Goal: Task Accomplishment & Management: Use online tool/utility

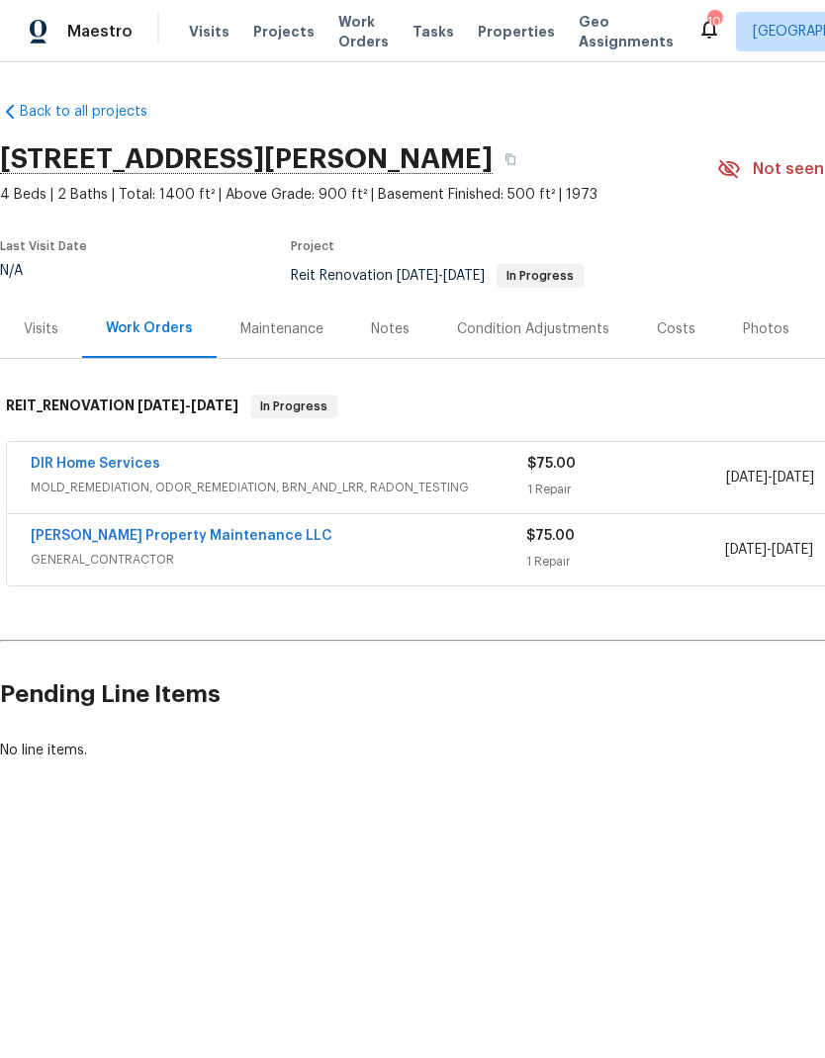
click at [187, 534] on link "[PERSON_NAME] Property Maintenance LLC" at bounding box center [182, 536] width 302 height 14
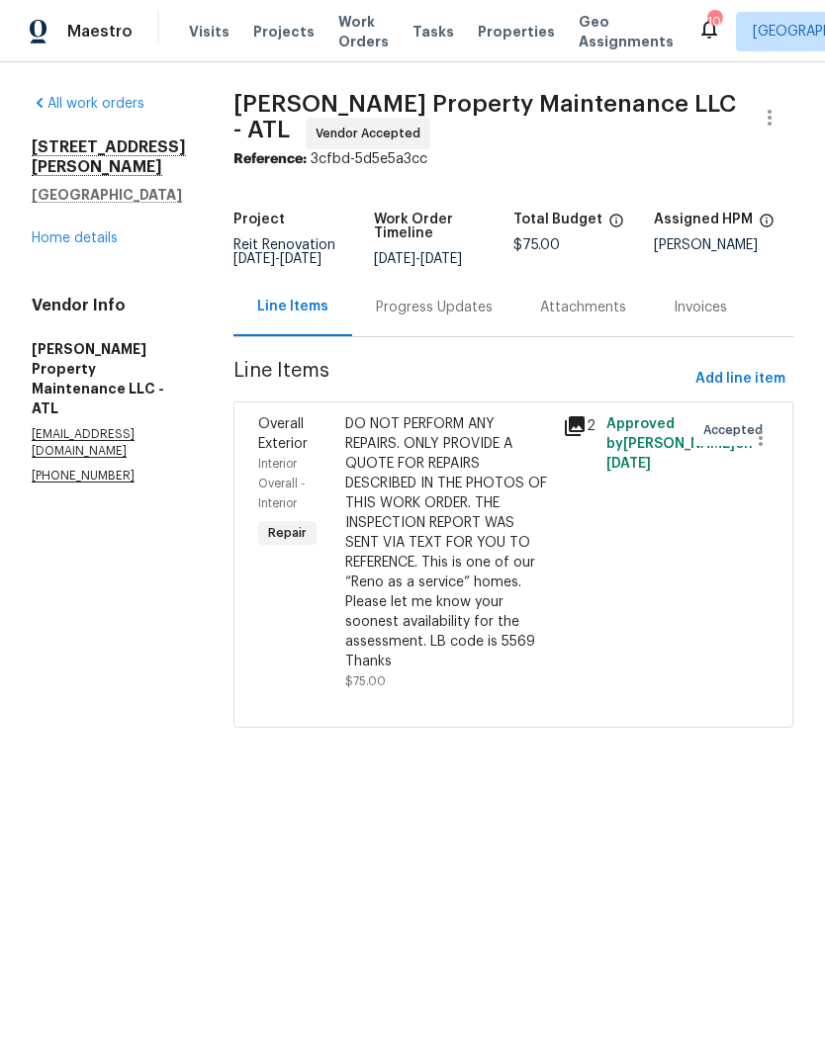
click at [467, 305] on div "Progress Updates" at bounding box center [434, 308] width 117 height 20
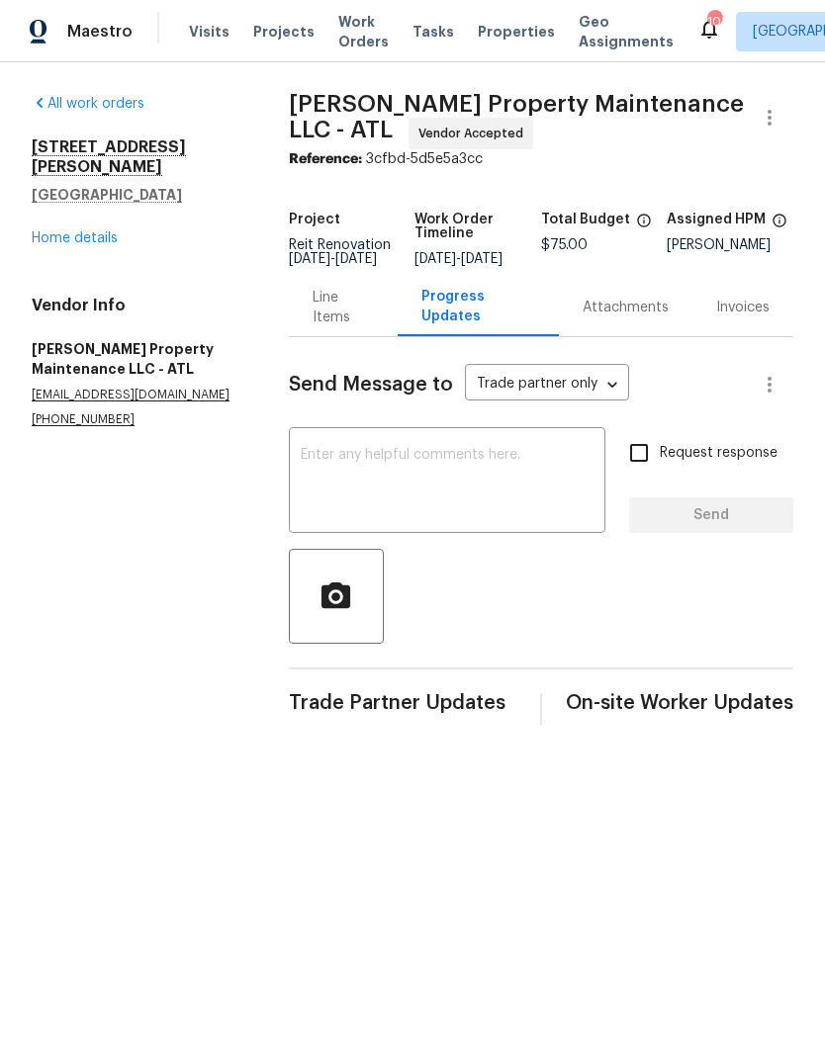
click at [71, 231] on link "Home details" at bounding box center [75, 238] width 86 height 14
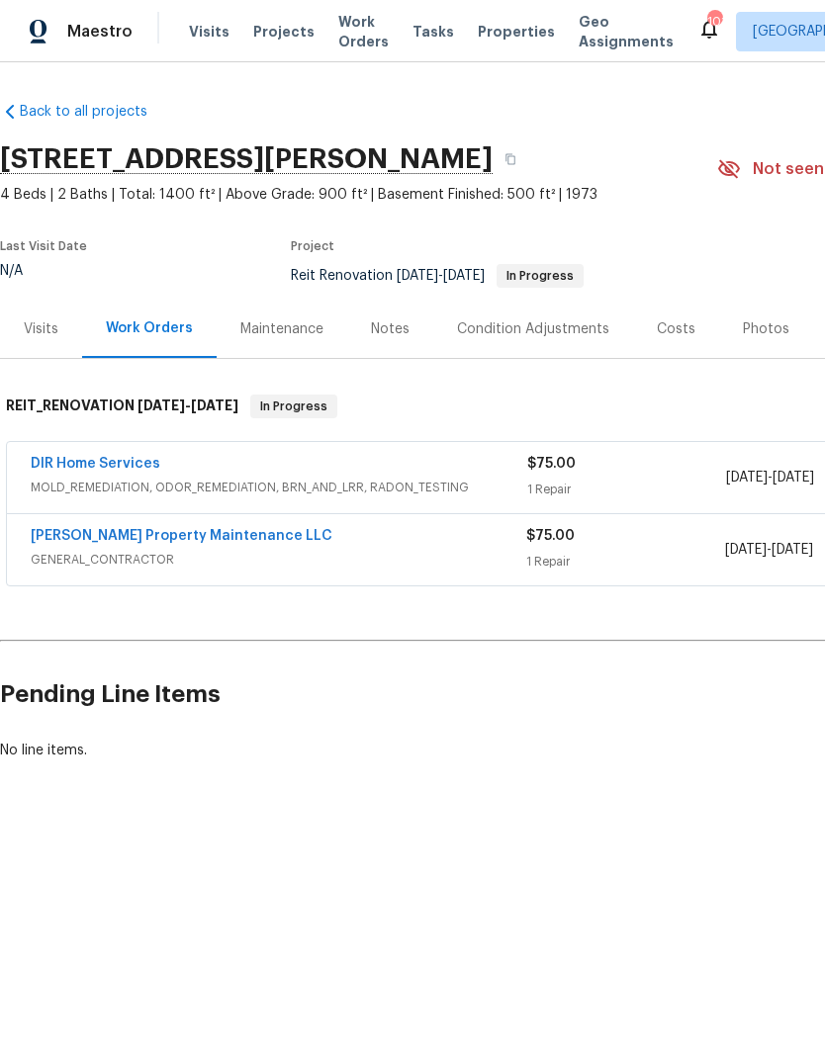
click at [137, 469] on link "DIR Home Services" at bounding box center [96, 464] width 130 height 14
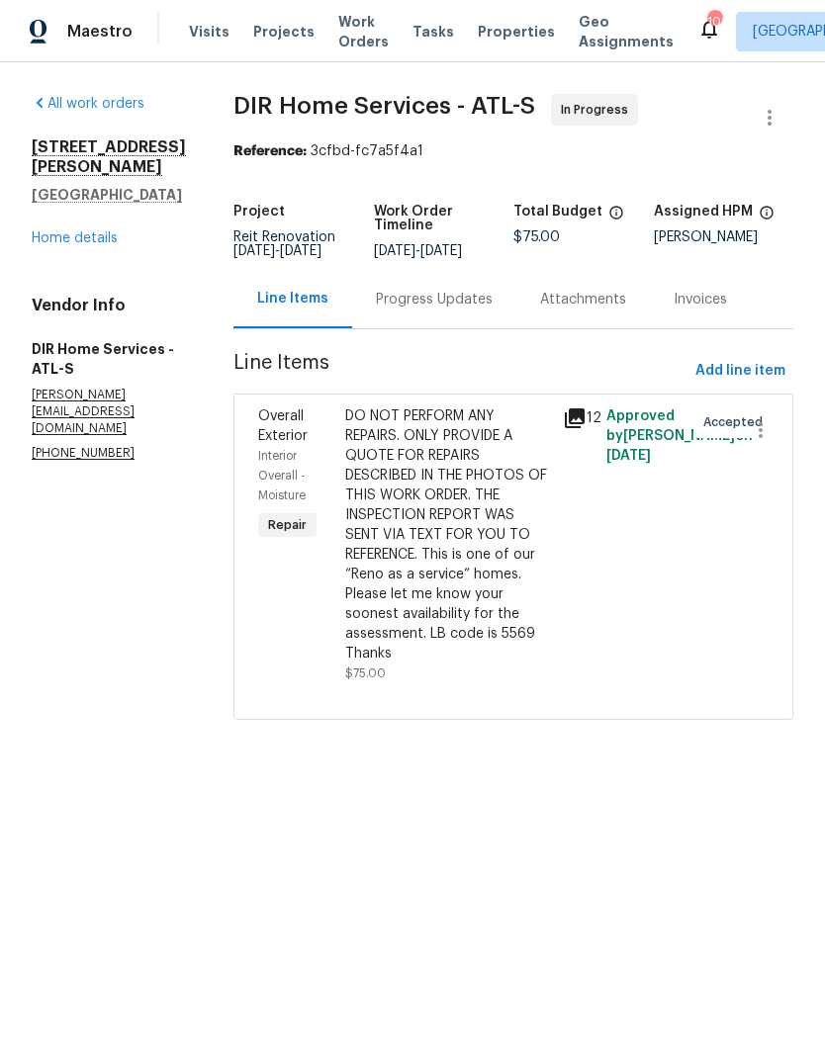
click at [487, 540] on div "DO NOT PERFORM ANY REPAIRS. ONLY PROVIDE A QUOTE FOR REPAIRS DESCRIBED IN THE P…" at bounding box center [448, 535] width 206 height 257
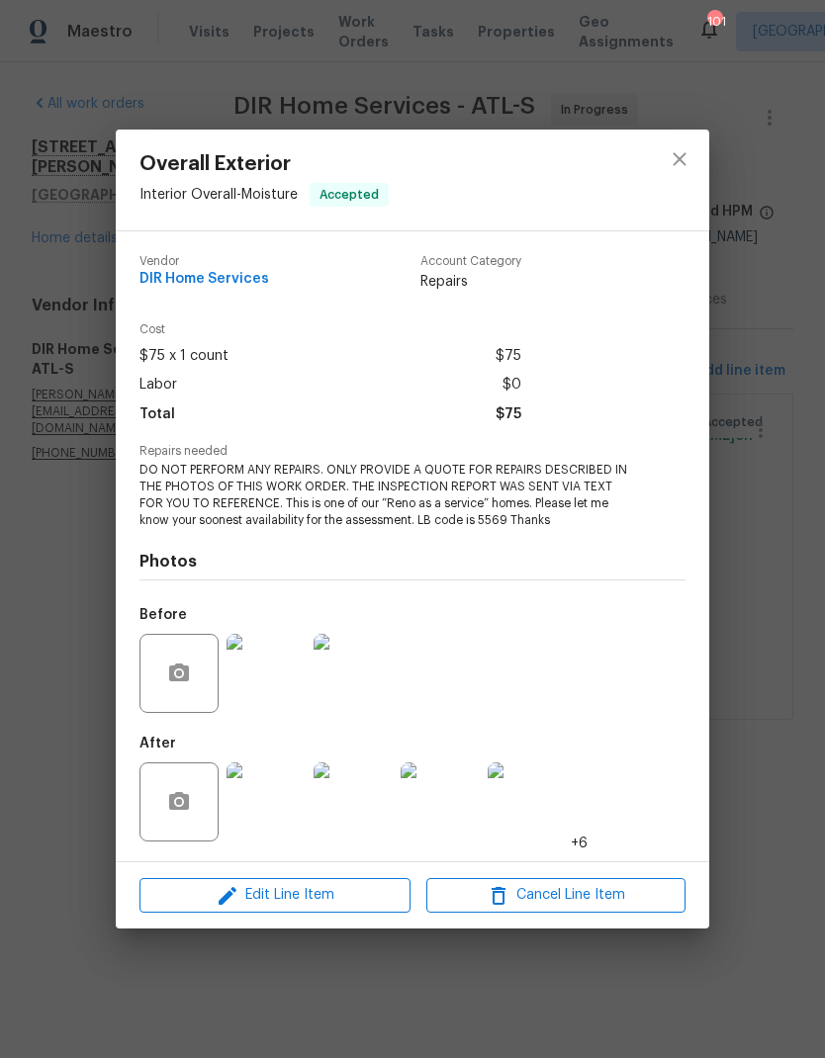
click at [275, 692] on img at bounding box center [266, 673] width 79 height 79
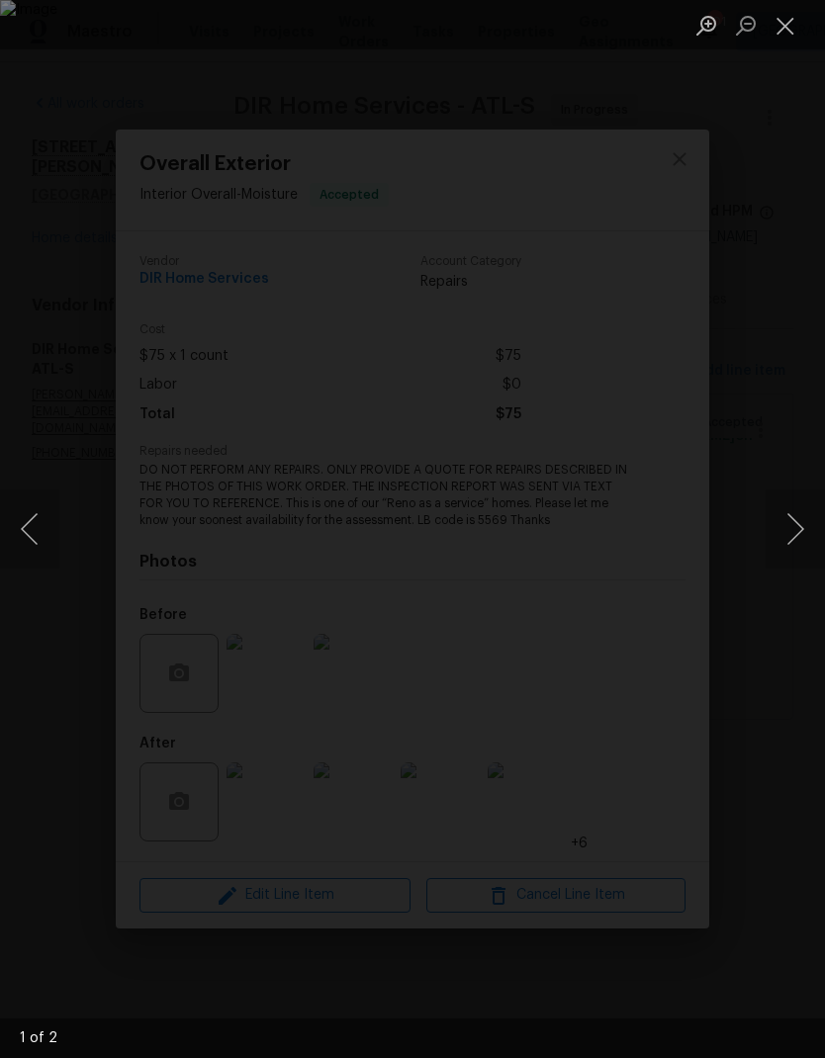
click at [791, 19] on button "Close lightbox" at bounding box center [786, 25] width 40 height 35
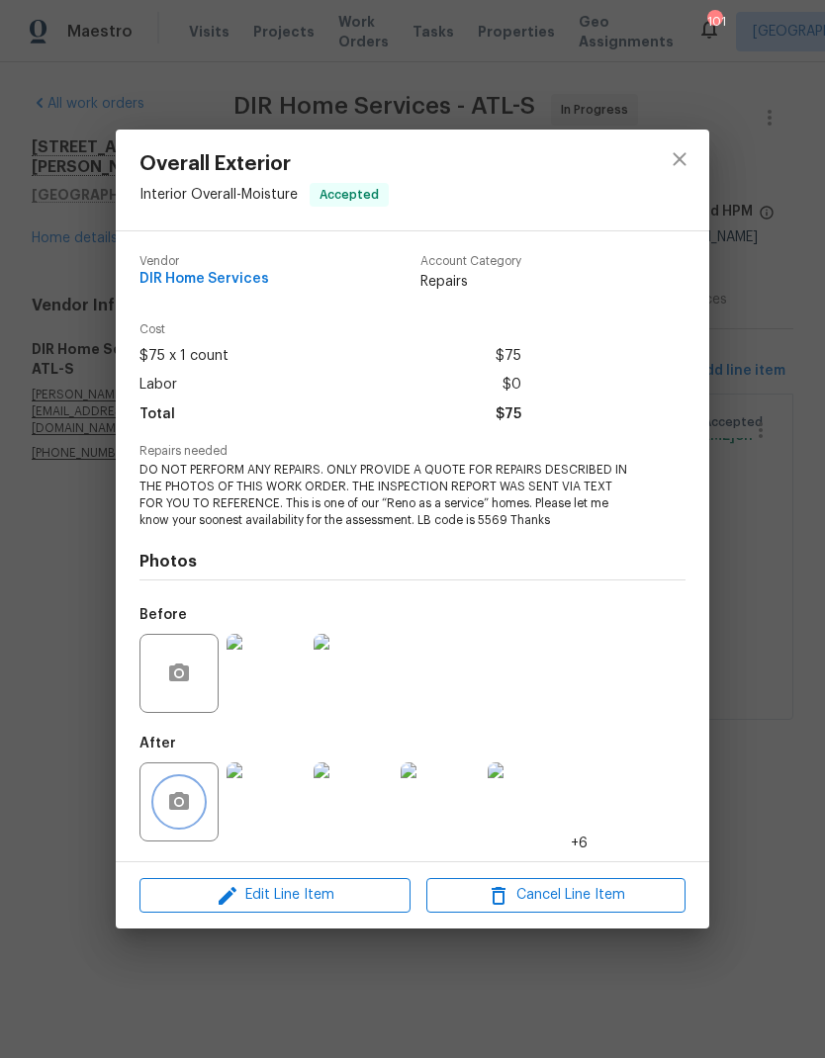
click at [179, 810] on icon "button" at bounding box center [179, 801] width 20 height 18
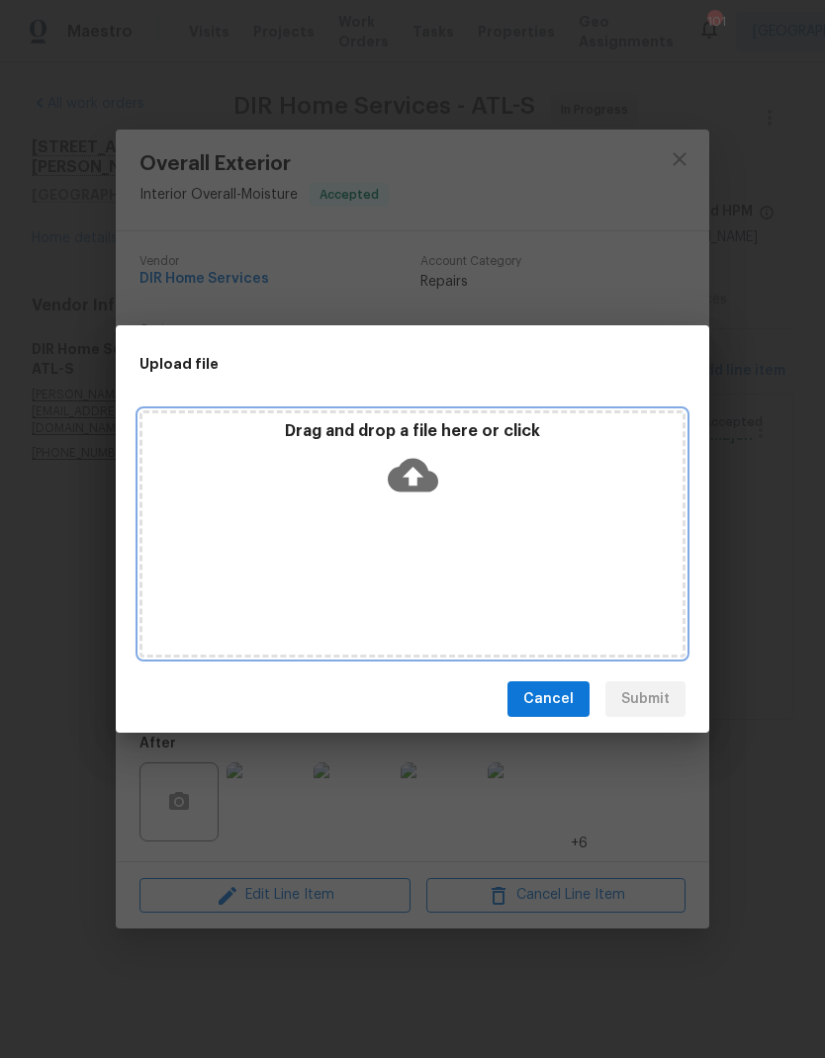
click at [423, 471] on icon at bounding box center [413, 476] width 50 height 34
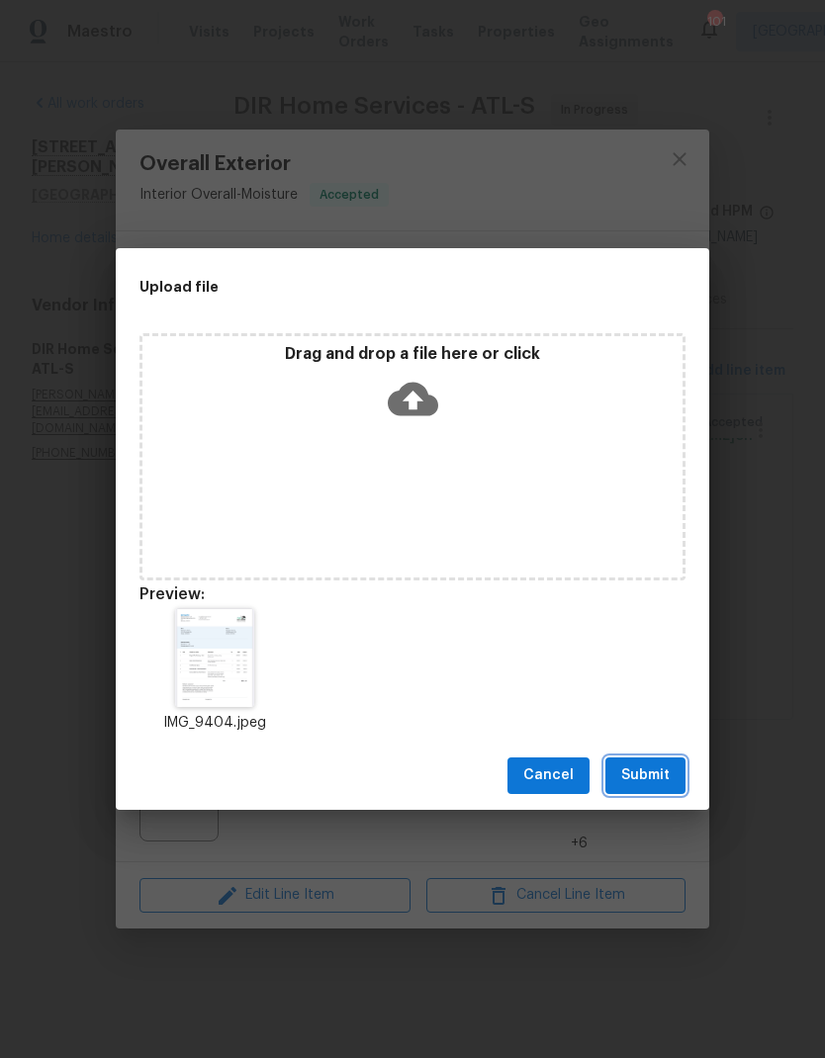
click at [661, 775] on span "Submit" at bounding box center [645, 776] width 48 height 25
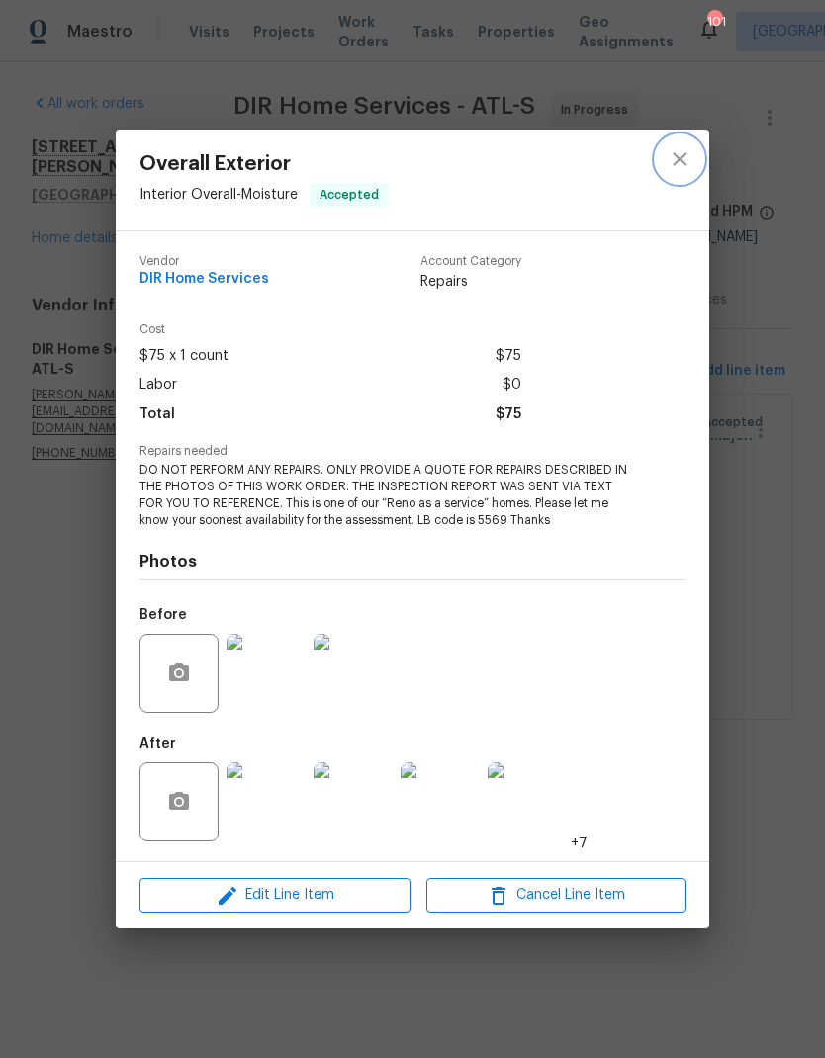
click at [682, 155] on icon "close" at bounding box center [679, 158] width 13 height 13
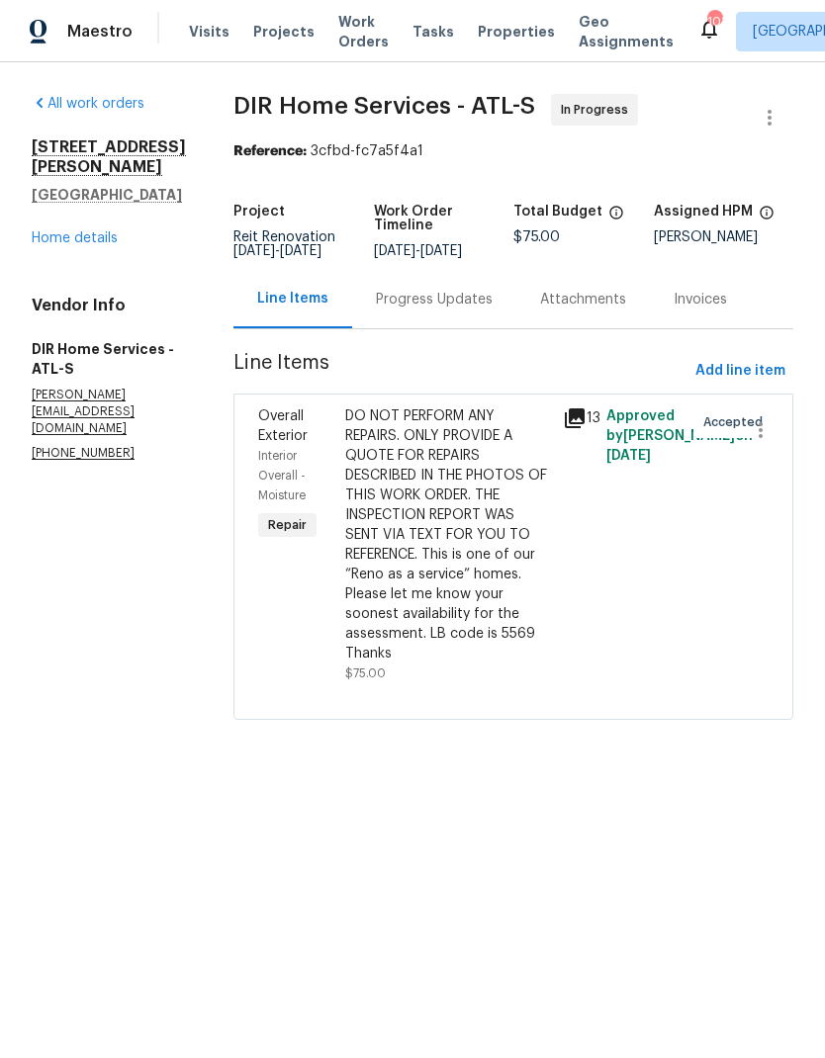
click at [79, 231] on link "Home details" at bounding box center [75, 238] width 86 height 14
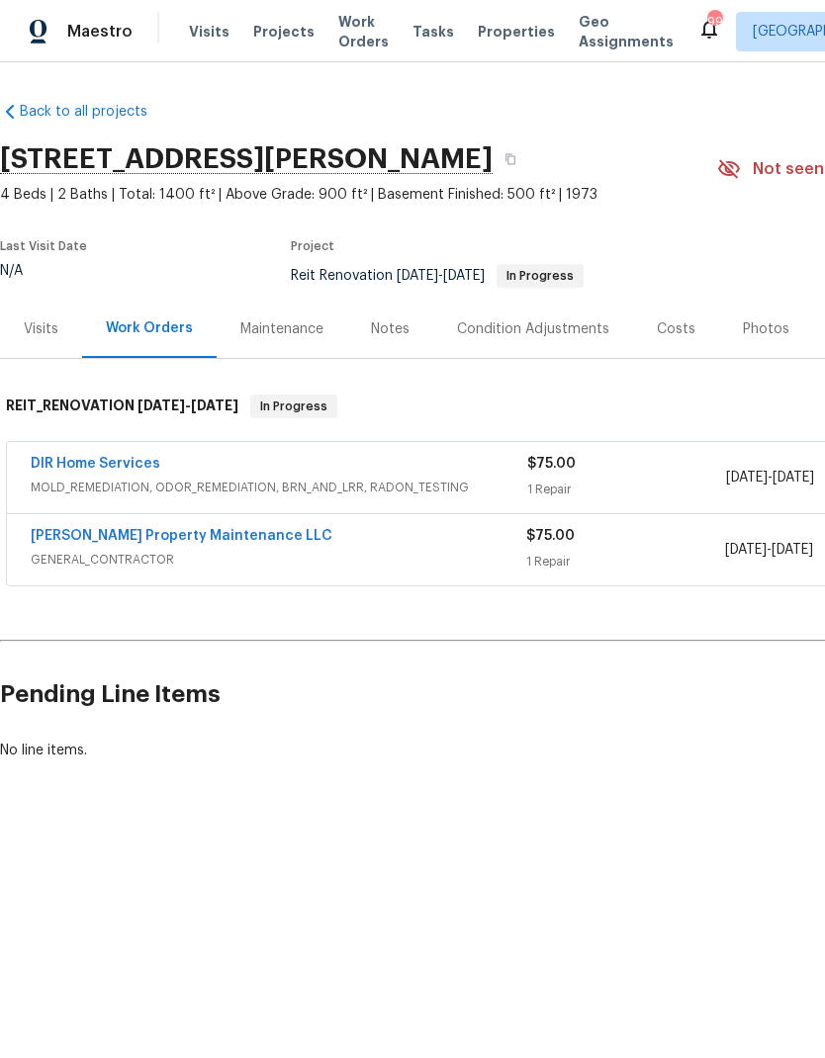
click at [143, 465] on link "DIR Home Services" at bounding box center [96, 464] width 130 height 14
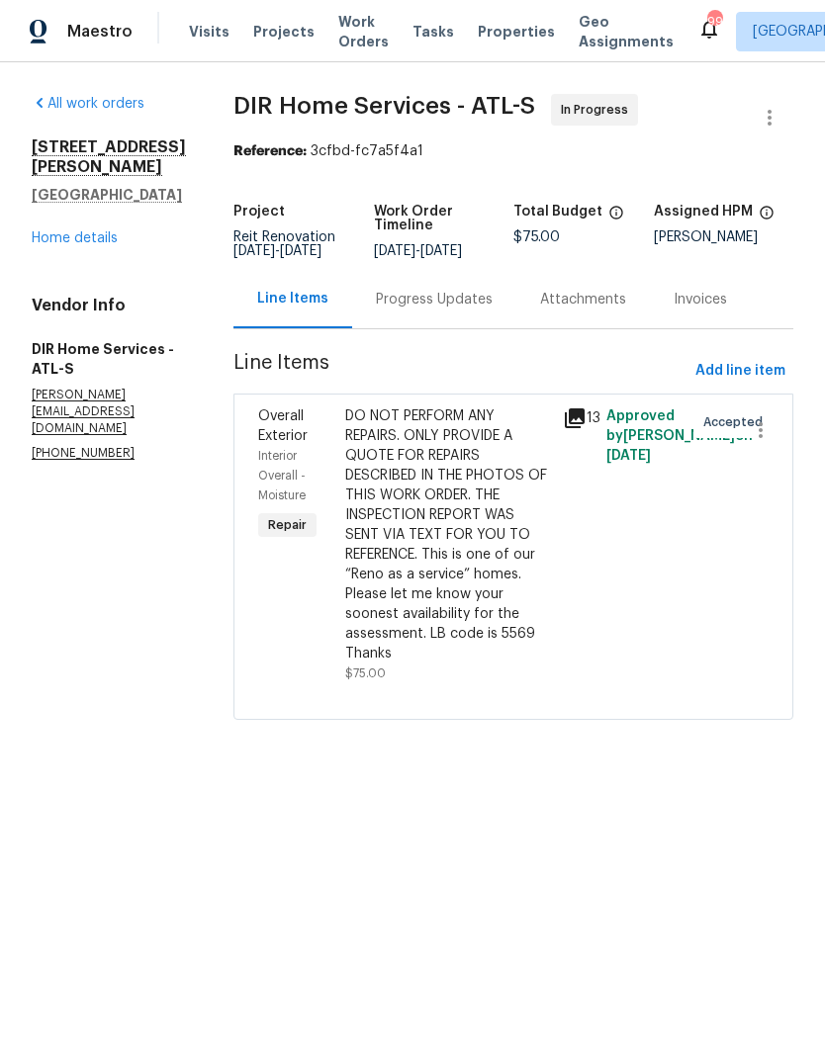
click at [585, 409] on icon at bounding box center [575, 419] width 20 height 20
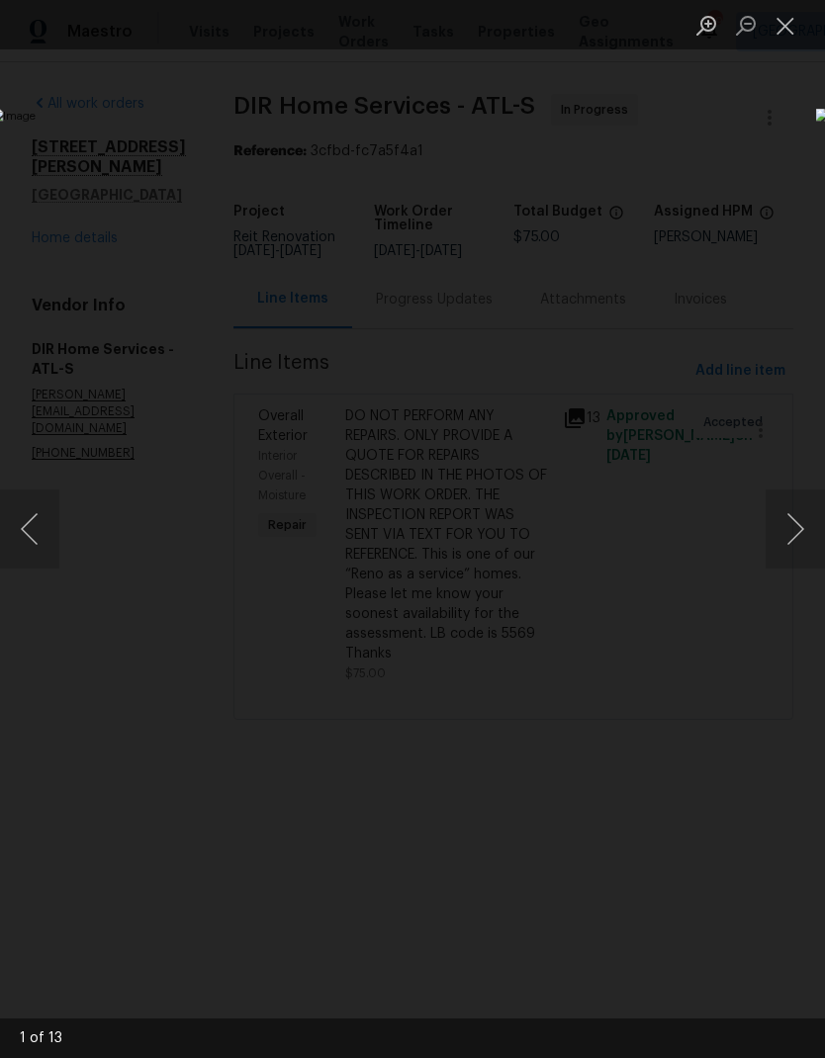
click at [783, 20] on button "Close lightbox" at bounding box center [786, 25] width 40 height 35
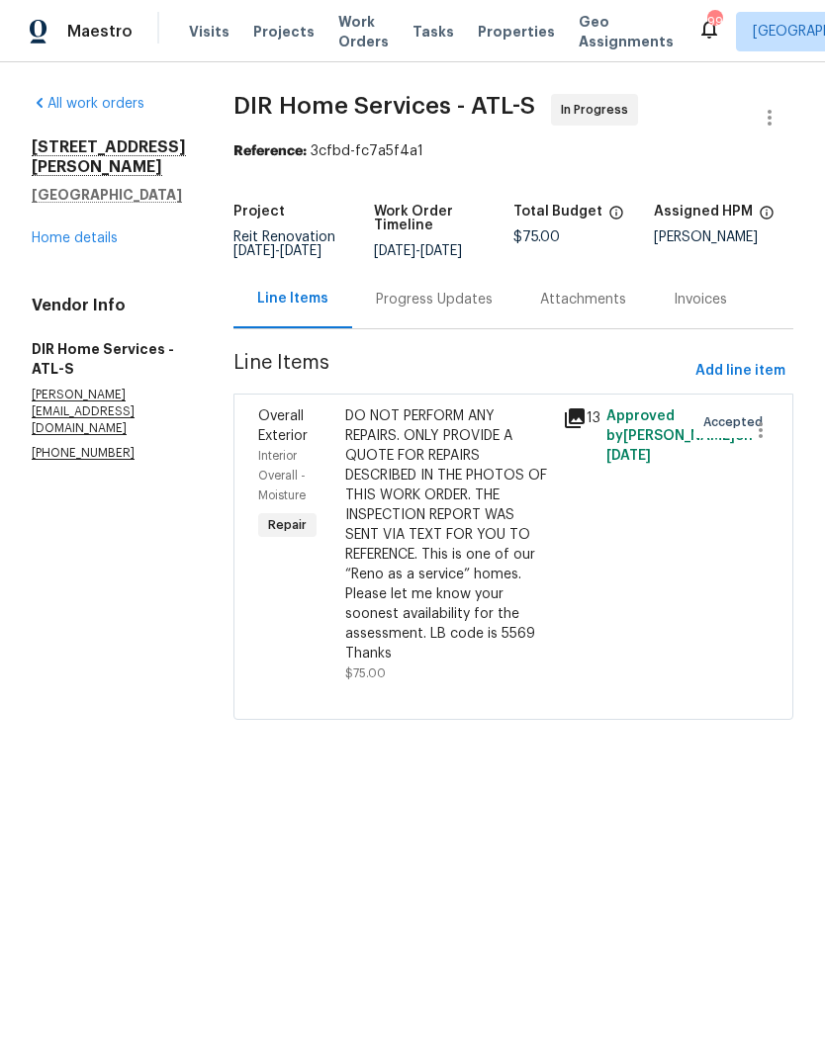
click at [68, 231] on link "Home details" at bounding box center [75, 238] width 86 height 14
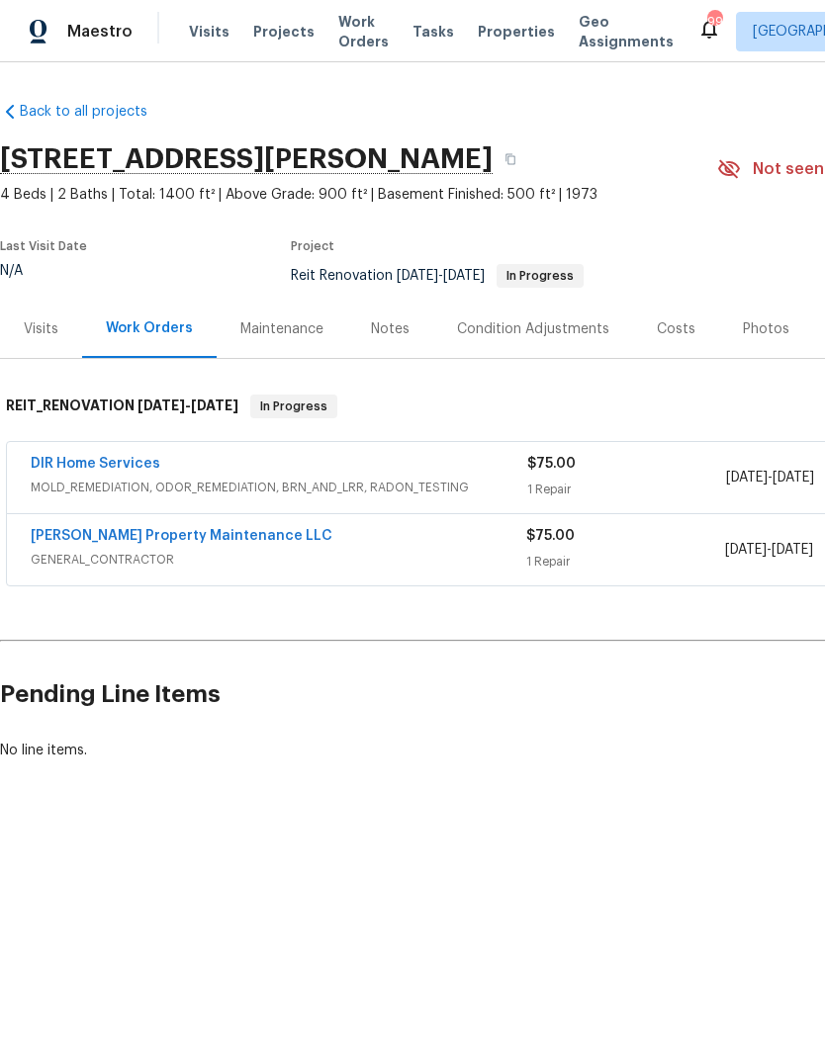
click at [59, 529] on link "Glen Property Maintenance LLC" at bounding box center [182, 536] width 302 height 14
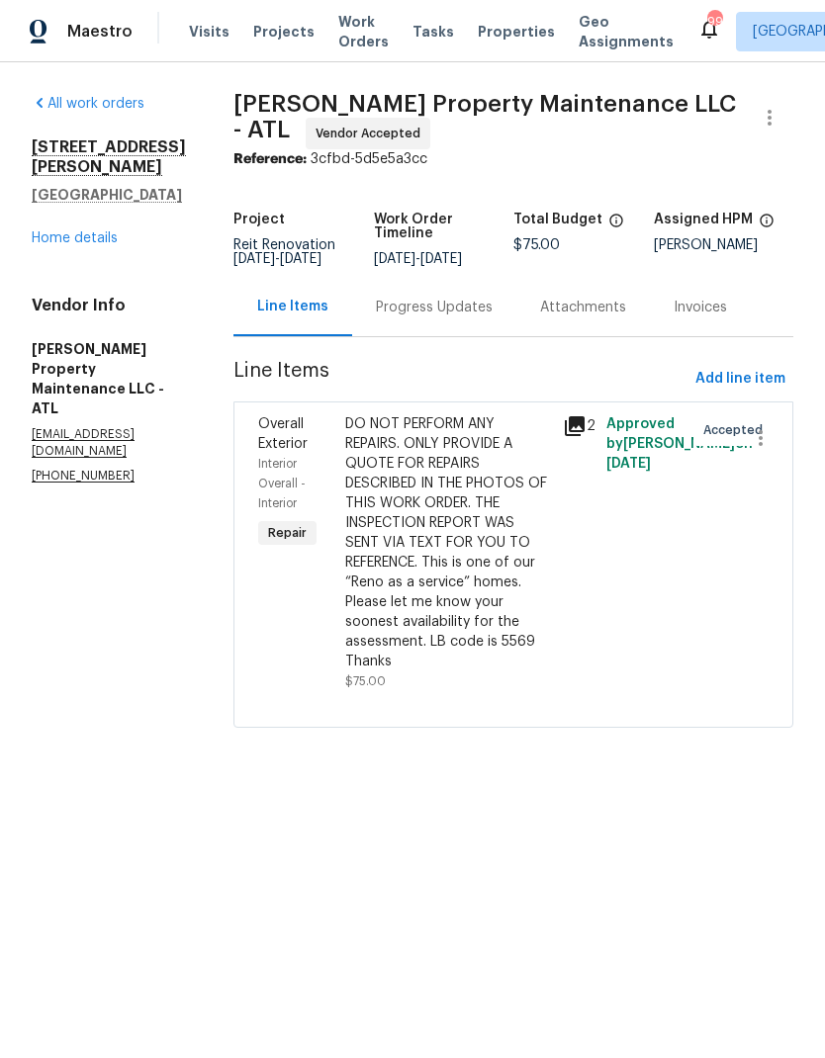
click at [571, 427] on icon at bounding box center [575, 426] width 20 height 20
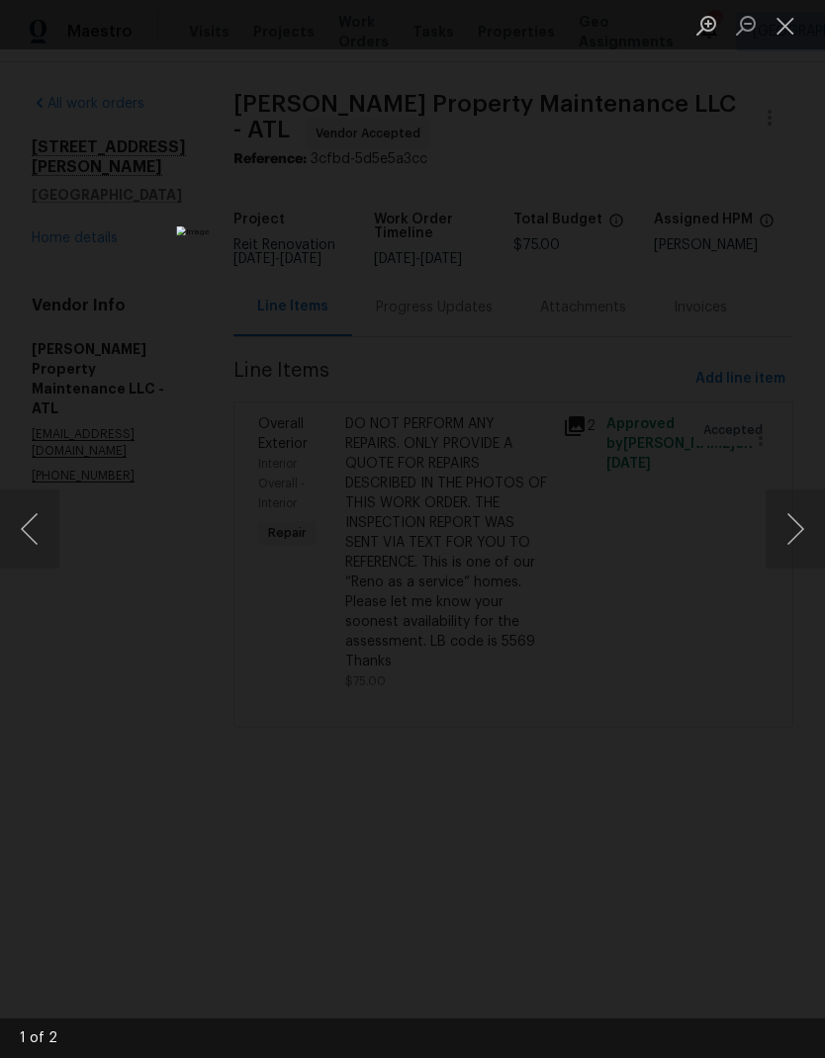
click at [284, 832] on img "Lightbox" at bounding box center [412, 529] width 472 height 605
click at [690, 426] on div "Lightbox" at bounding box center [412, 529] width 825 height 1058
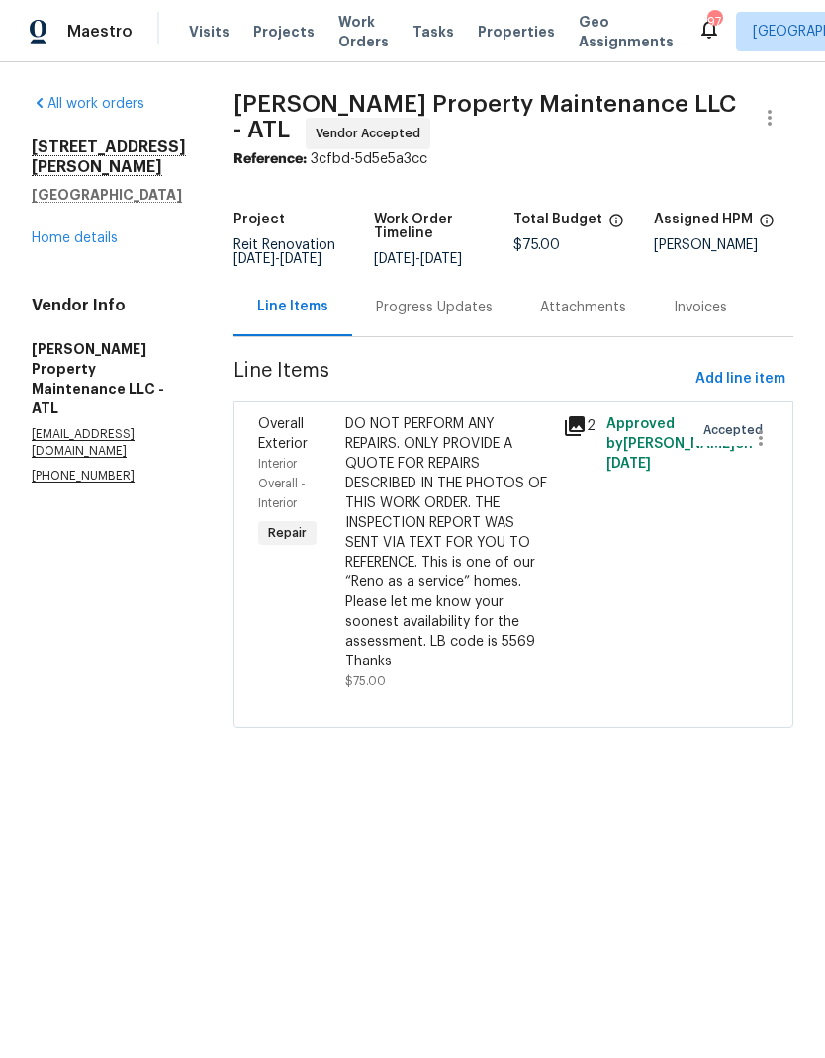
click at [62, 231] on link "Home details" at bounding box center [75, 238] width 86 height 14
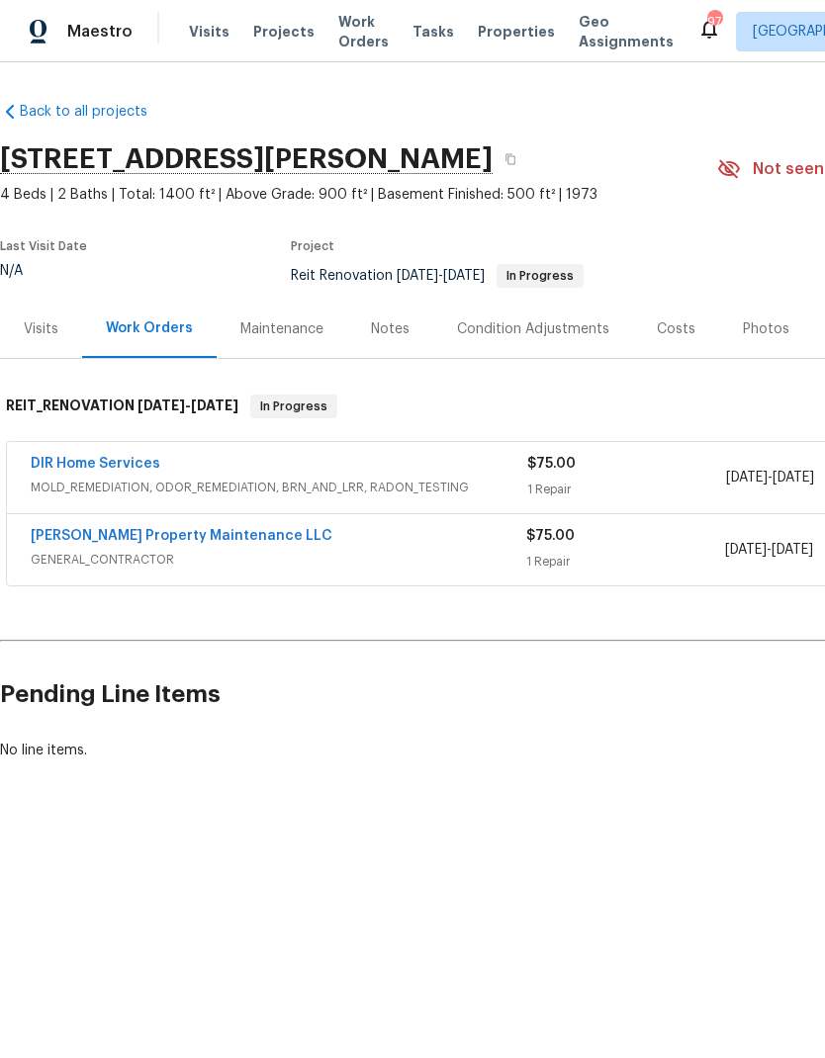
click at [78, 457] on link "DIR Home Services" at bounding box center [96, 464] width 130 height 14
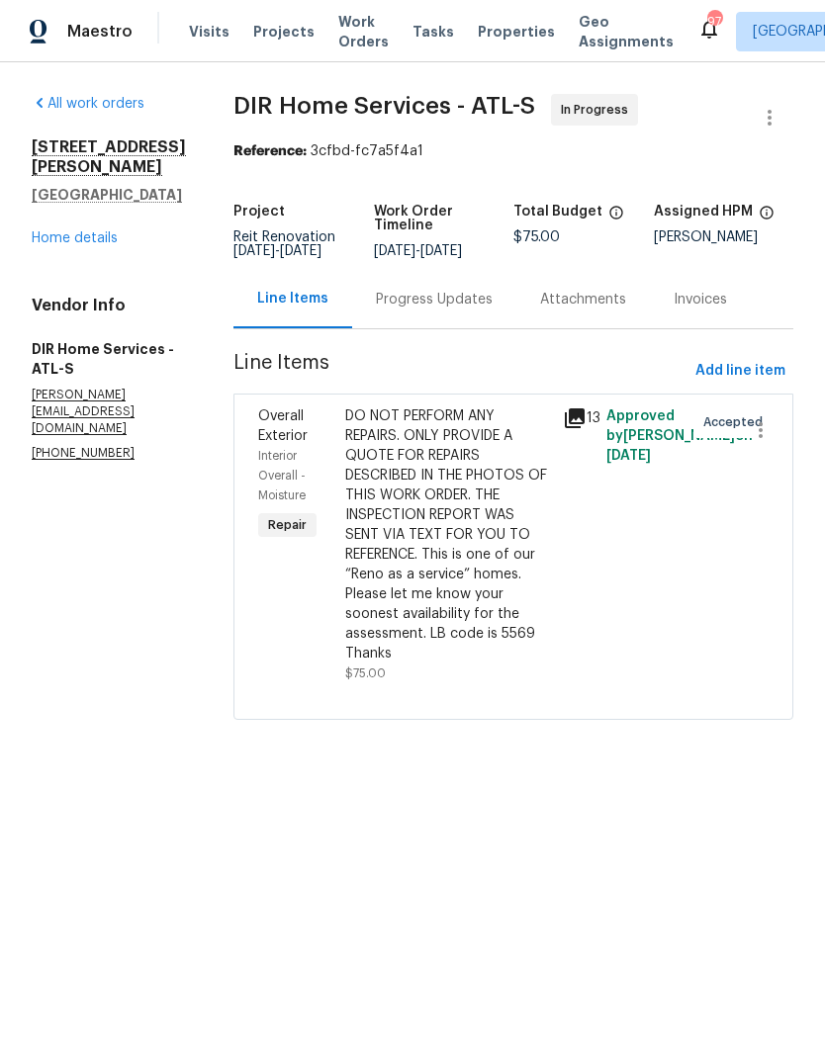
click at [584, 412] on icon at bounding box center [575, 419] width 20 height 20
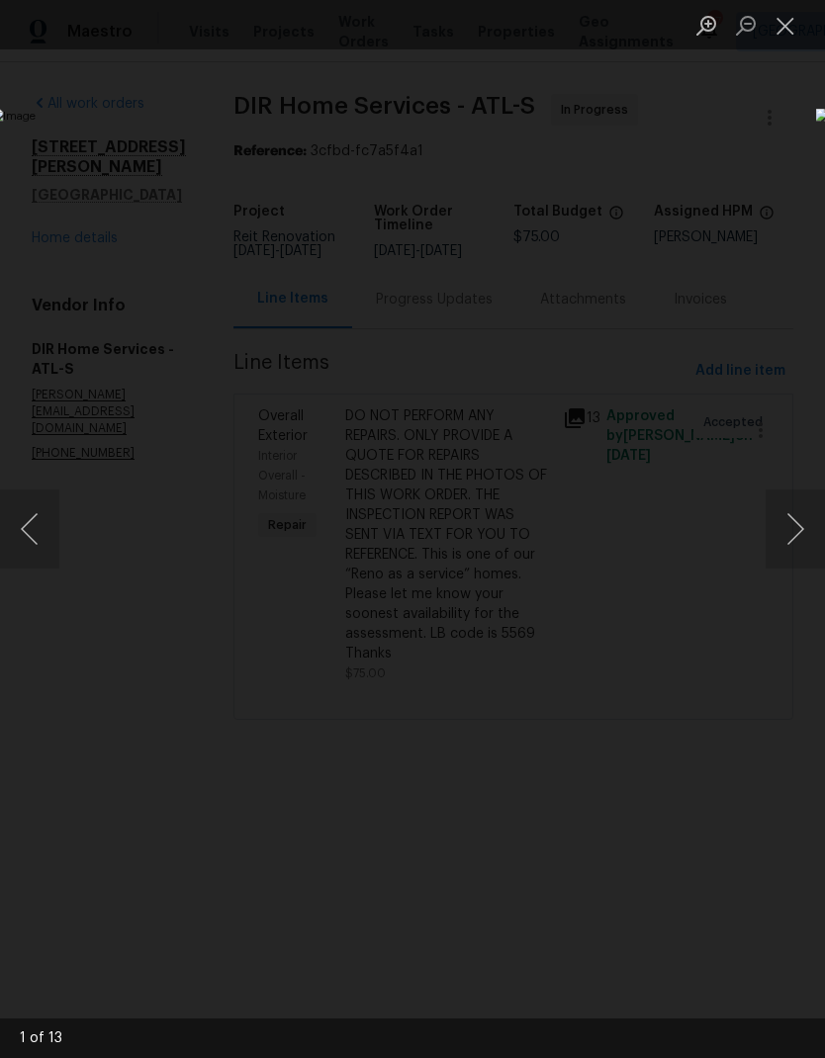
click at [779, 526] on button "Next image" at bounding box center [795, 529] width 59 height 79
click at [791, 538] on button "Next image" at bounding box center [795, 529] width 59 height 79
click at [791, 543] on button "Next image" at bounding box center [795, 529] width 59 height 79
click at [793, 543] on button "Next image" at bounding box center [795, 529] width 59 height 79
click at [797, 544] on button "Next image" at bounding box center [795, 529] width 59 height 79
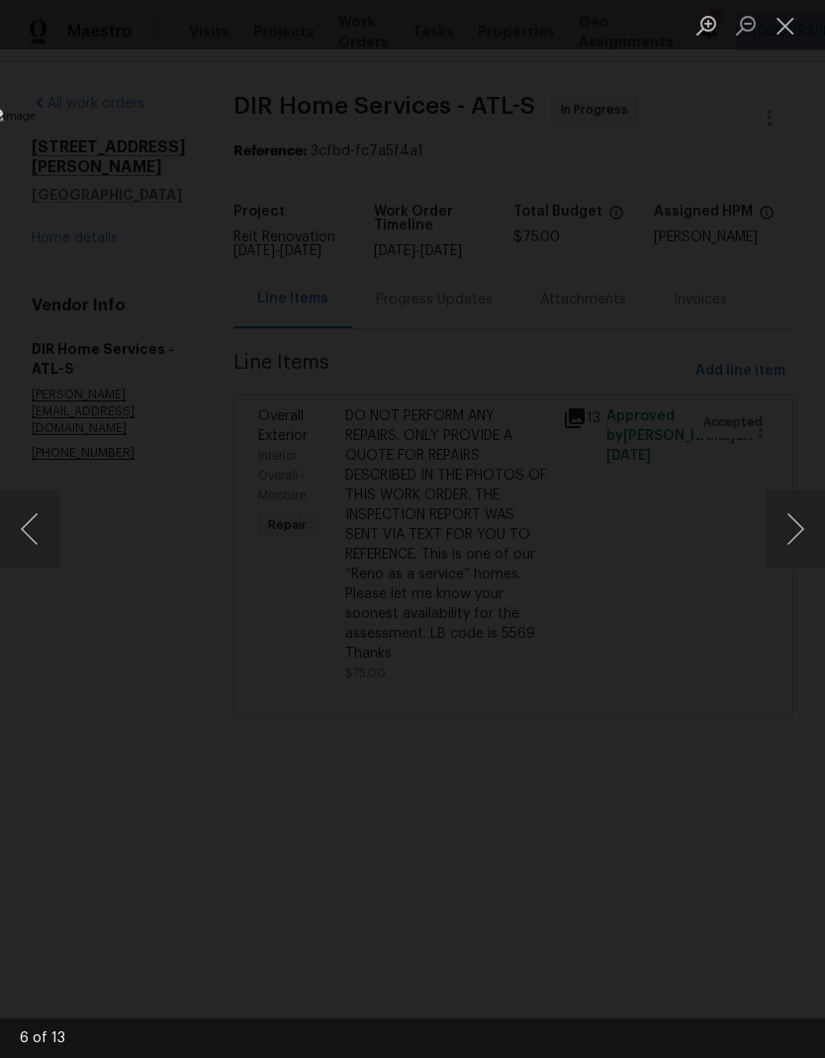
click at [798, 543] on button "Next image" at bounding box center [795, 529] width 59 height 79
click at [803, 542] on button "Next image" at bounding box center [795, 529] width 59 height 79
click at [802, 545] on button "Next image" at bounding box center [795, 529] width 59 height 79
click at [801, 543] on button "Next image" at bounding box center [795, 529] width 59 height 79
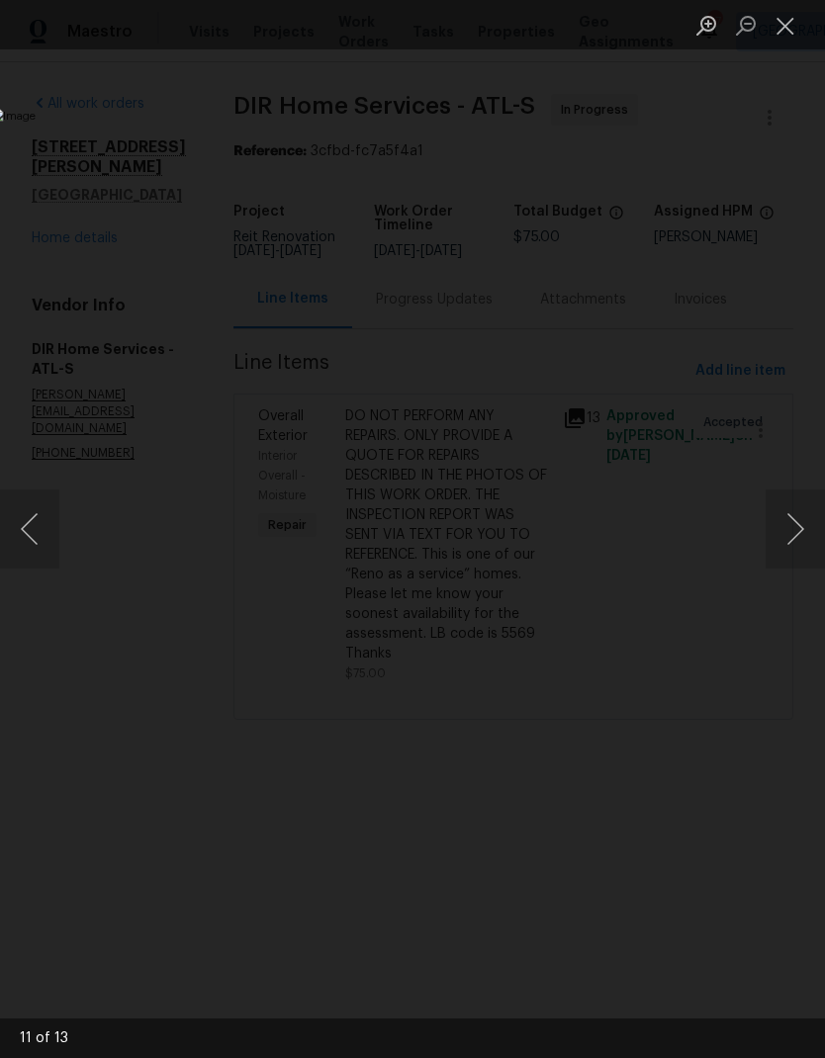
click at [799, 542] on button "Next image" at bounding box center [795, 529] width 59 height 79
click at [797, 543] on button "Next image" at bounding box center [795, 529] width 59 height 79
click at [799, 546] on button "Next image" at bounding box center [795, 529] width 59 height 79
click at [791, 32] on button "Close lightbox" at bounding box center [786, 25] width 40 height 35
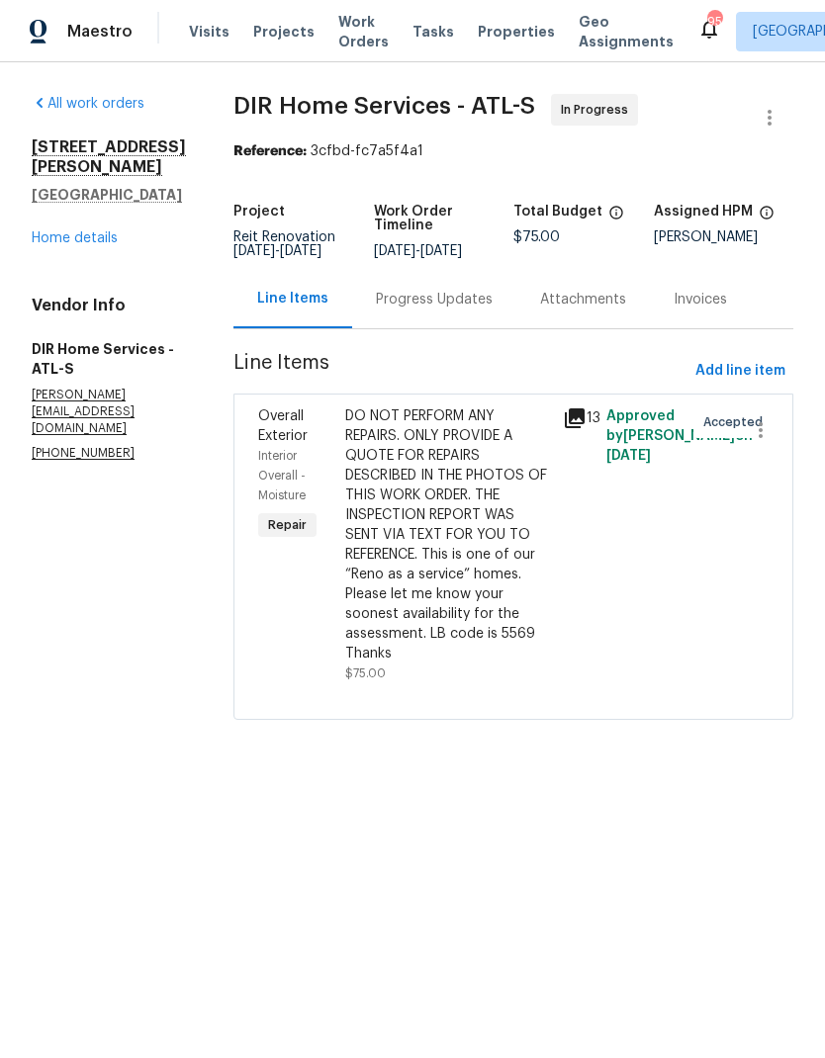
click at [582, 416] on icon at bounding box center [575, 419] width 20 height 20
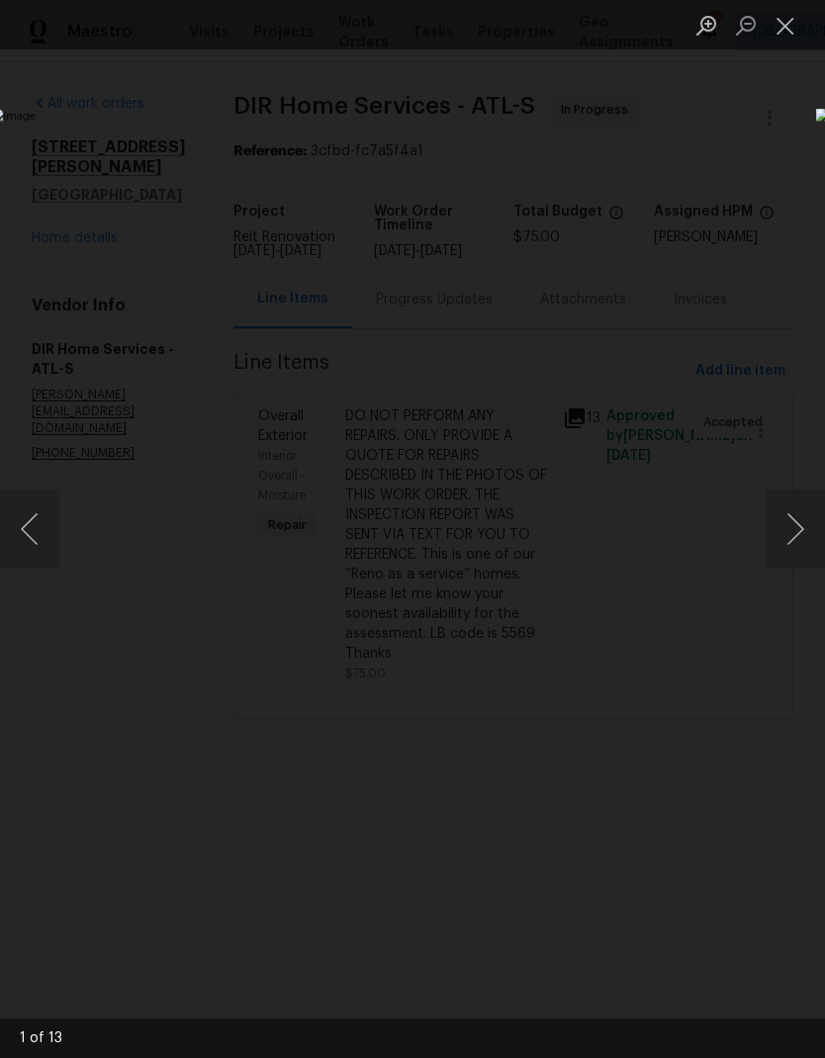
click at [788, 23] on button "Close lightbox" at bounding box center [786, 25] width 40 height 35
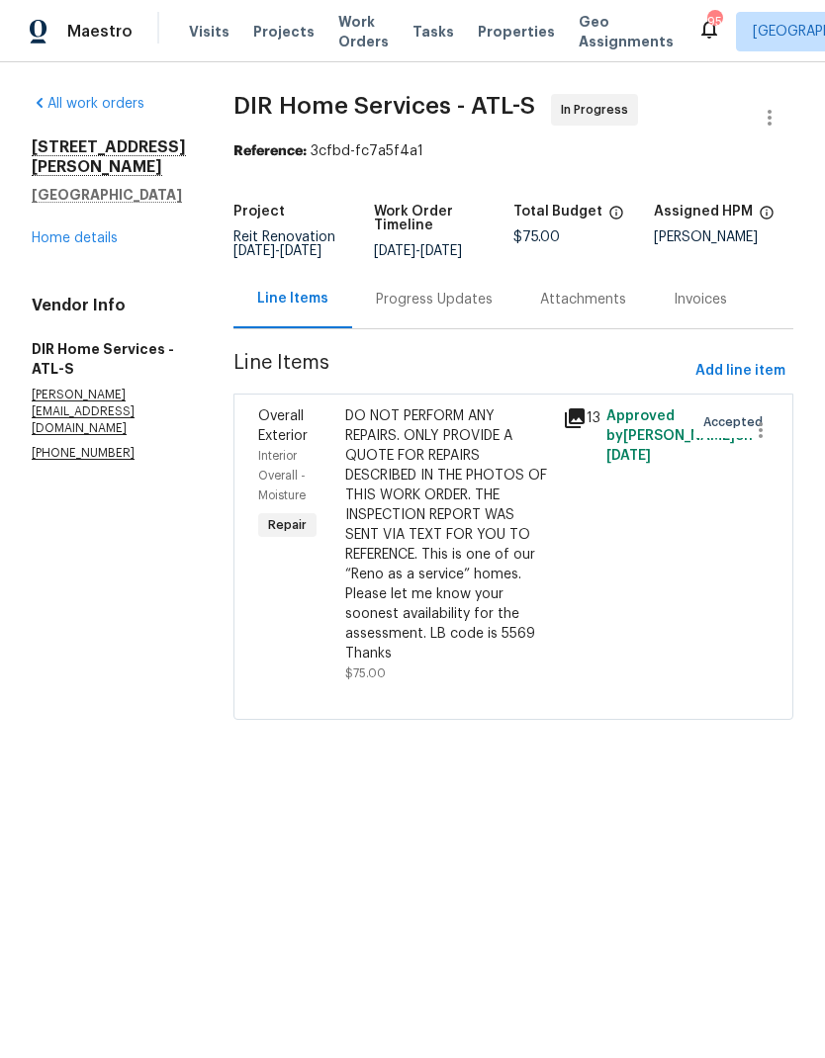
click at [107, 231] on link "Home details" at bounding box center [75, 238] width 86 height 14
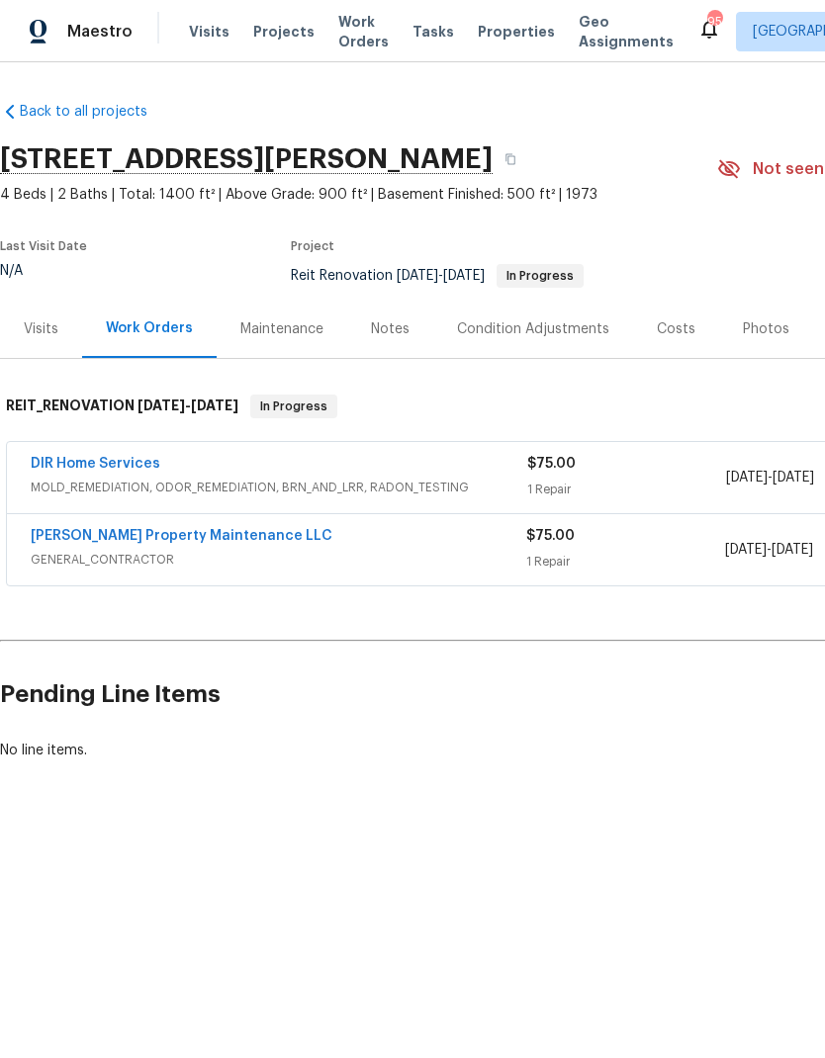
click at [142, 460] on link "DIR Home Services" at bounding box center [96, 464] width 130 height 14
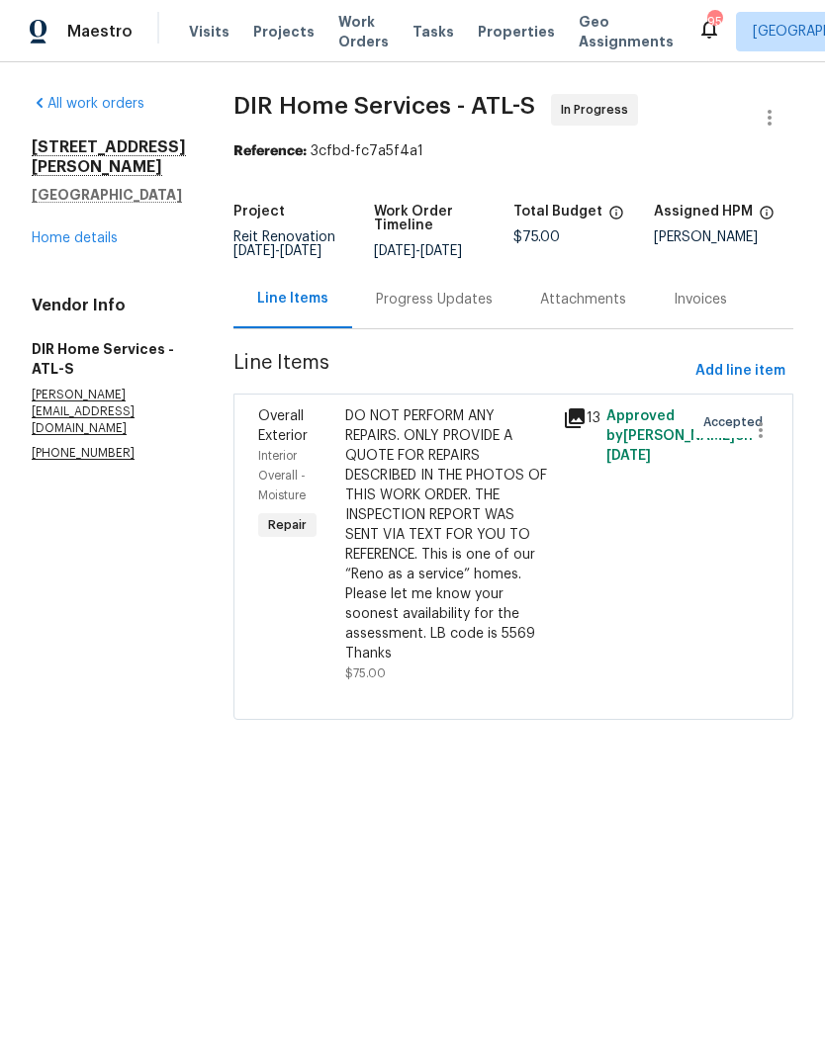
click at [587, 420] on icon at bounding box center [575, 419] width 24 height 24
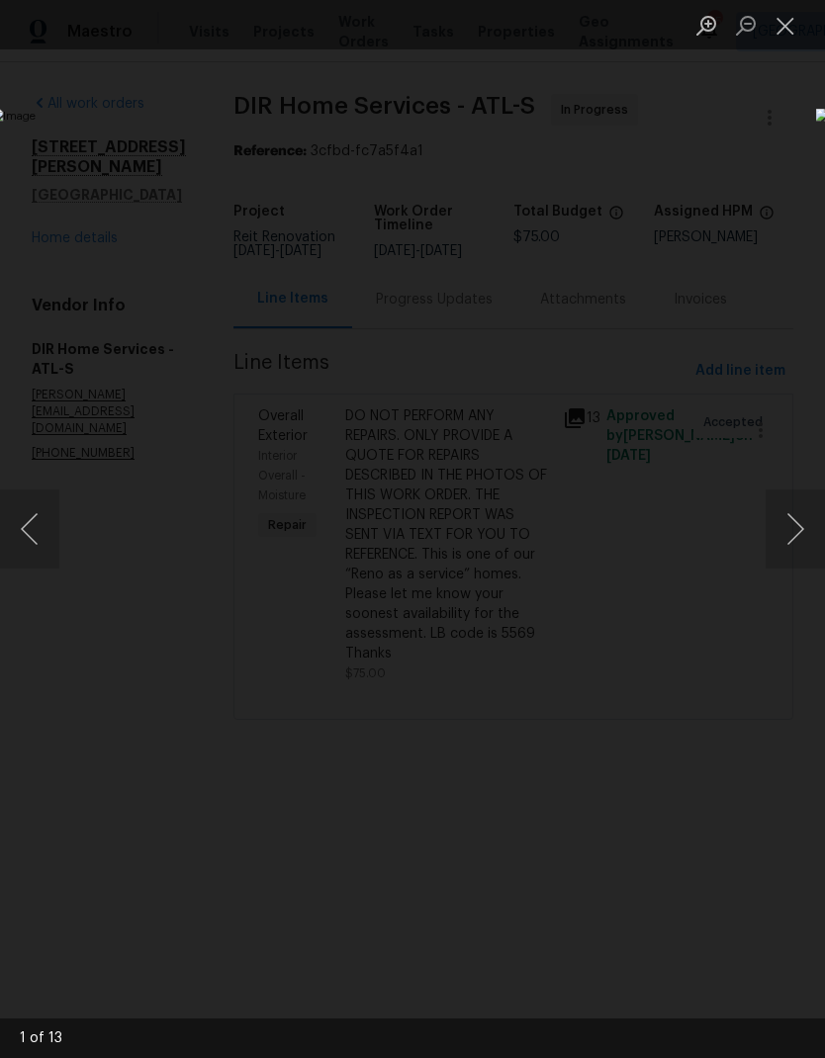
click at [798, 24] on button "Close lightbox" at bounding box center [786, 25] width 40 height 35
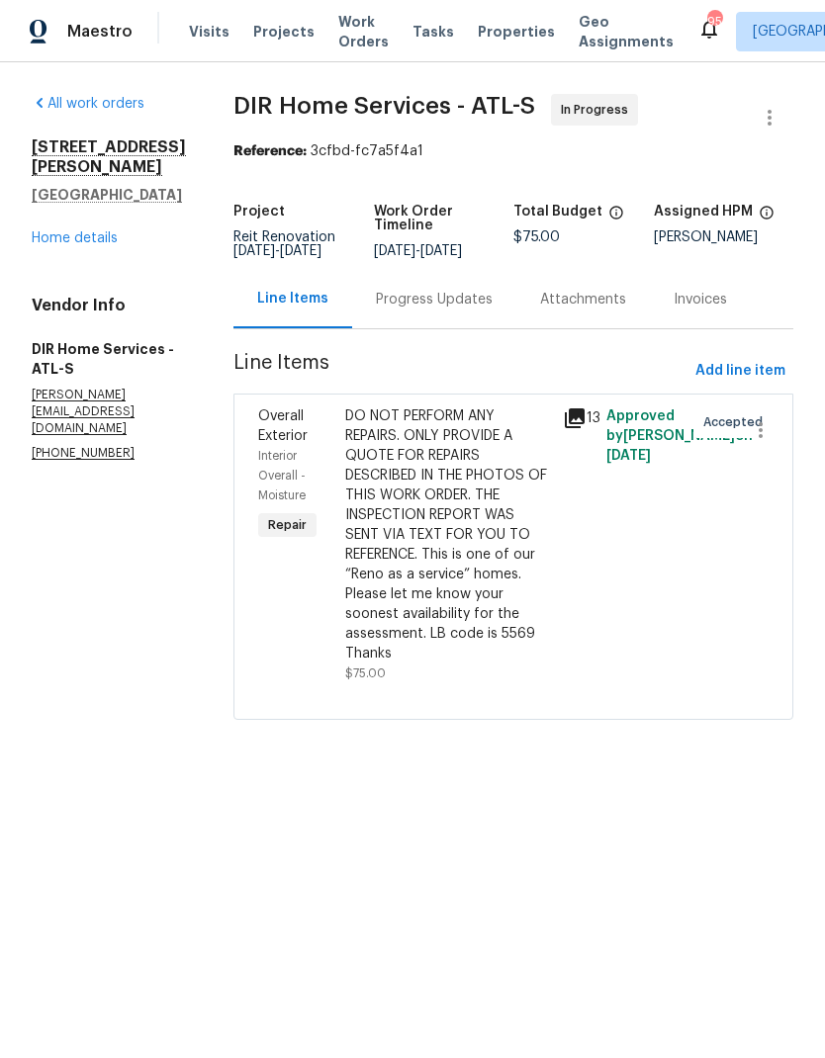
click at [95, 231] on link "Home details" at bounding box center [75, 238] width 86 height 14
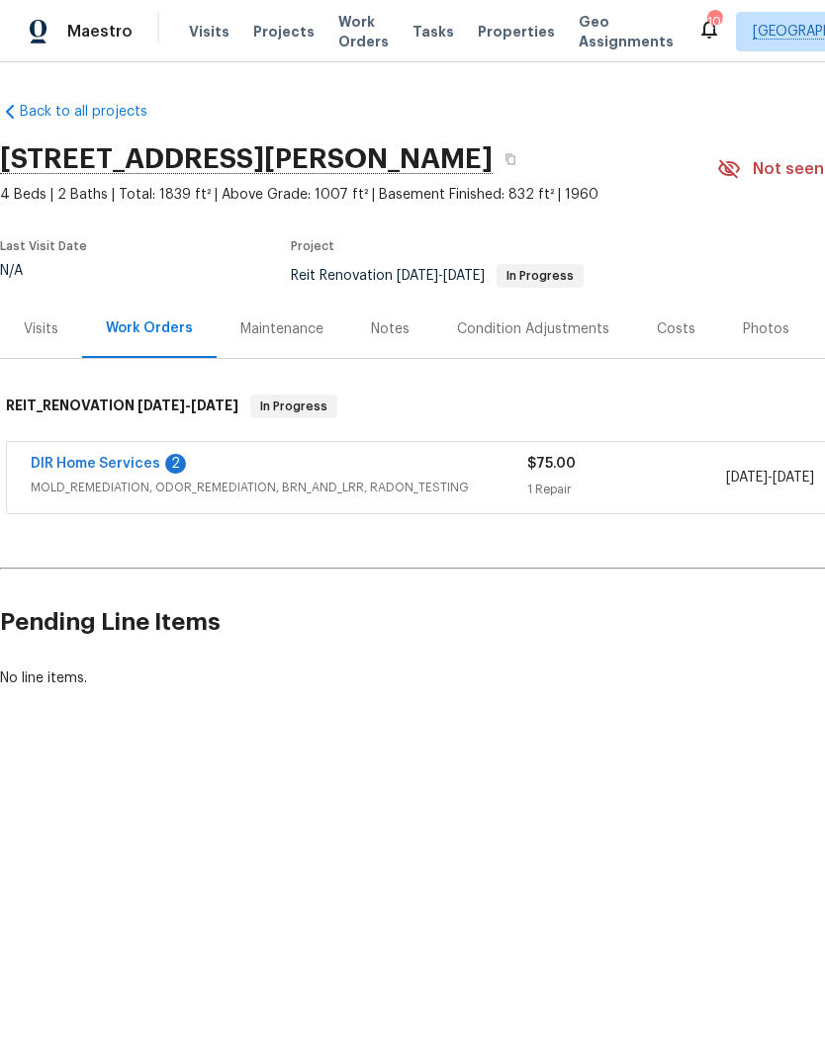
click at [82, 465] on link "DIR Home Services" at bounding box center [96, 464] width 130 height 14
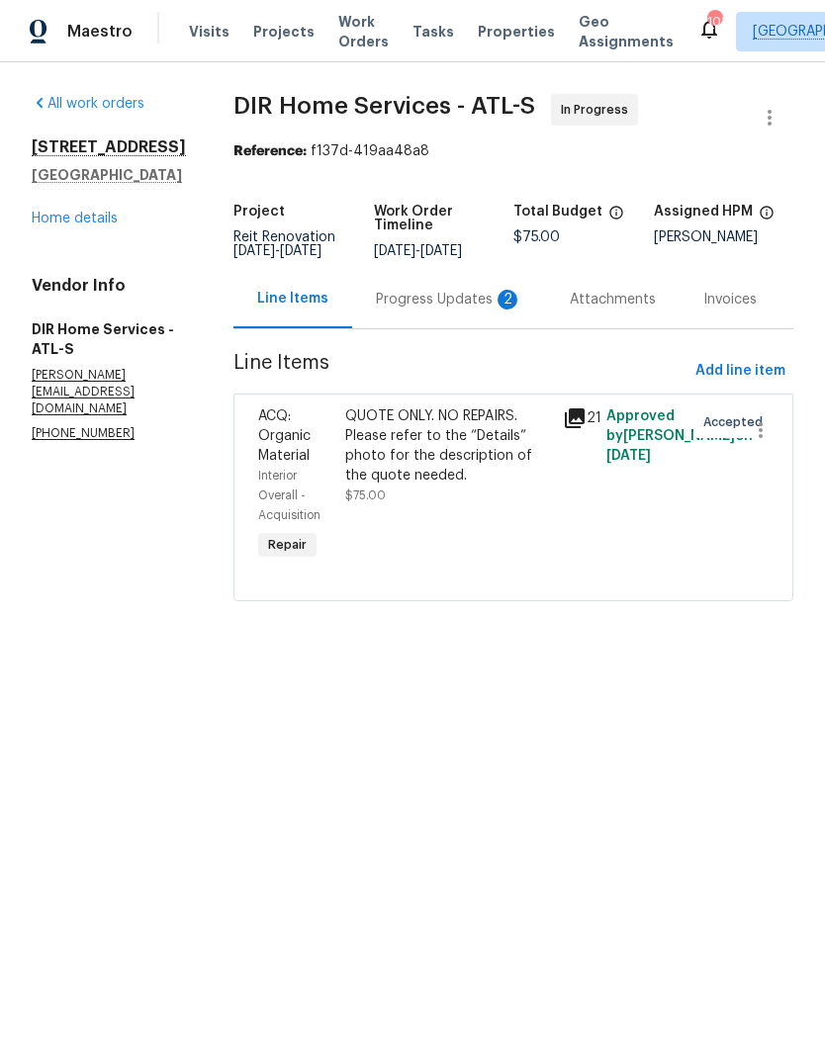
click at [486, 310] on div "Progress Updates 2" at bounding box center [449, 300] width 146 height 20
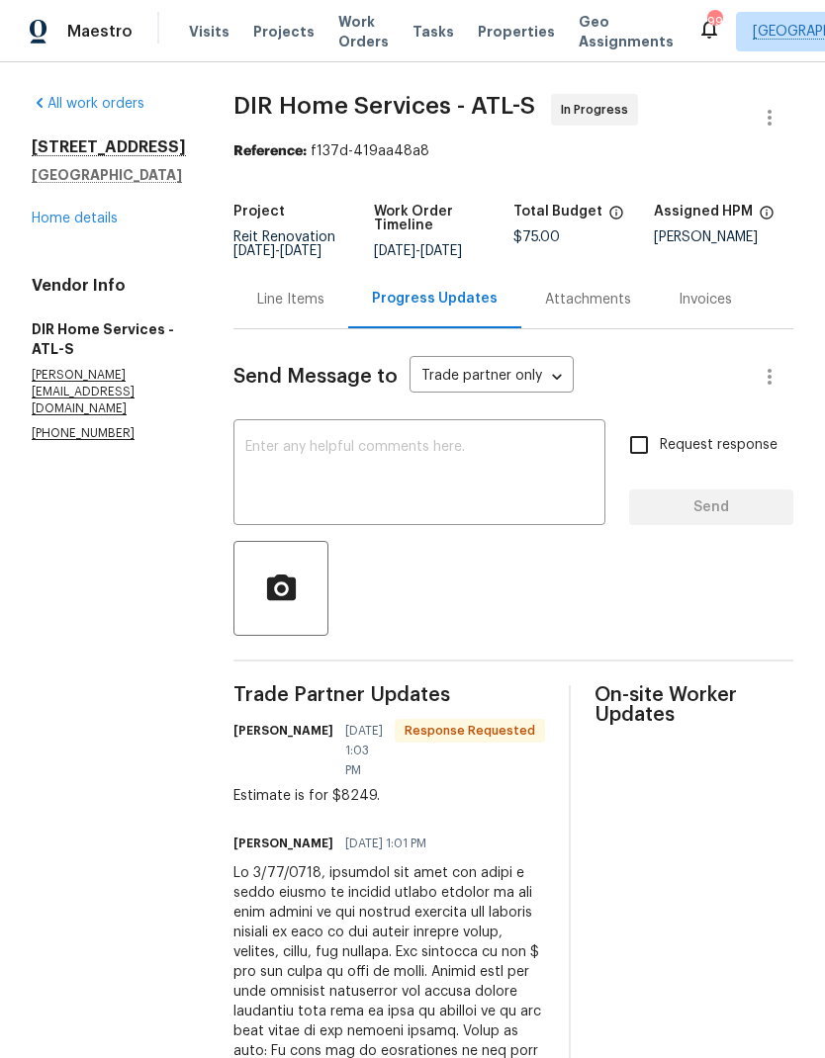
click at [320, 290] on div "Line Items" at bounding box center [290, 300] width 67 height 20
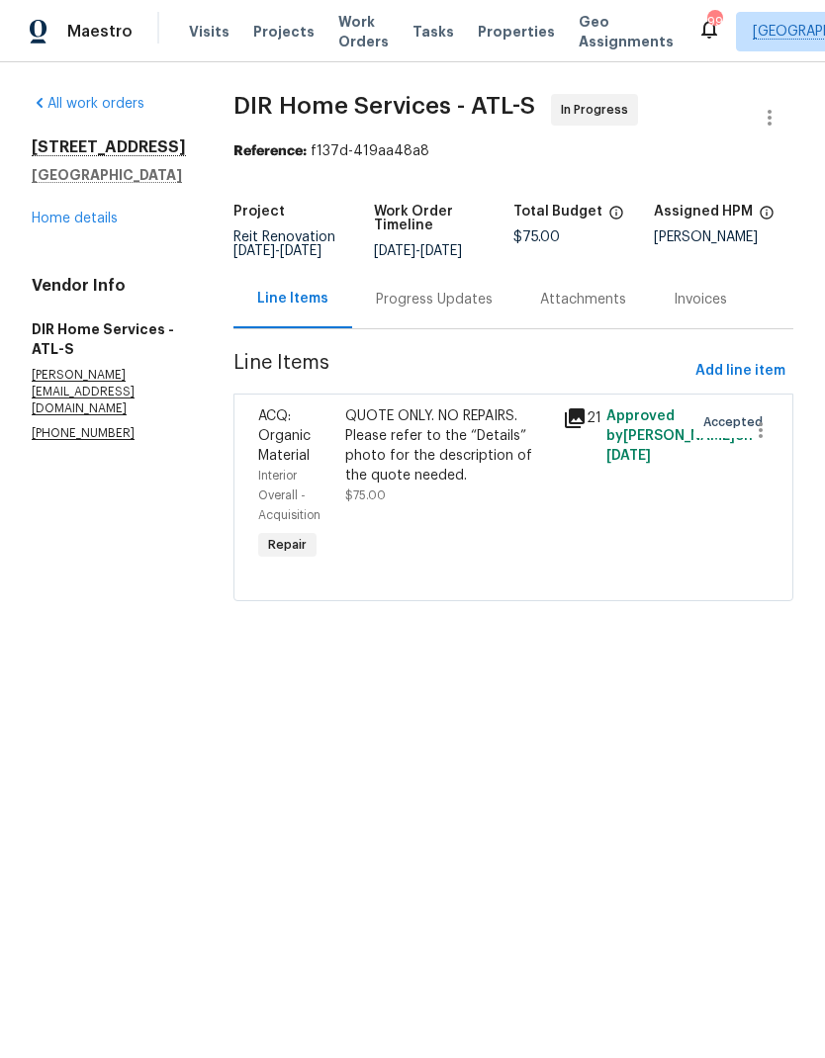
click at [495, 464] on div "QUOTE ONLY. NO REPAIRS. Please refer to the “Details” photo for the description…" at bounding box center [448, 446] width 206 height 79
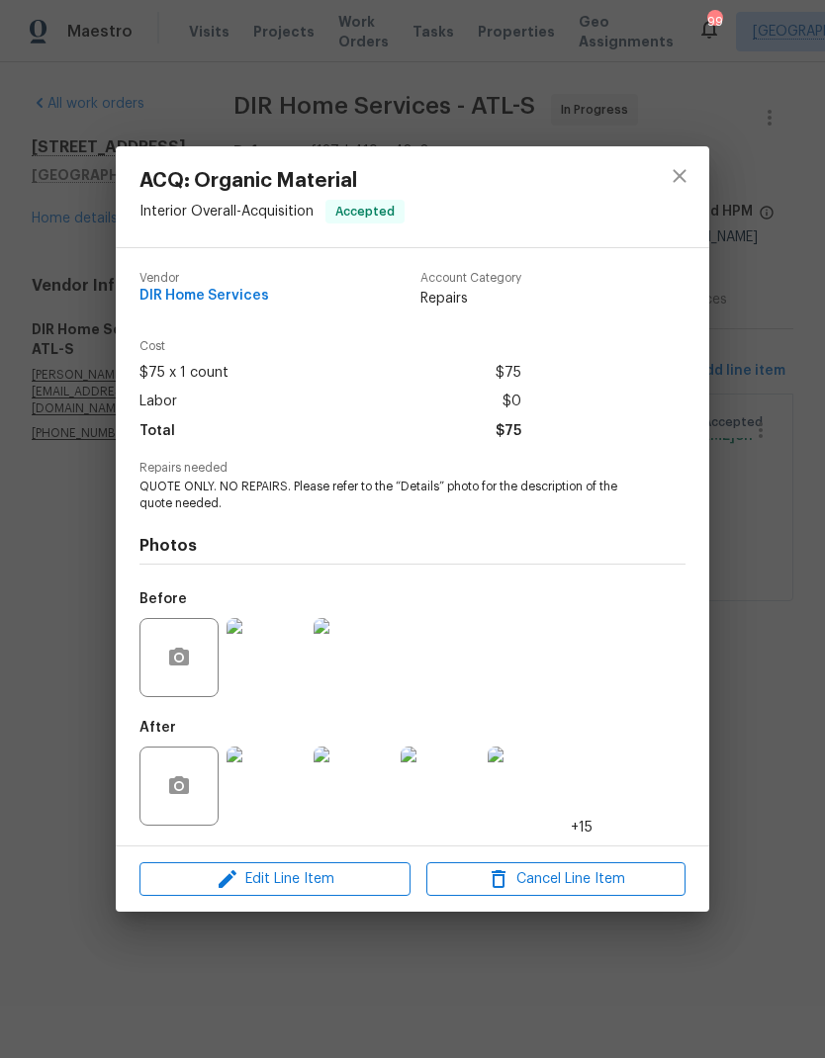
click at [289, 792] on img at bounding box center [266, 786] width 79 height 79
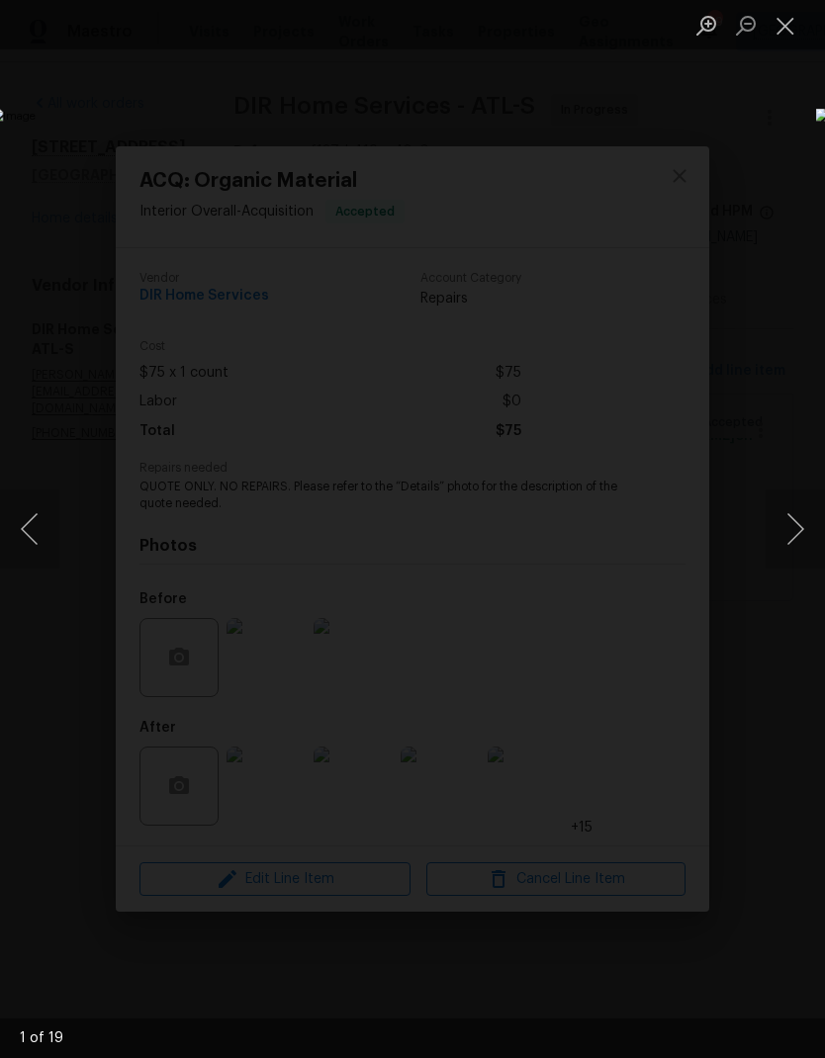
click at [796, 521] on button "Next image" at bounding box center [795, 529] width 59 height 79
click at [800, 527] on button "Next image" at bounding box center [795, 529] width 59 height 79
click at [799, 529] on button "Next image" at bounding box center [795, 529] width 59 height 79
click at [798, 529] on button "Next image" at bounding box center [795, 529] width 59 height 79
click at [799, 528] on button "Next image" at bounding box center [795, 529] width 59 height 79
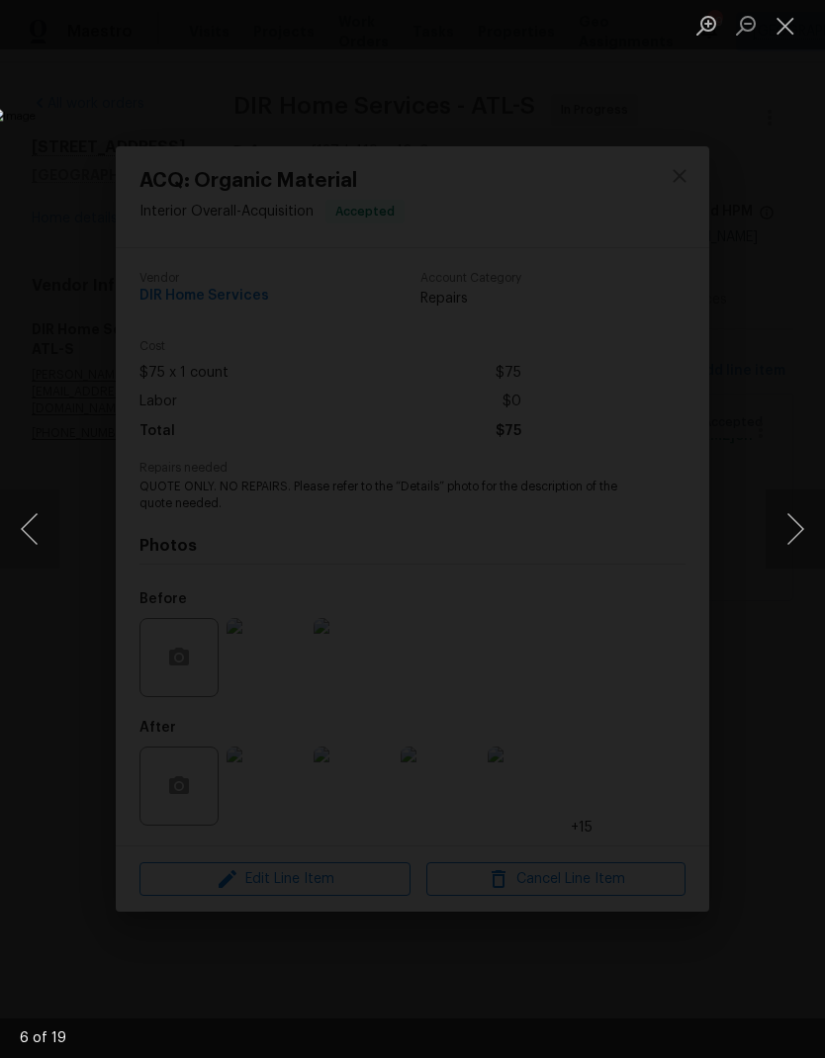
click at [800, 531] on button "Next image" at bounding box center [795, 529] width 59 height 79
click at [801, 527] on button "Next image" at bounding box center [795, 529] width 59 height 79
click at [801, 529] on button "Next image" at bounding box center [795, 529] width 59 height 79
click at [803, 534] on button "Next image" at bounding box center [795, 529] width 59 height 79
click at [801, 535] on button "Next image" at bounding box center [795, 529] width 59 height 79
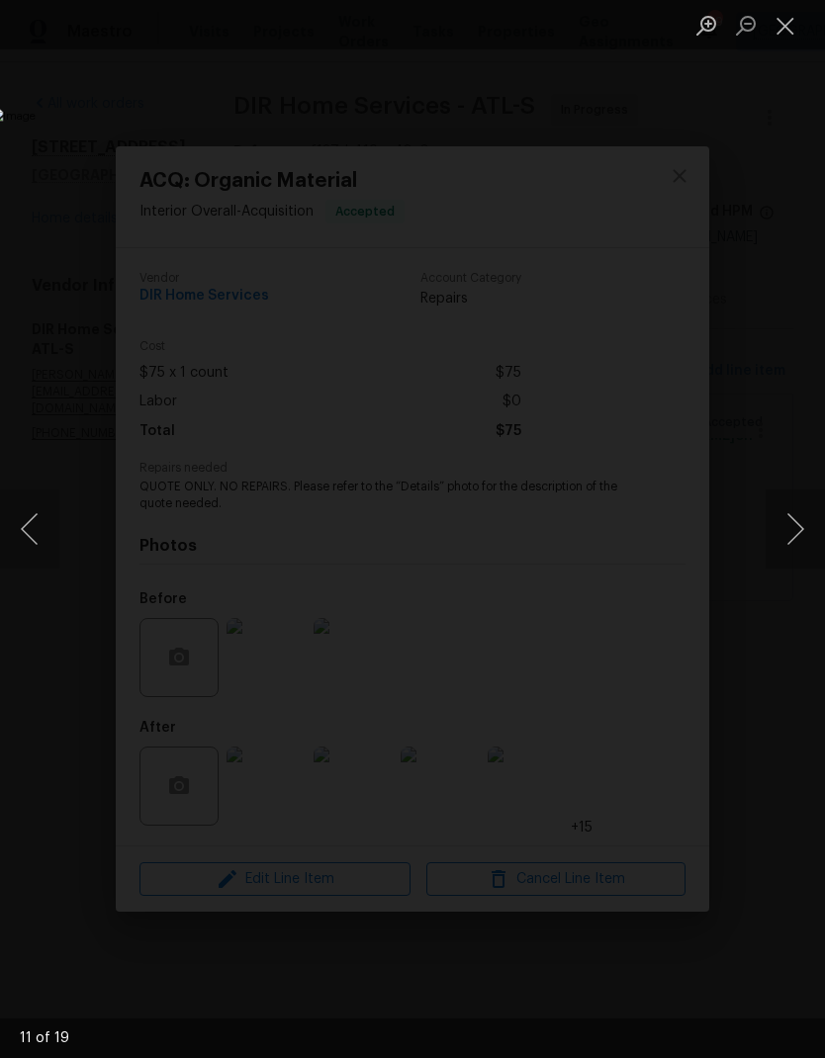
click at [801, 529] on button "Next image" at bounding box center [795, 529] width 59 height 79
click at [802, 529] on button "Next image" at bounding box center [795, 529] width 59 height 79
click at [801, 528] on button "Next image" at bounding box center [795, 529] width 59 height 79
click at [801, 527] on button "Next image" at bounding box center [795, 529] width 59 height 79
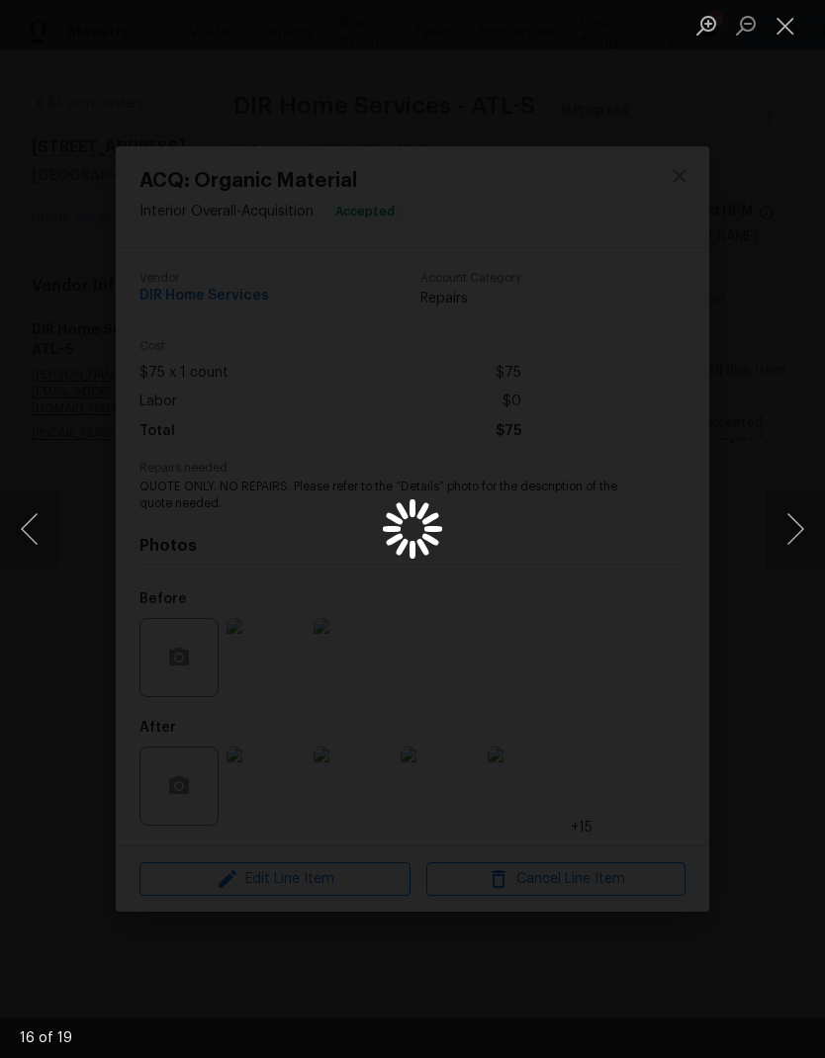
click at [802, 528] on button "Next image" at bounding box center [795, 529] width 59 height 79
click at [800, 530] on button "Next image" at bounding box center [795, 529] width 59 height 79
click at [802, 529] on button "Next image" at bounding box center [795, 529] width 59 height 79
click at [802, 530] on button "Next image" at bounding box center [795, 529] width 59 height 79
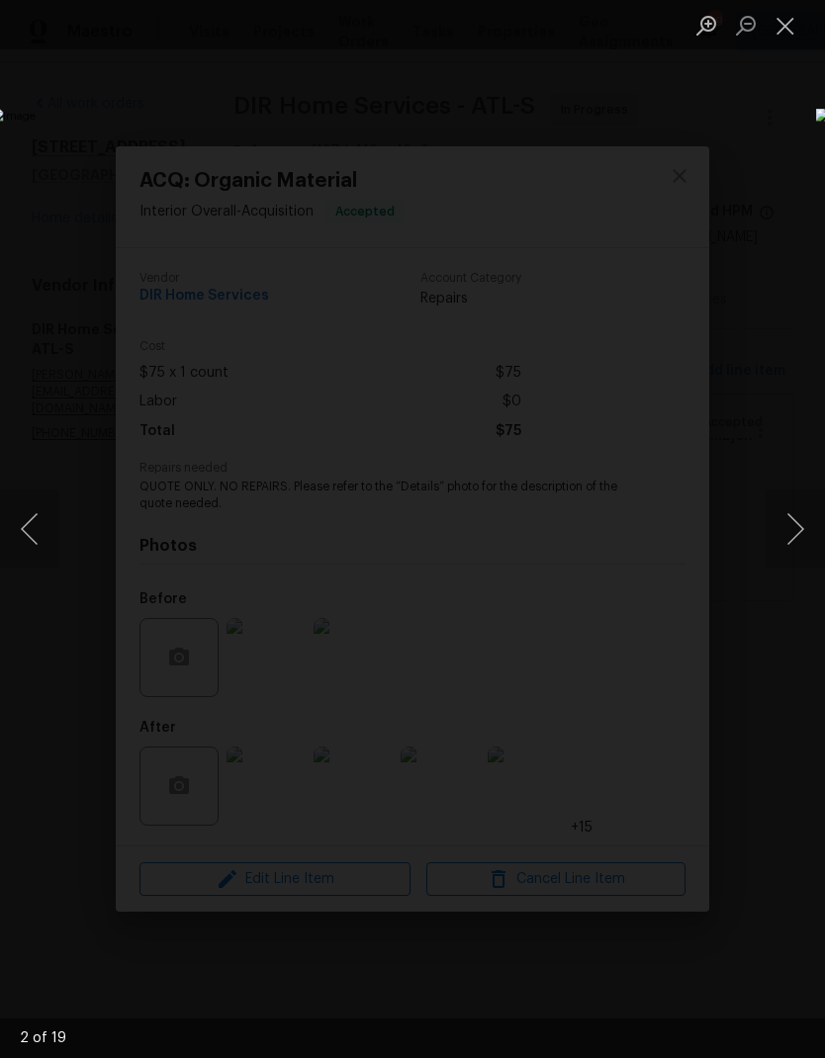
click at [800, 531] on button "Next image" at bounding box center [795, 529] width 59 height 79
click at [801, 530] on button "Next image" at bounding box center [795, 529] width 59 height 79
click at [802, 531] on button "Next image" at bounding box center [795, 529] width 59 height 79
click at [796, 30] on button "Close lightbox" at bounding box center [786, 25] width 40 height 35
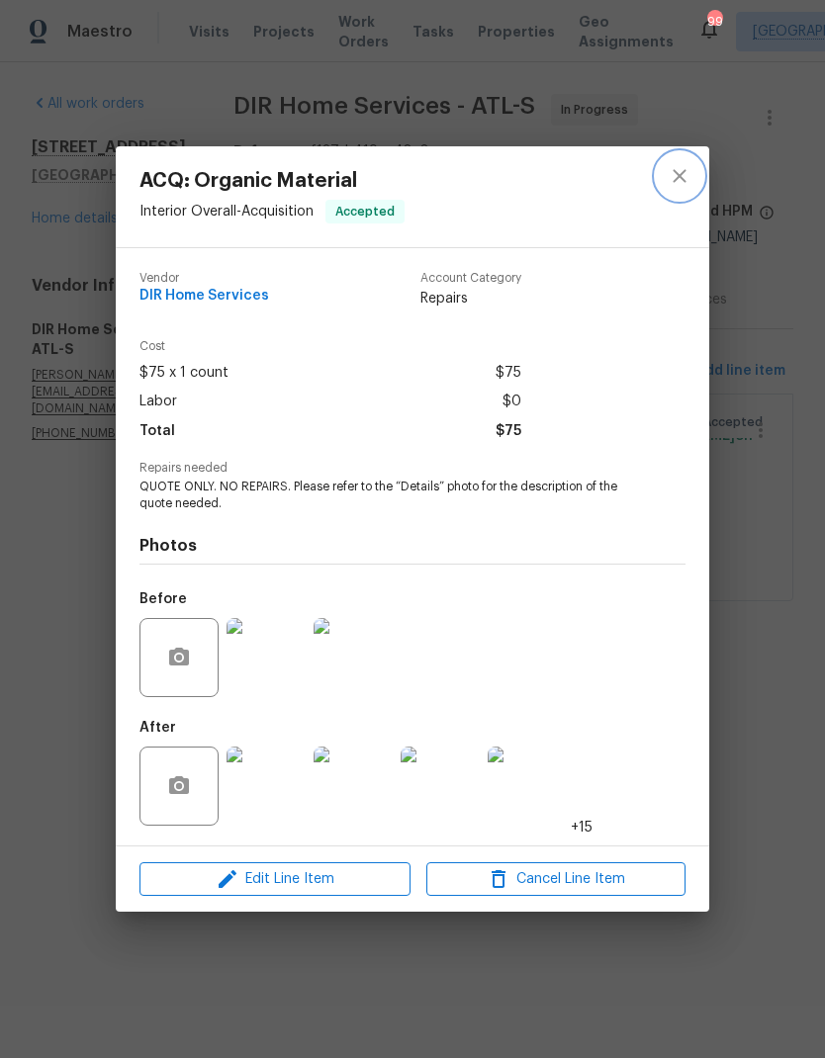
click at [683, 174] on icon "close" at bounding box center [680, 176] width 24 height 24
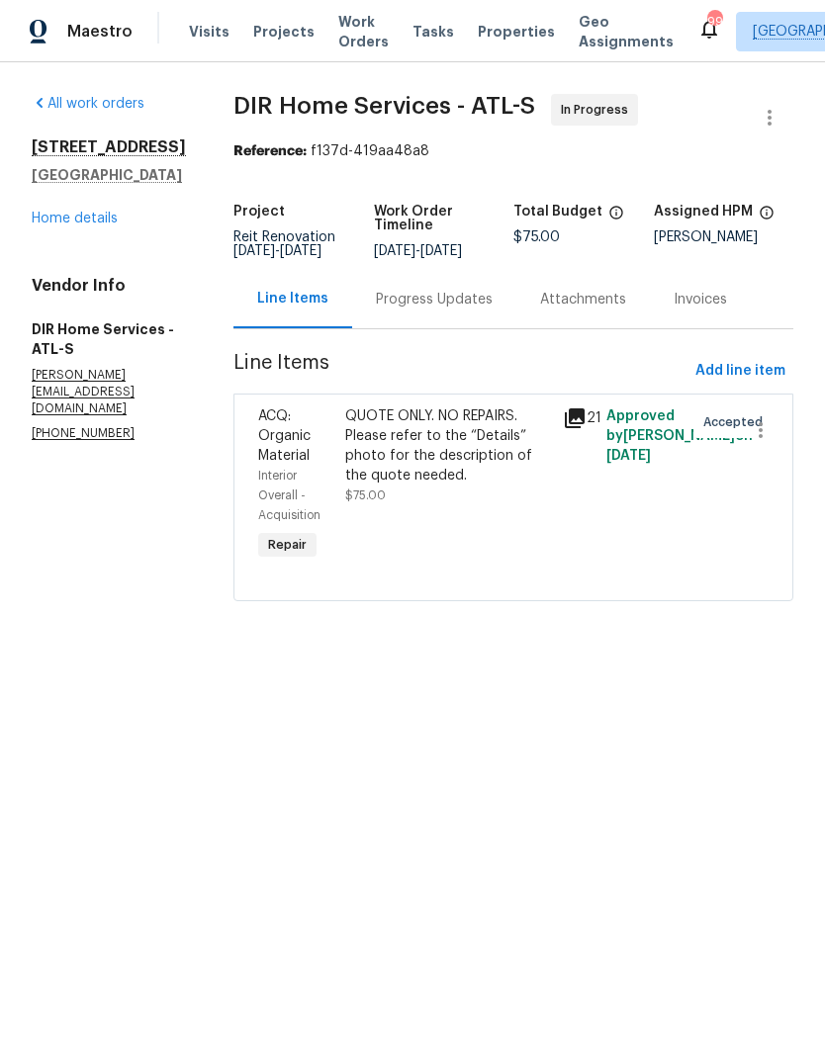
click at [102, 218] on link "Home details" at bounding box center [75, 219] width 86 height 14
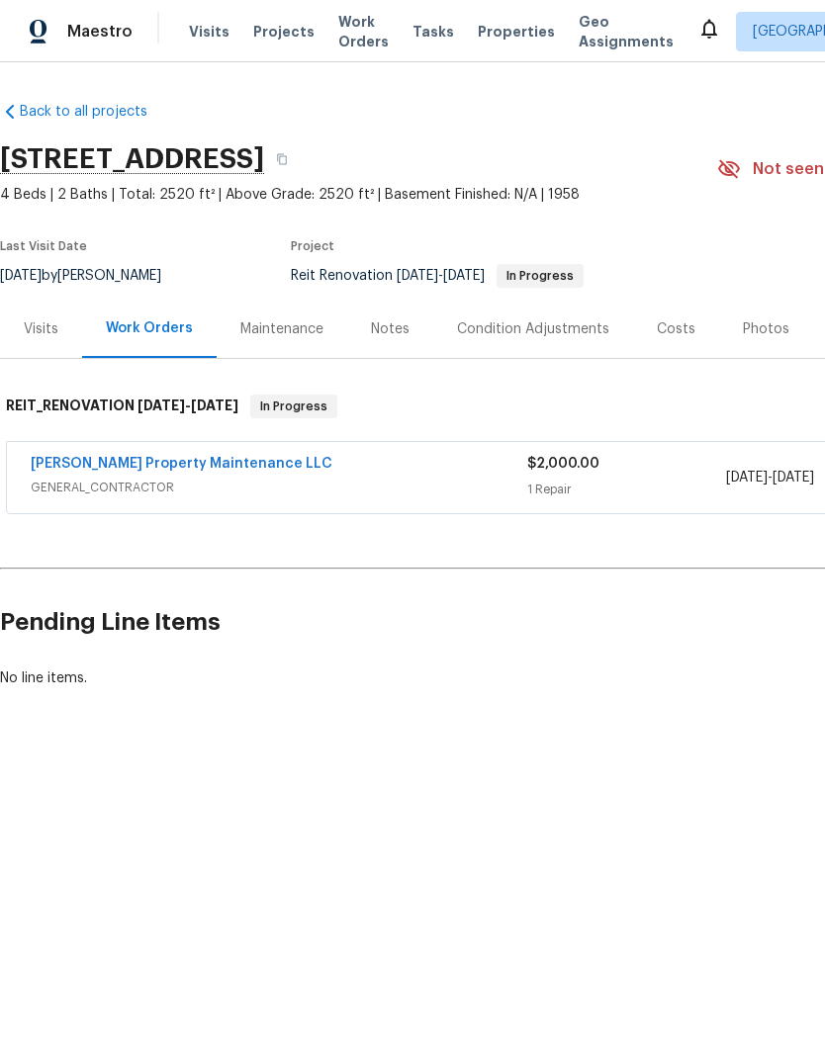
click at [196, 462] on link "Glen Property Maintenance LLC" at bounding box center [182, 464] width 302 height 14
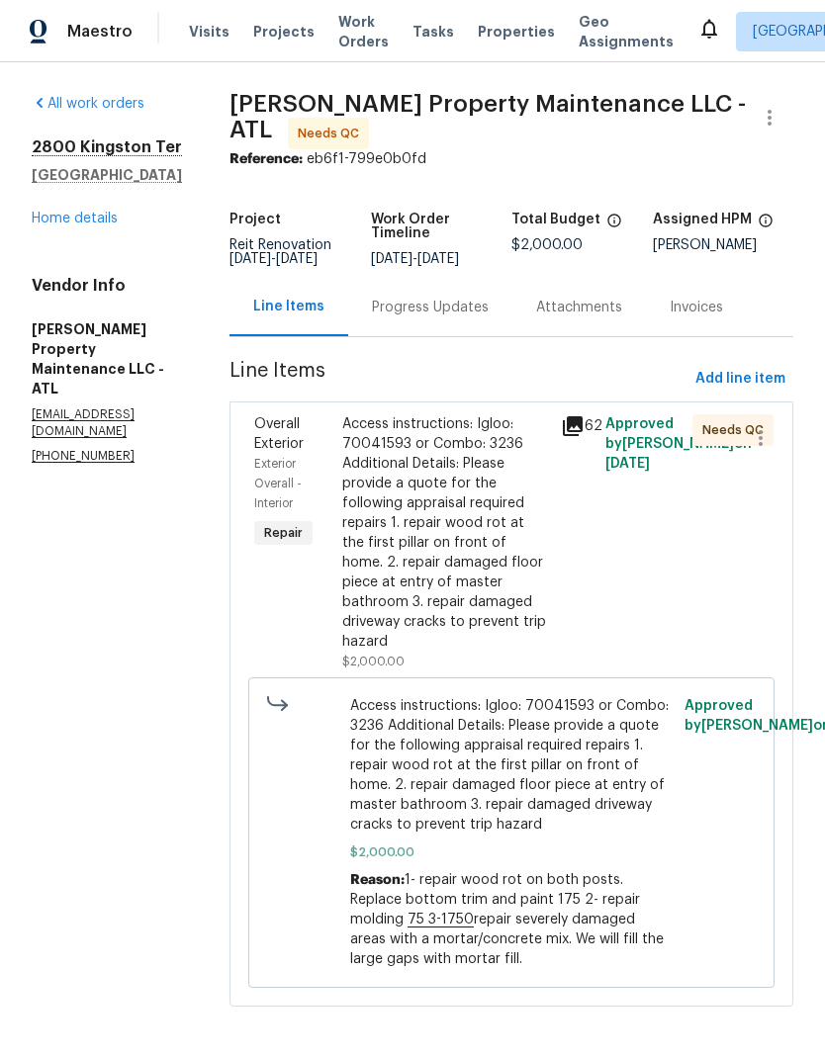
click at [482, 486] on div "Access instructions: Igloo: 70041593 or Combo: 3236 Additional Details: Please …" at bounding box center [446, 532] width 208 height 237
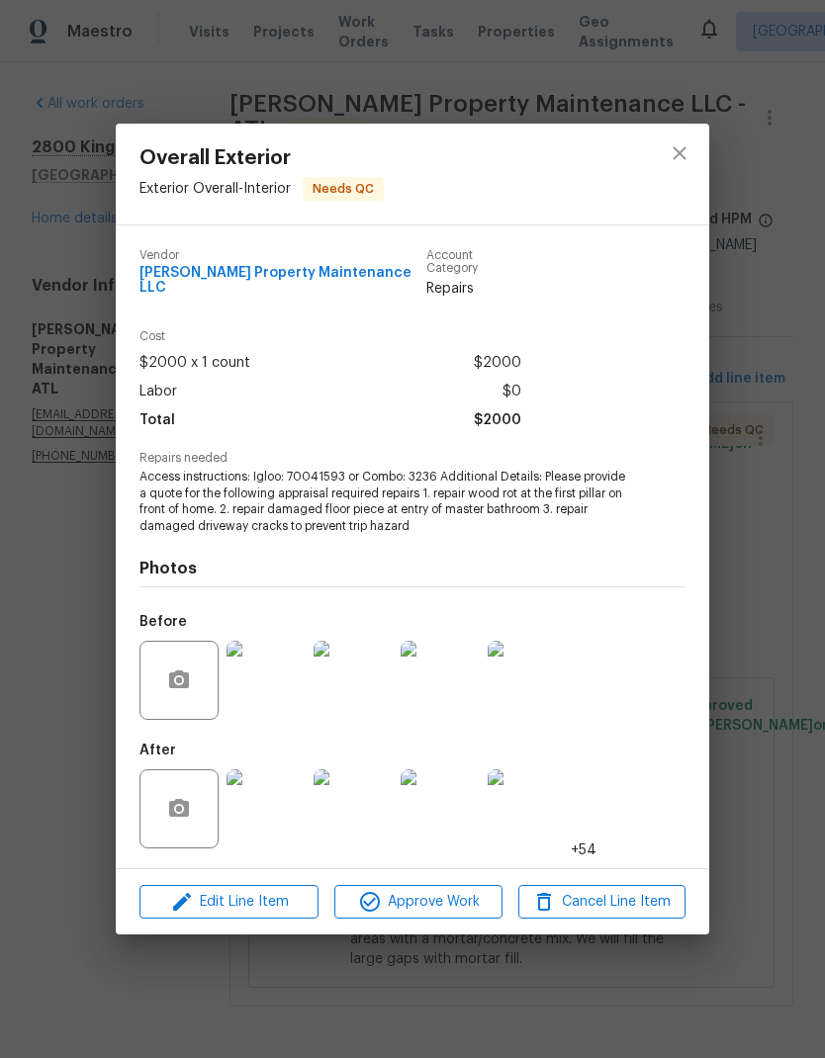
click at [274, 825] on img at bounding box center [266, 809] width 79 height 79
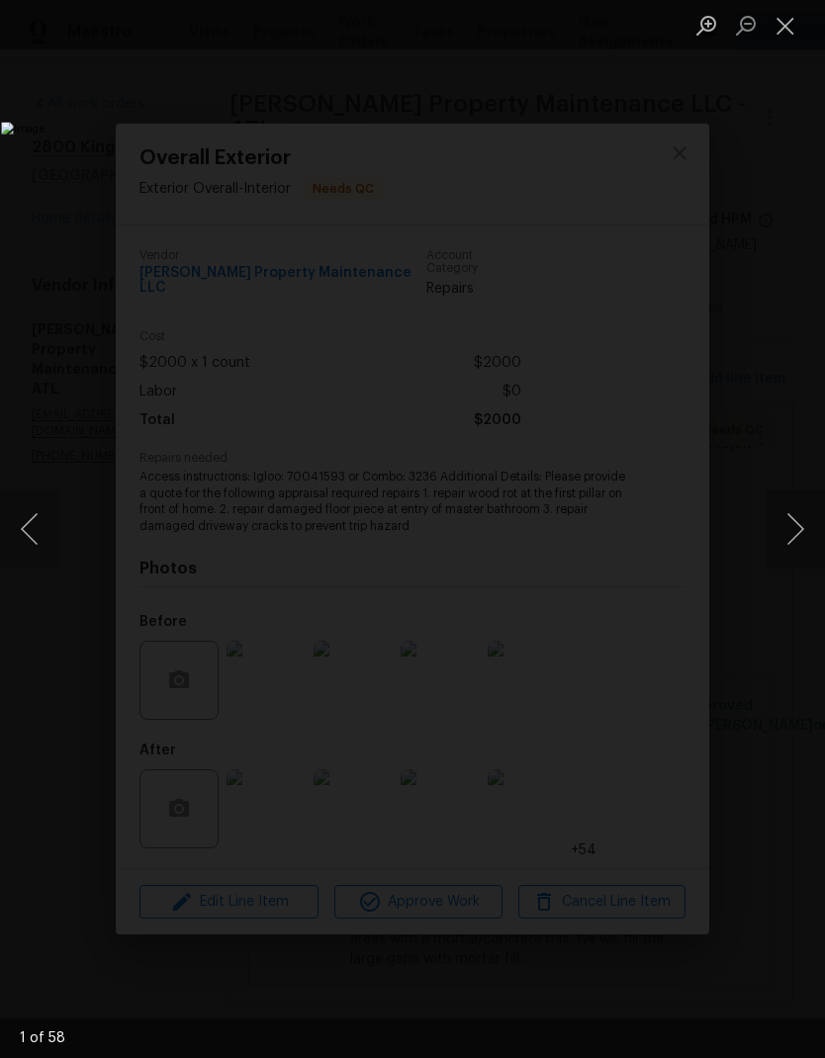
click at [791, 526] on button "Next image" at bounding box center [795, 529] width 59 height 79
click at [791, 531] on button "Next image" at bounding box center [795, 529] width 59 height 79
click at [794, 530] on button "Next image" at bounding box center [795, 529] width 59 height 79
click at [796, 528] on button "Next image" at bounding box center [795, 529] width 59 height 79
click at [799, 530] on button "Next image" at bounding box center [795, 529] width 59 height 79
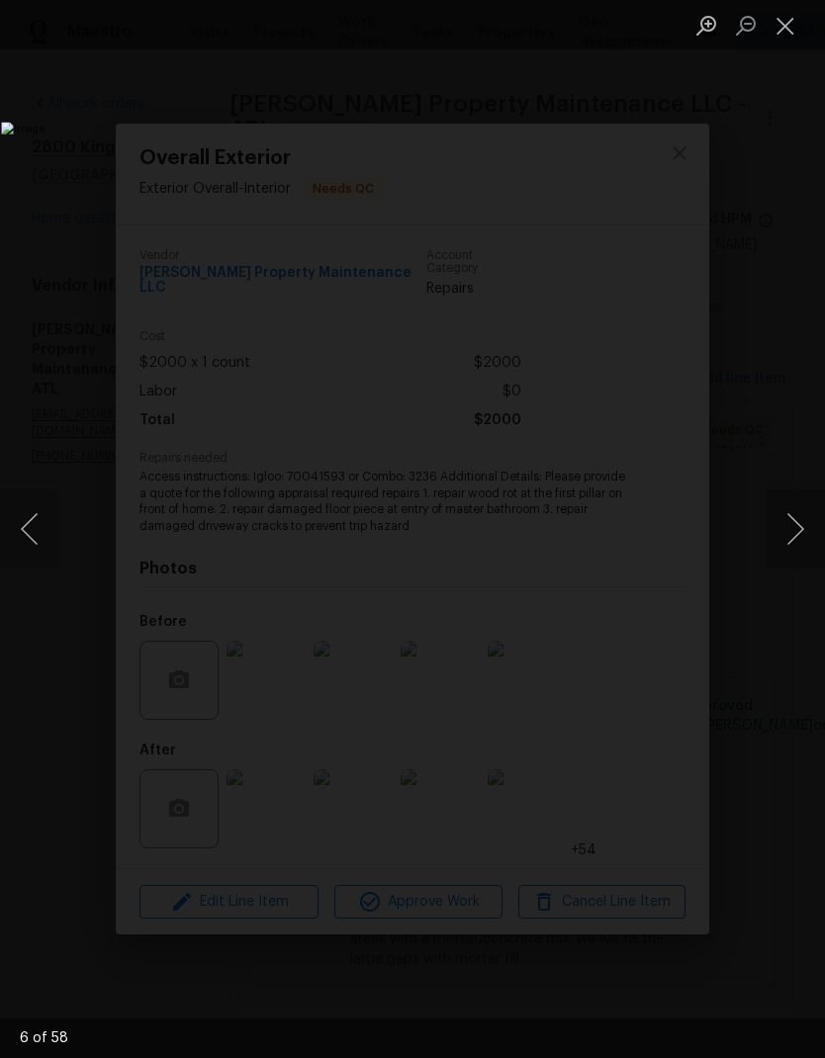
click at [798, 524] on button "Next image" at bounding box center [795, 529] width 59 height 79
click at [799, 524] on button "Next image" at bounding box center [795, 529] width 59 height 79
click at [798, 523] on button "Next image" at bounding box center [795, 529] width 59 height 79
click at [798, 522] on button "Next image" at bounding box center [795, 529] width 59 height 79
click at [801, 519] on button "Next image" at bounding box center [795, 529] width 59 height 79
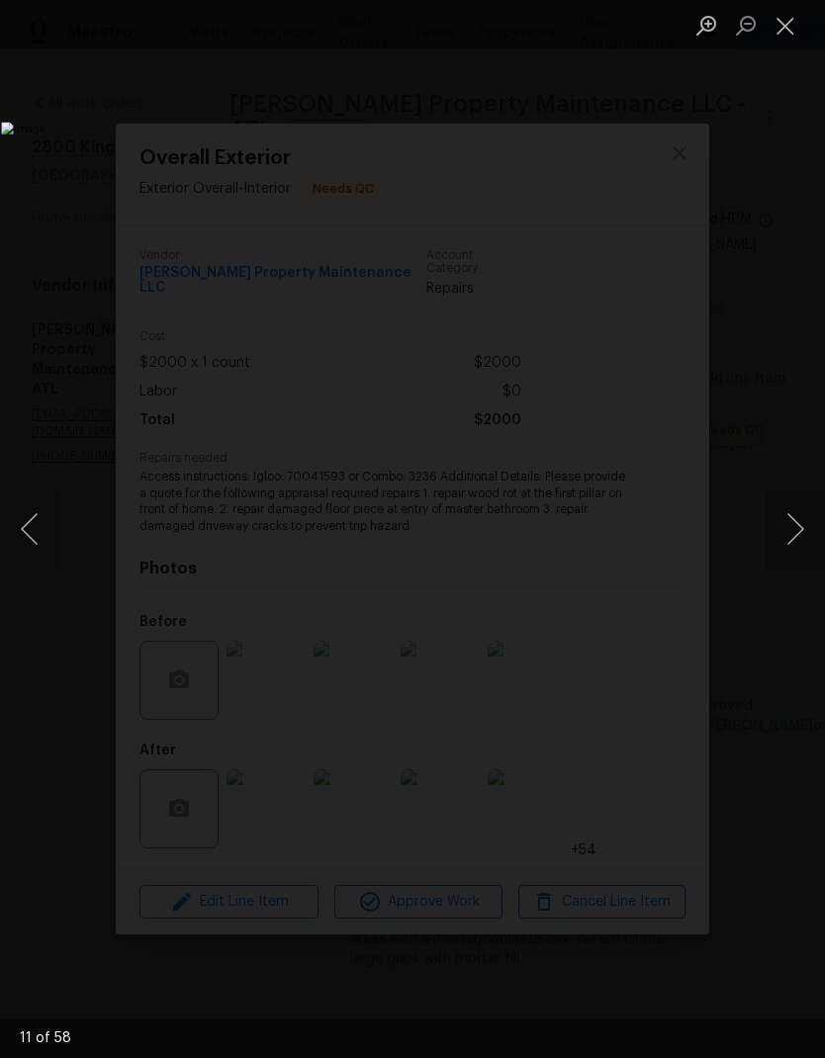
click at [796, 519] on button "Next image" at bounding box center [795, 529] width 59 height 79
click at [800, 515] on button "Next image" at bounding box center [795, 529] width 59 height 79
click at [797, 514] on button "Next image" at bounding box center [795, 529] width 59 height 79
click at [798, 513] on button "Next image" at bounding box center [795, 529] width 59 height 79
click at [801, 511] on button "Next image" at bounding box center [795, 529] width 59 height 79
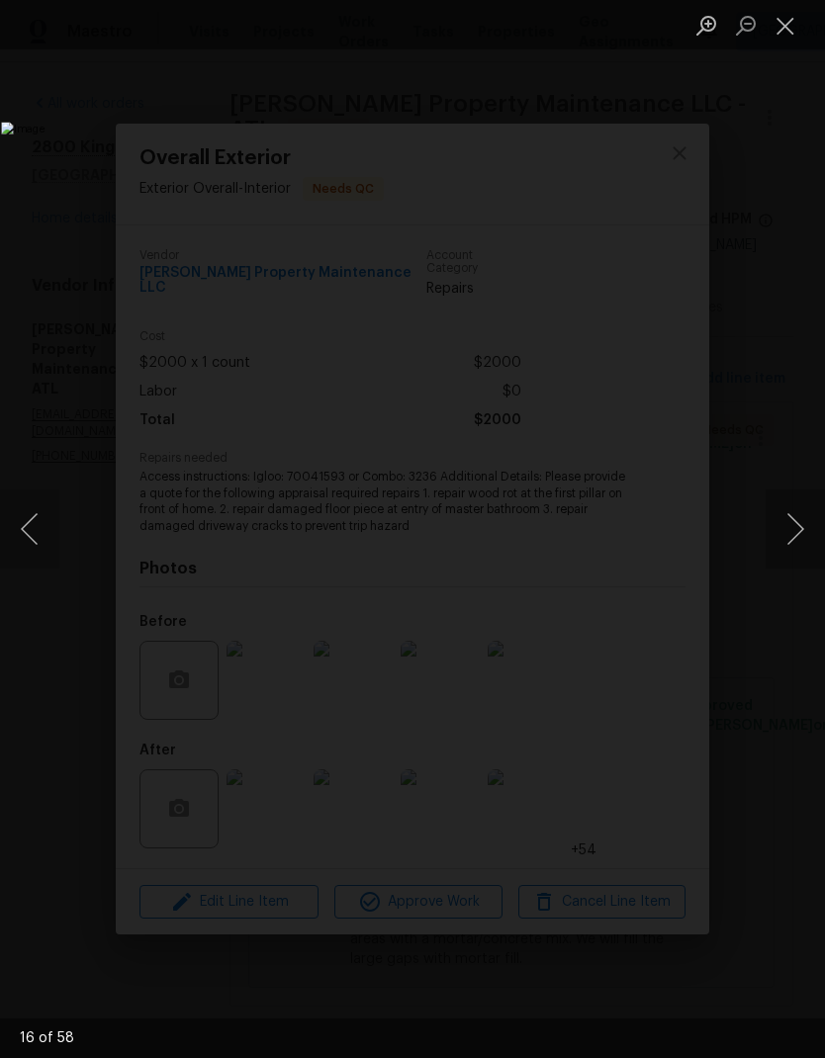
click at [794, 520] on button "Next image" at bounding box center [795, 529] width 59 height 79
click at [803, 516] on button "Next image" at bounding box center [795, 529] width 59 height 79
click at [801, 512] on button "Next image" at bounding box center [795, 529] width 59 height 79
click at [799, 512] on button "Next image" at bounding box center [795, 529] width 59 height 79
click at [801, 511] on button "Next image" at bounding box center [795, 529] width 59 height 79
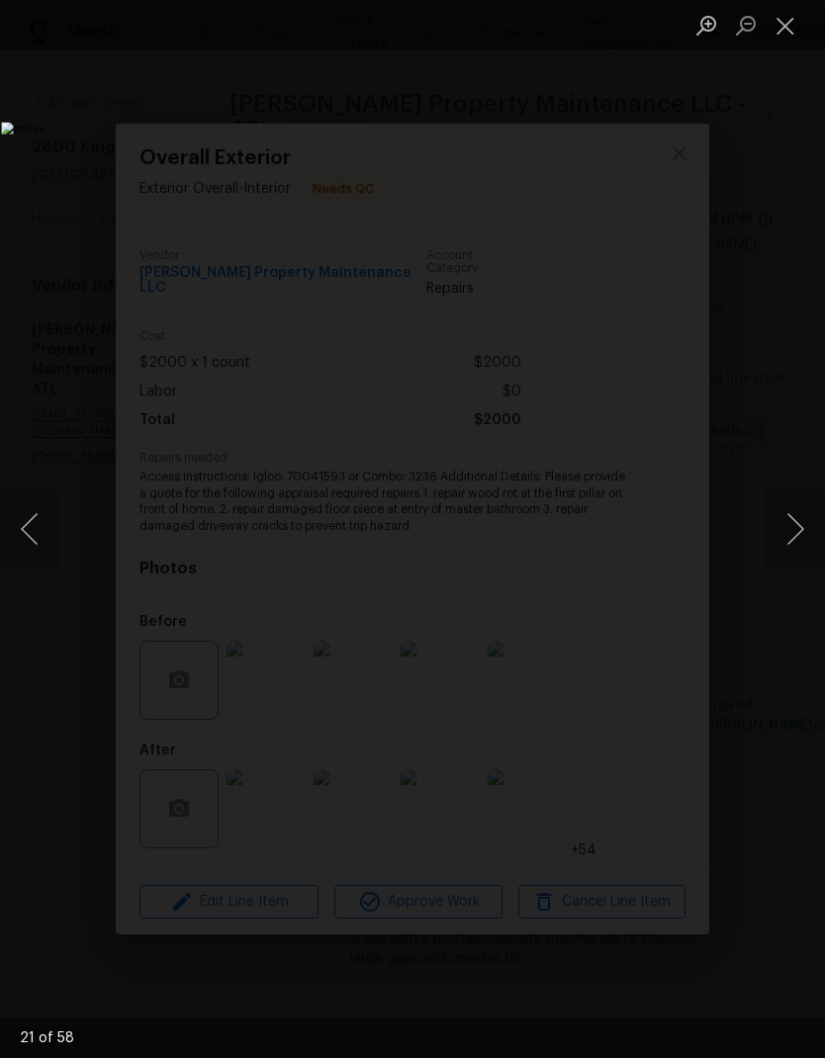
click at [801, 511] on button "Next image" at bounding box center [795, 529] width 59 height 79
click at [802, 510] on button "Next image" at bounding box center [795, 529] width 59 height 79
click at [793, 518] on button "Next image" at bounding box center [795, 529] width 59 height 79
click at [794, 517] on button "Next image" at bounding box center [795, 529] width 59 height 79
click at [795, 519] on button "Next image" at bounding box center [795, 529] width 59 height 79
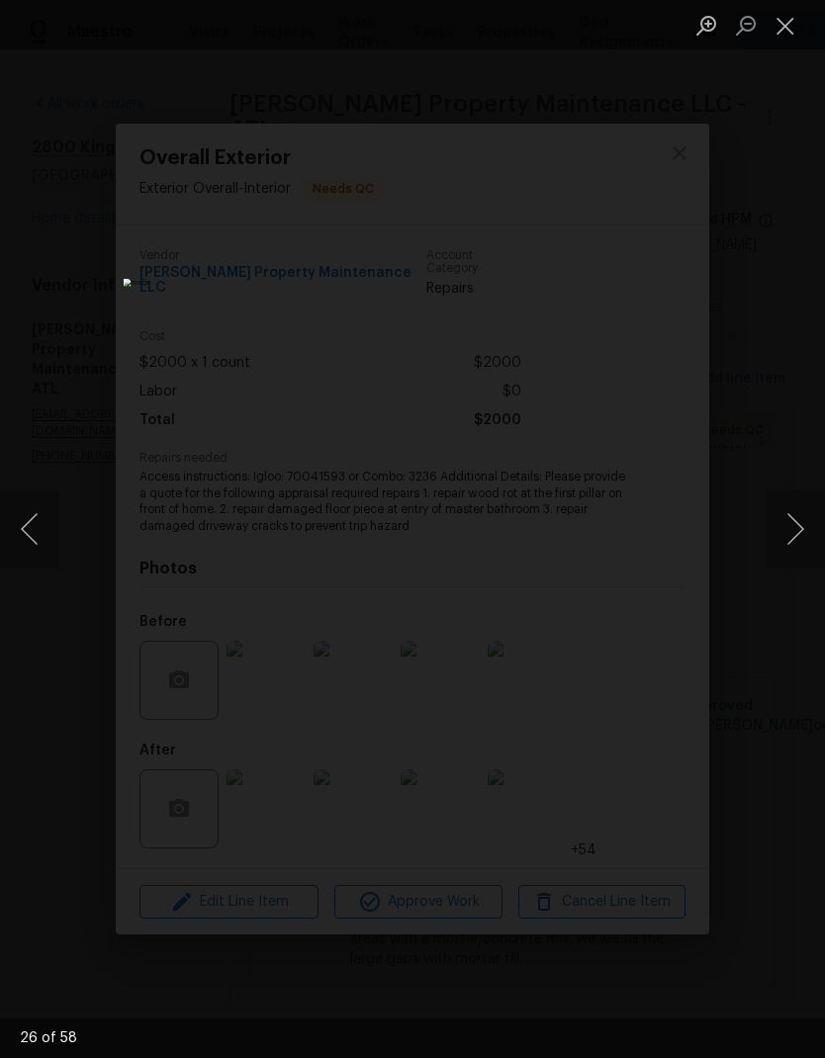
click at [786, 35] on button "Close lightbox" at bounding box center [786, 25] width 40 height 35
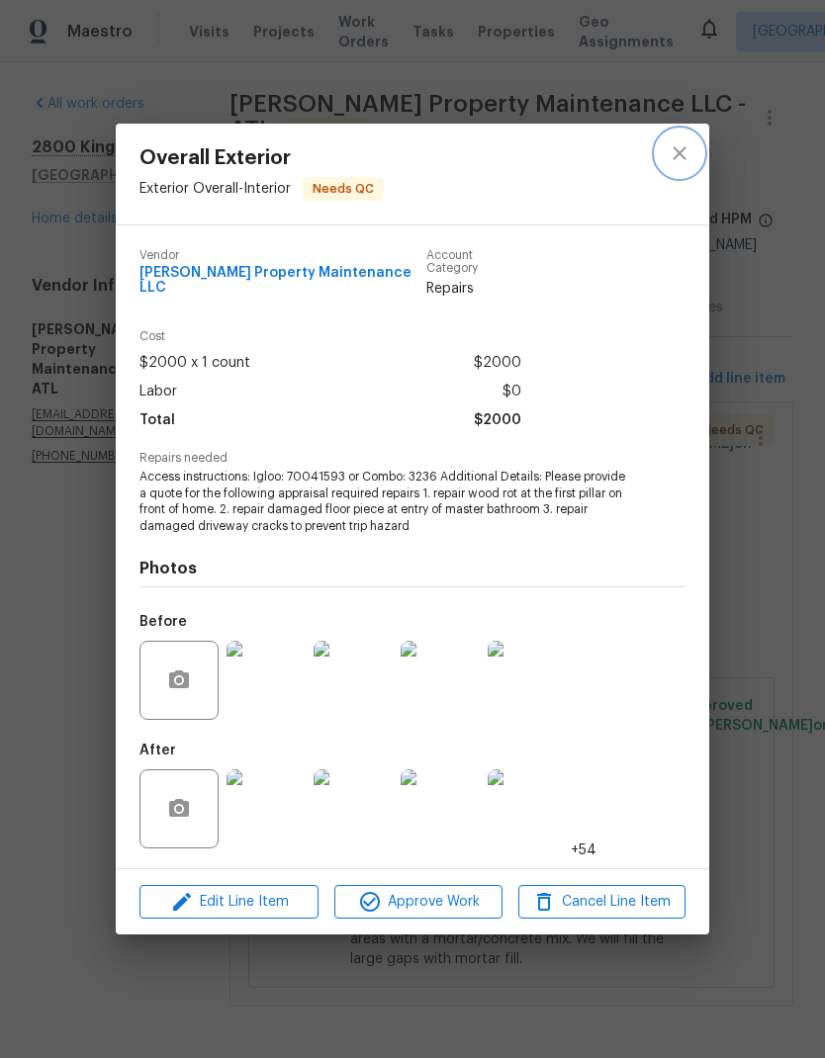
click at [688, 160] on icon "close" at bounding box center [680, 153] width 24 height 24
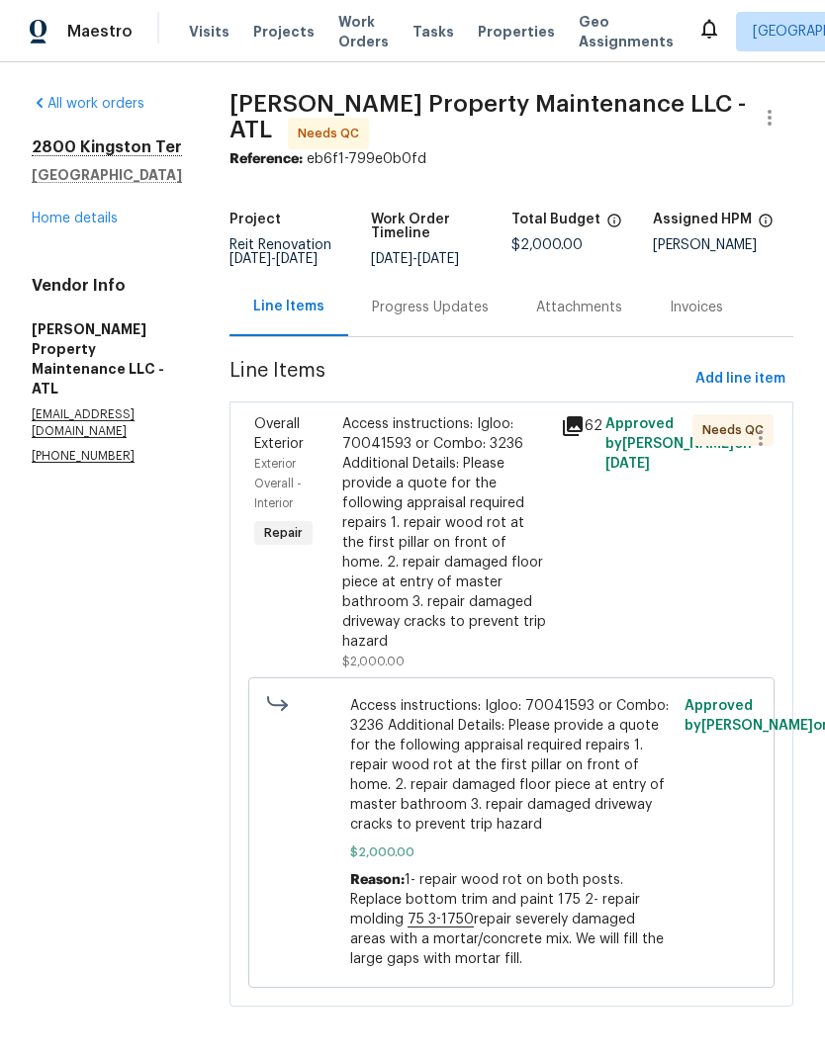
click at [102, 225] on link "Home details" at bounding box center [75, 219] width 86 height 14
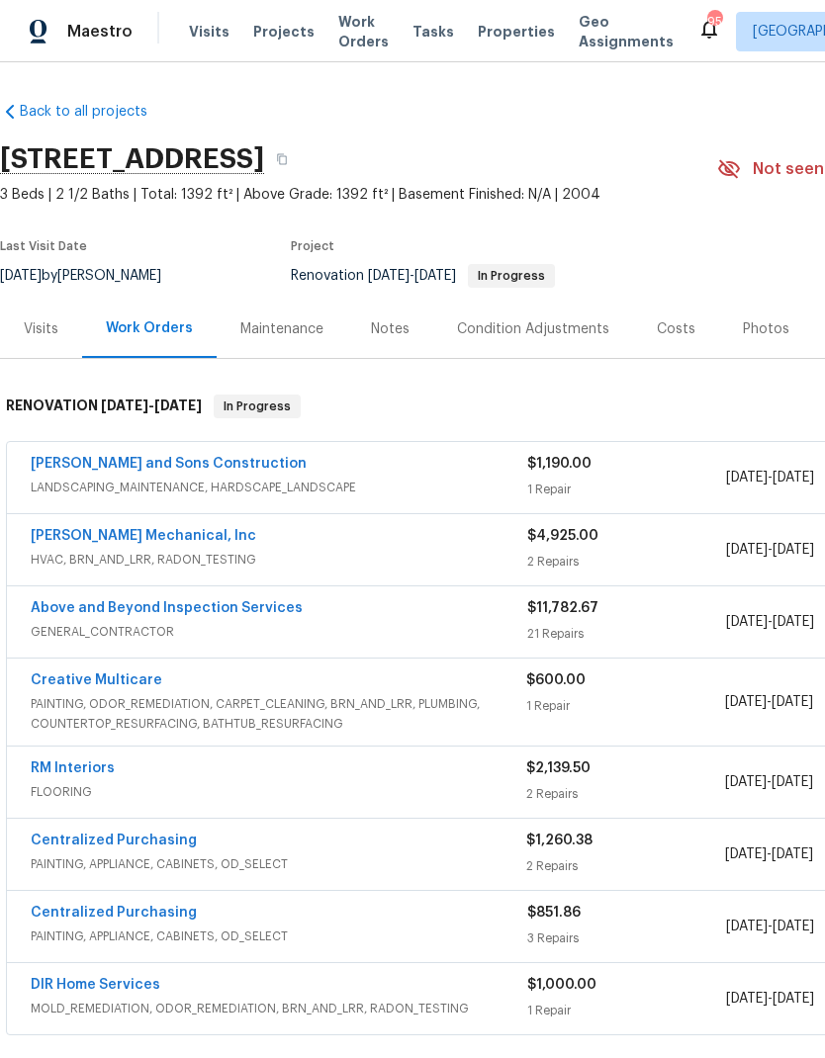
click at [681, 317] on div "Costs" at bounding box center [676, 329] width 86 height 58
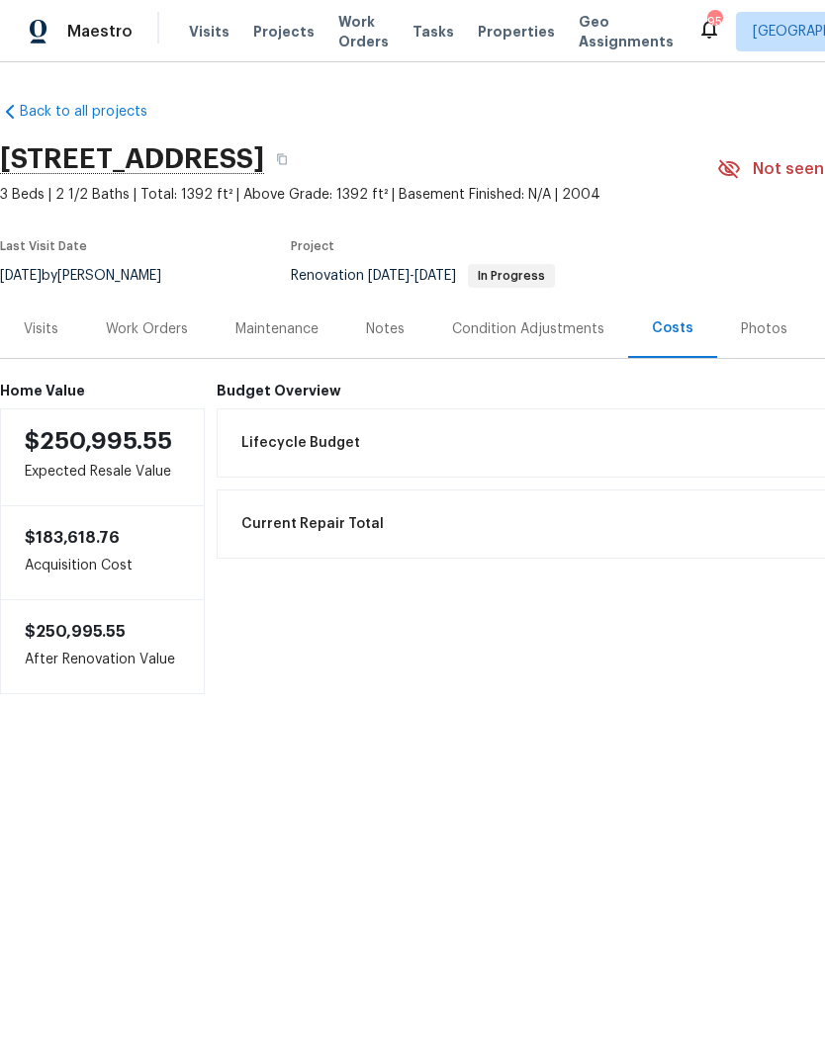
click at [164, 324] on div "Work Orders" at bounding box center [147, 329] width 82 height 20
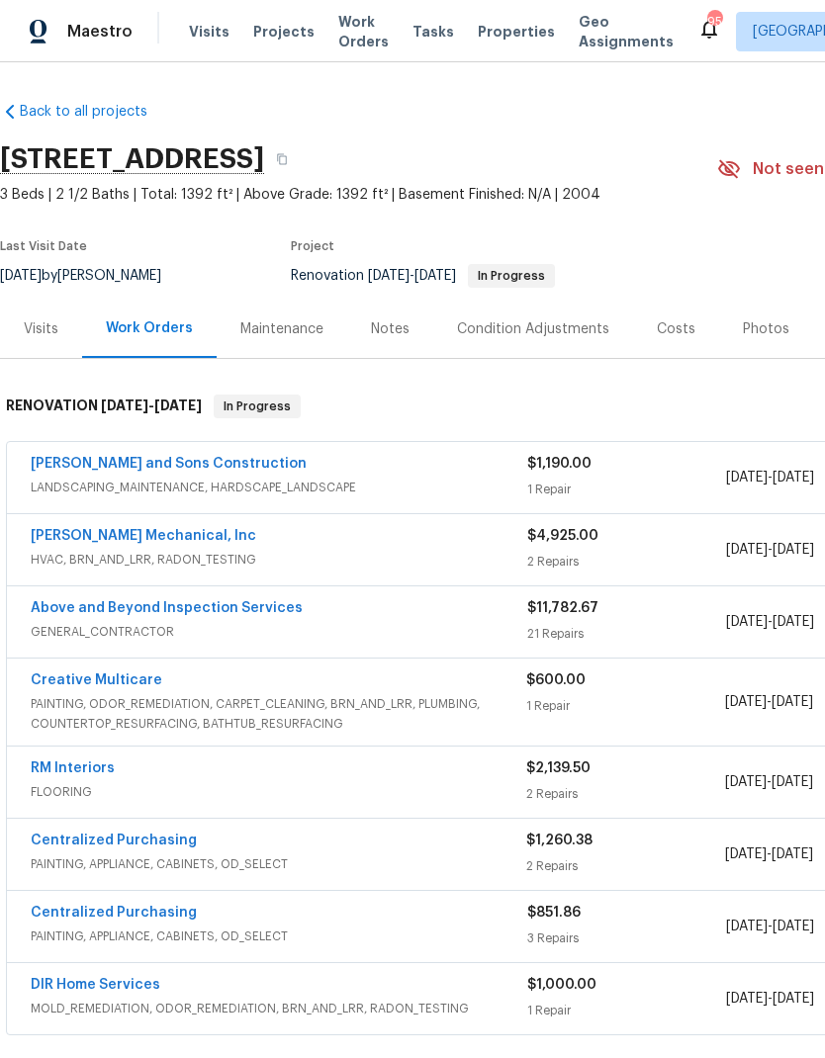
click at [258, 611] on link "Above and Beyond Inspection Services" at bounding box center [167, 608] width 272 height 14
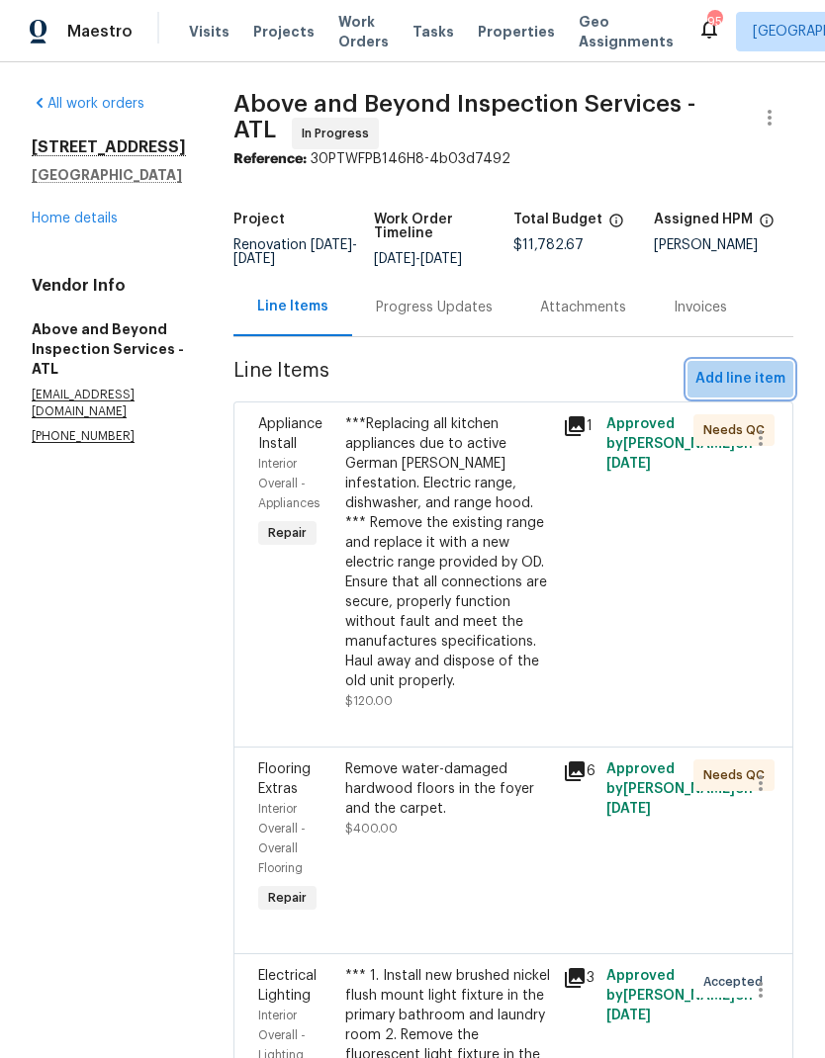
click at [751, 388] on span "Add line item" at bounding box center [740, 379] width 90 height 25
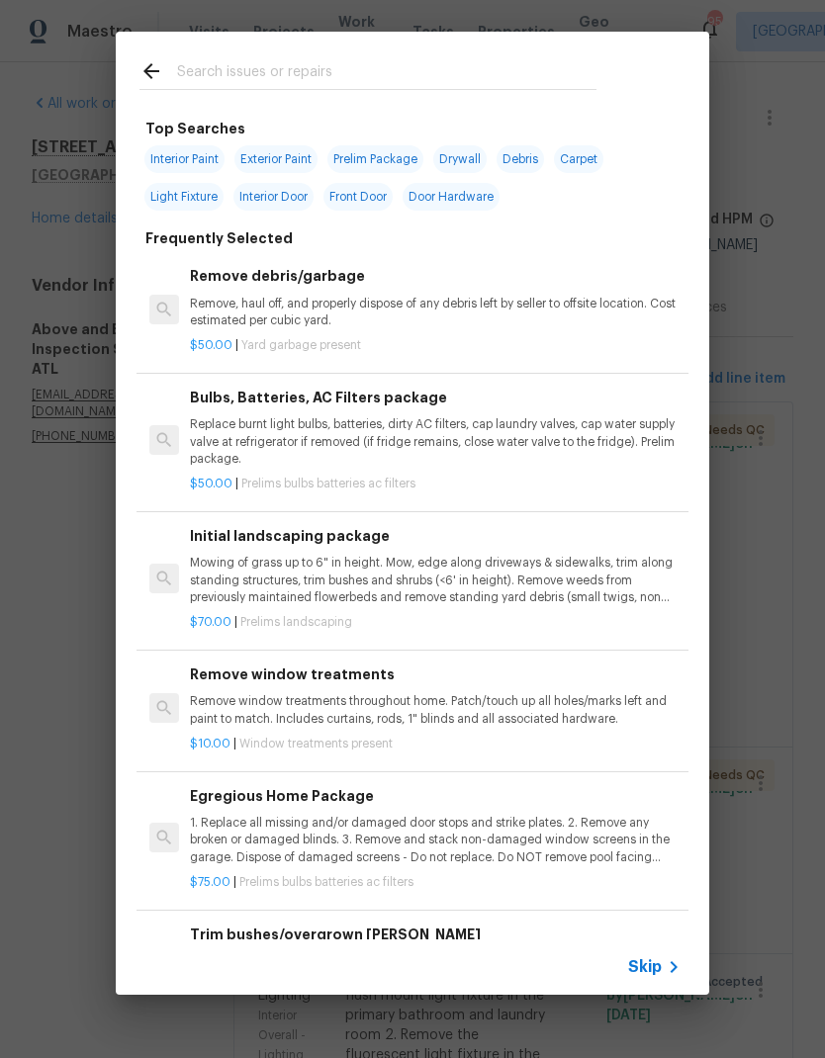
click at [298, 65] on input "text" at bounding box center [386, 74] width 419 height 30
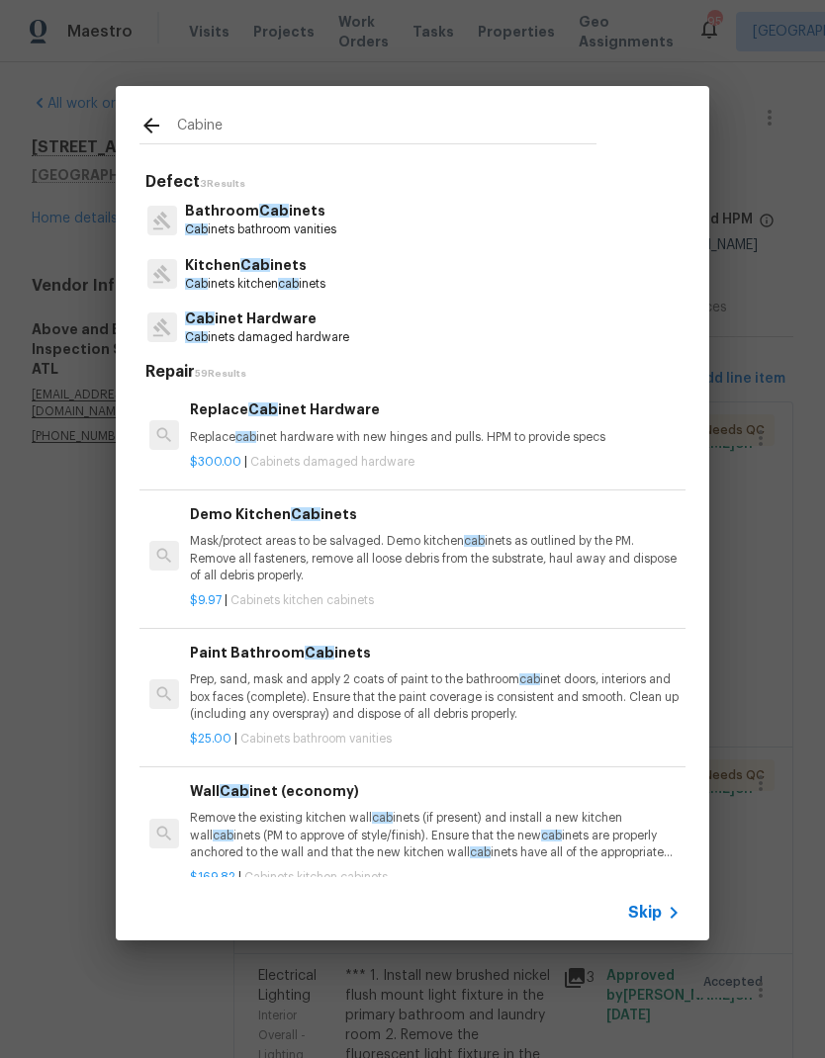
type input "Cabinet"
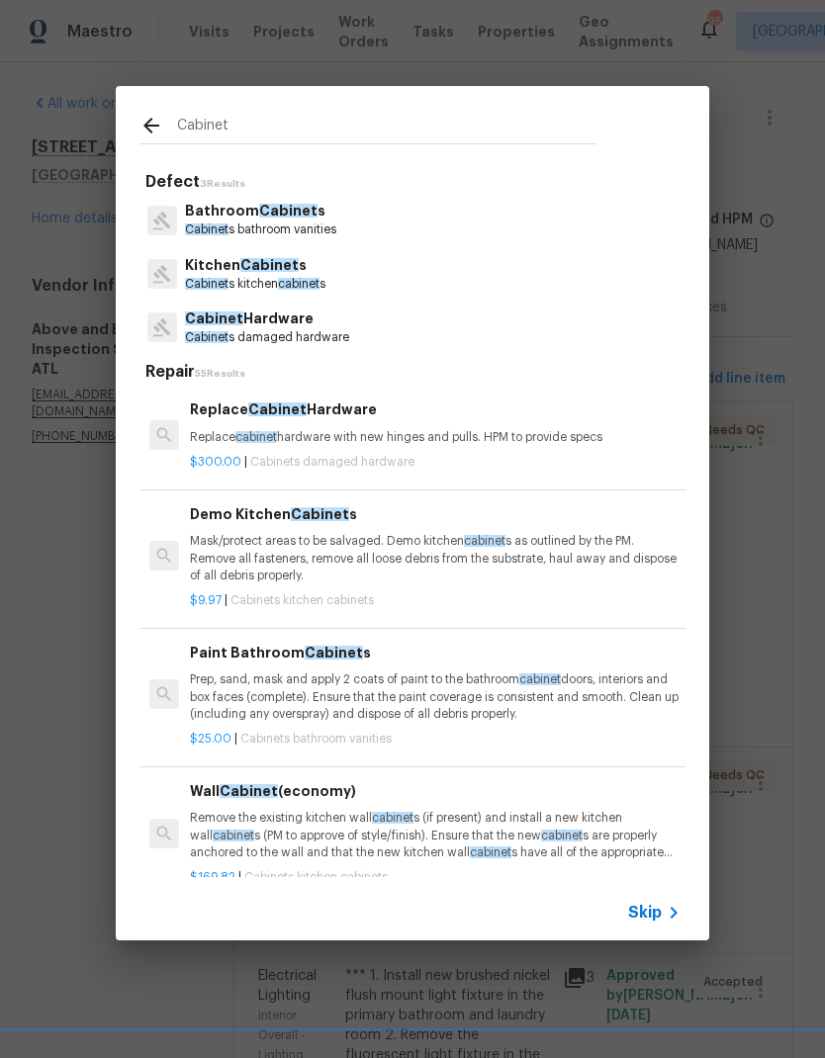
click at [319, 328] on p "Cabinet Hardware" at bounding box center [267, 319] width 164 height 21
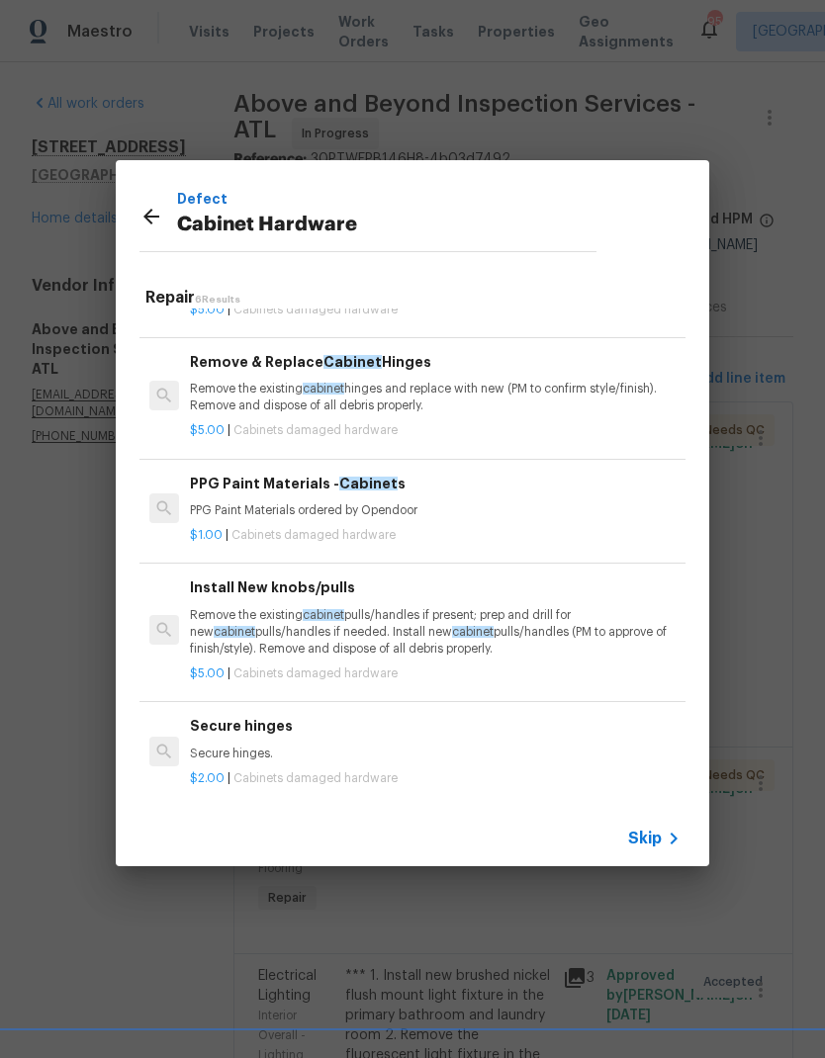
scroll to position [182, 0]
click at [253, 623] on p "Remove the existing cabinet pulls/handles if present; prep and drill for new ca…" at bounding box center [435, 633] width 491 height 50
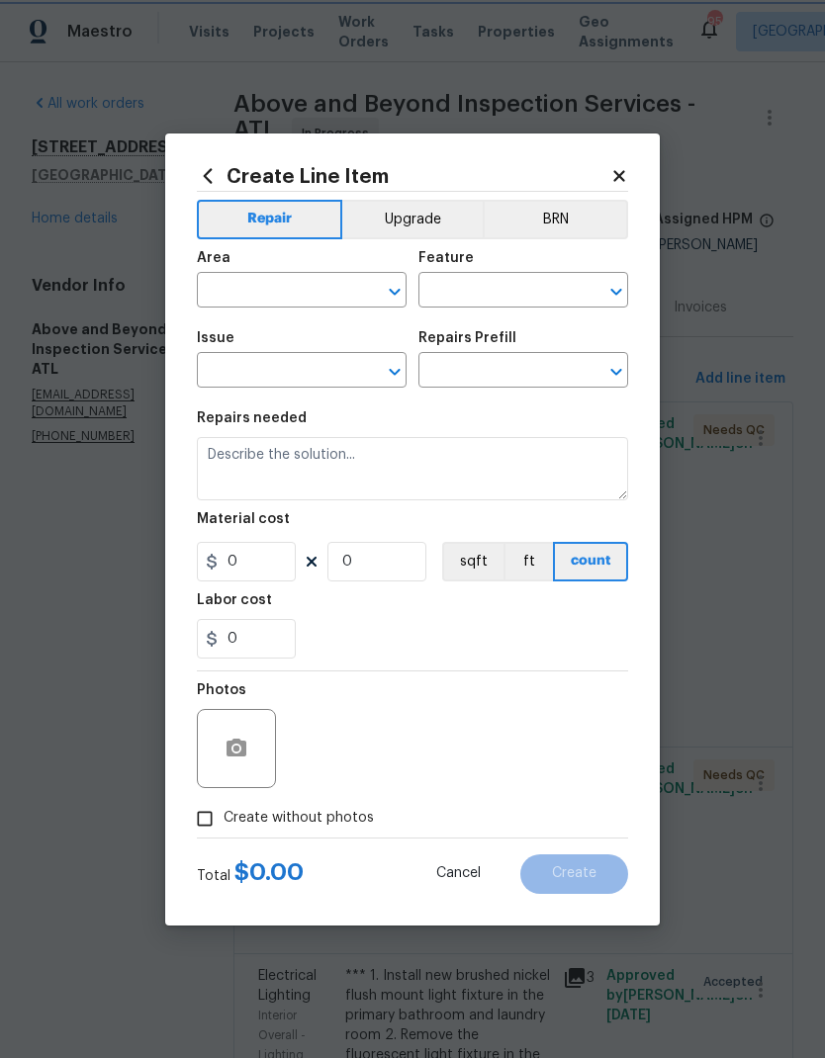
type input "Cabinets"
type input "Cabinet Hardware"
type input "Install New knobs/pulls $5.00"
type textarea "Remove the existing cabinet pulls/handles if present; prep and drill for new ca…"
type input "5"
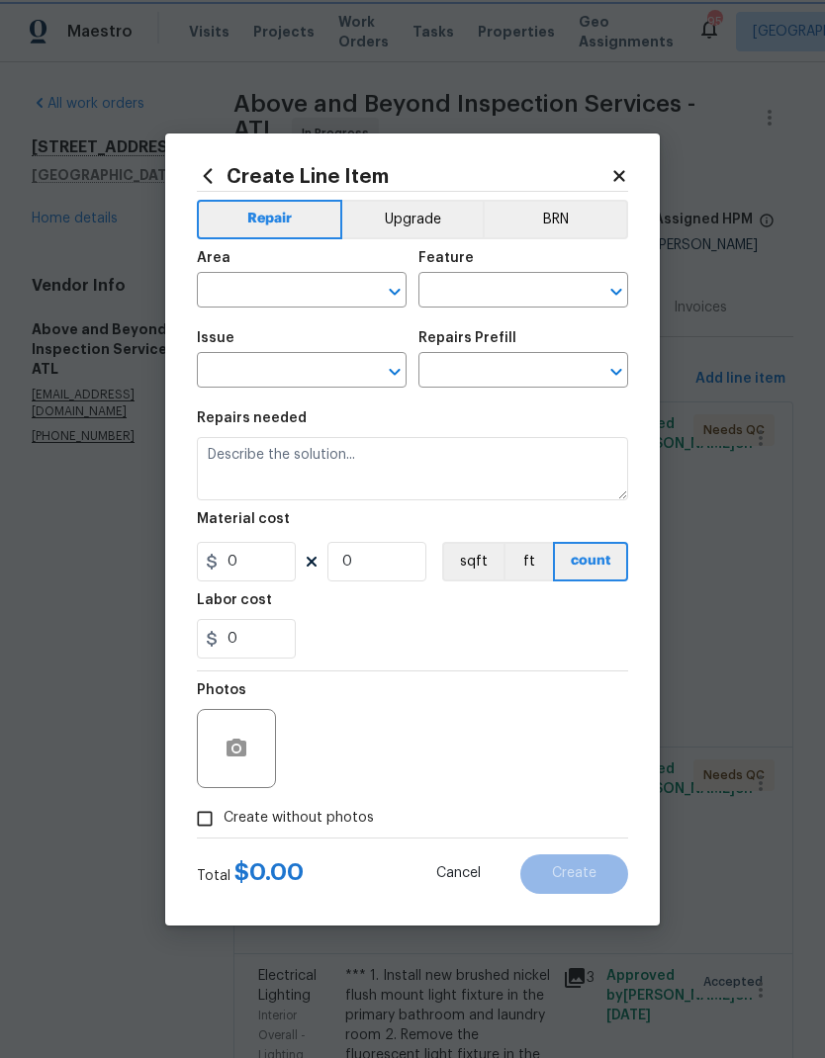
type input "1"
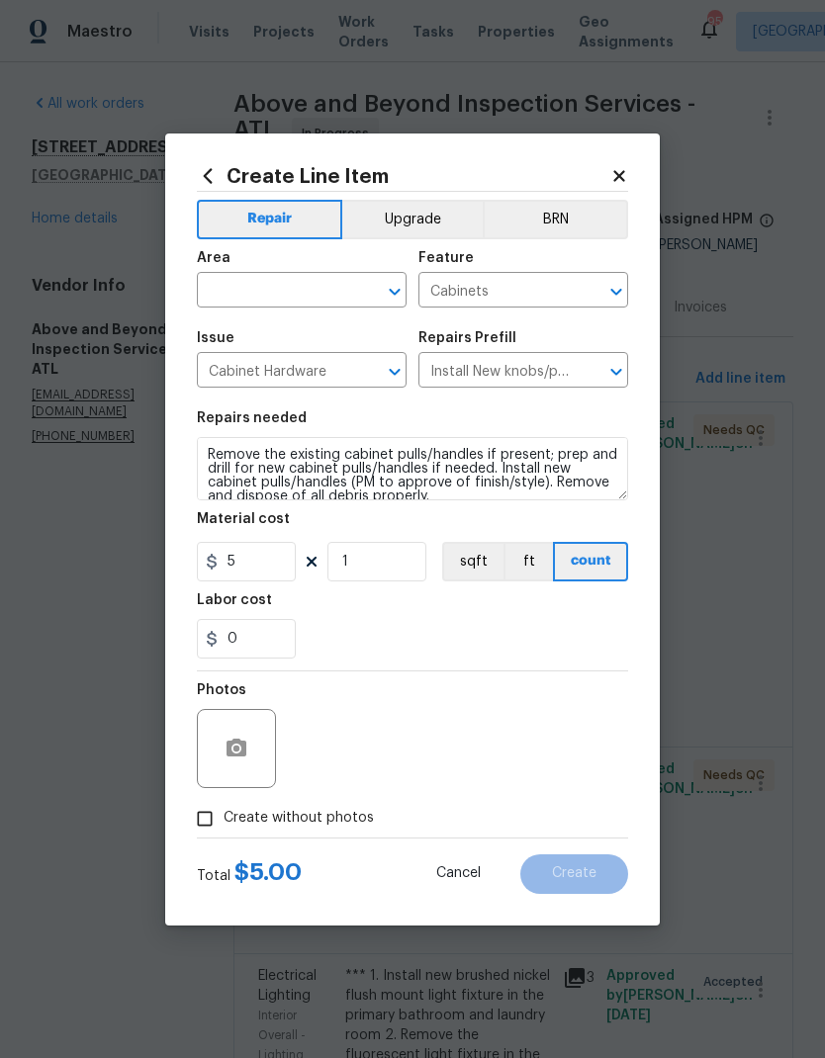
click at [425, 210] on button "Upgrade" at bounding box center [412, 220] width 141 height 40
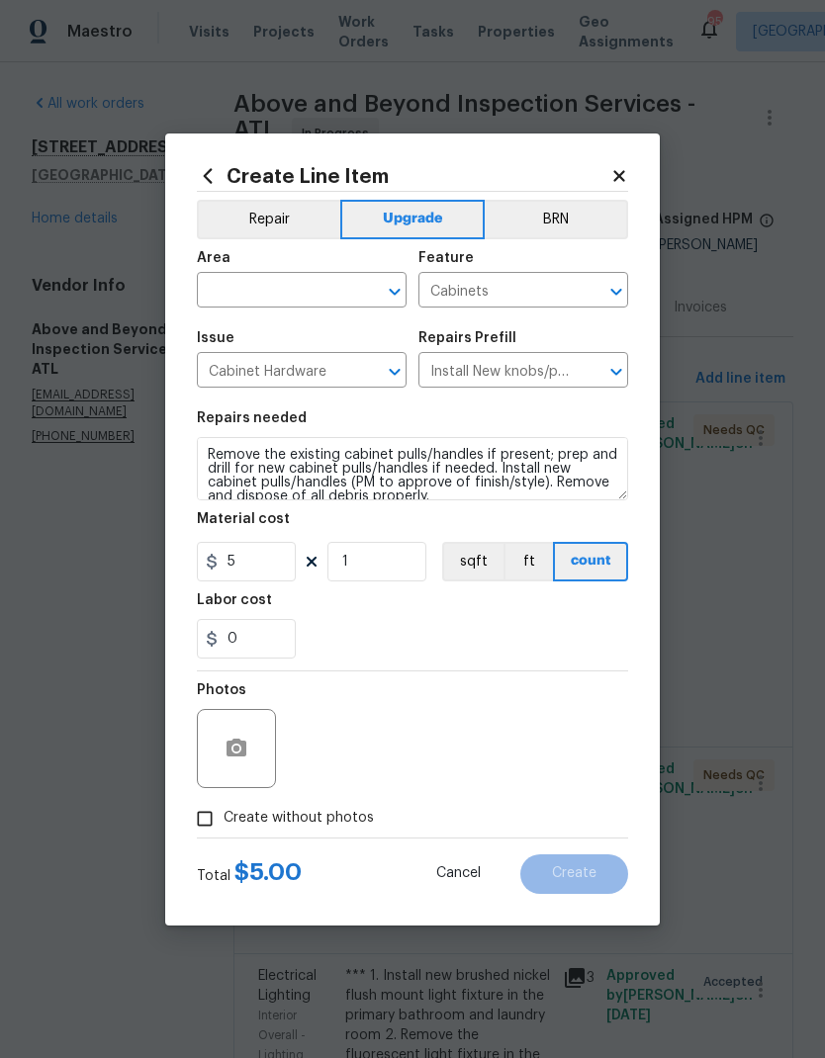
click at [321, 277] on input "text" at bounding box center [274, 292] width 154 height 31
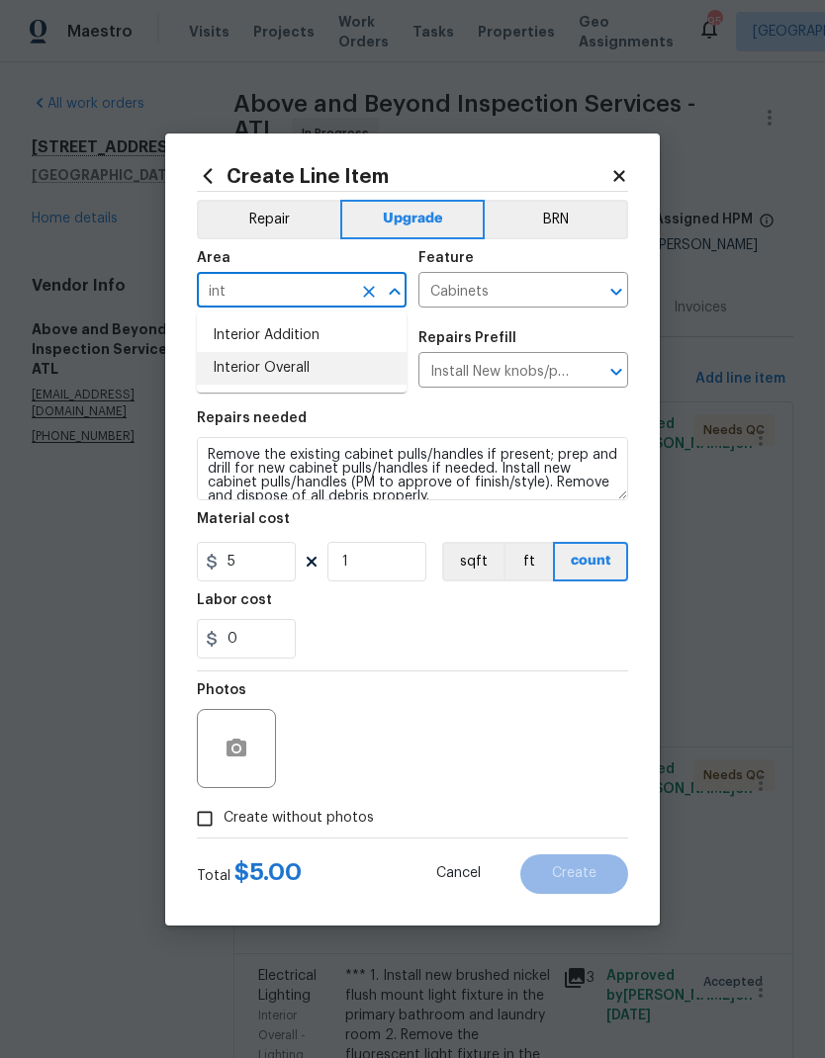
click at [293, 366] on li "Interior Overall" at bounding box center [302, 368] width 210 height 33
type input "Interior Overall"
click at [275, 557] on input "5" at bounding box center [246, 562] width 99 height 40
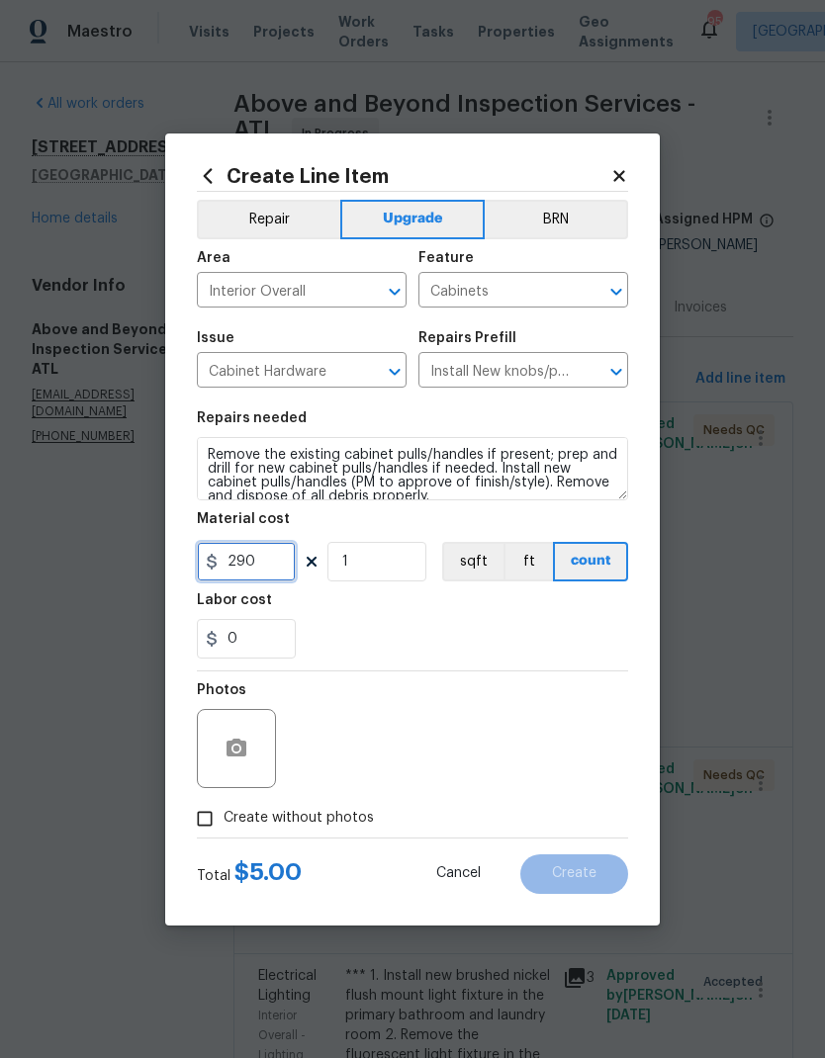
type input "290"
click at [399, 557] on input "1" at bounding box center [376, 562] width 99 height 40
click at [212, 826] on input "Create without photos" at bounding box center [205, 819] width 38 height 38
checkbox input "true"
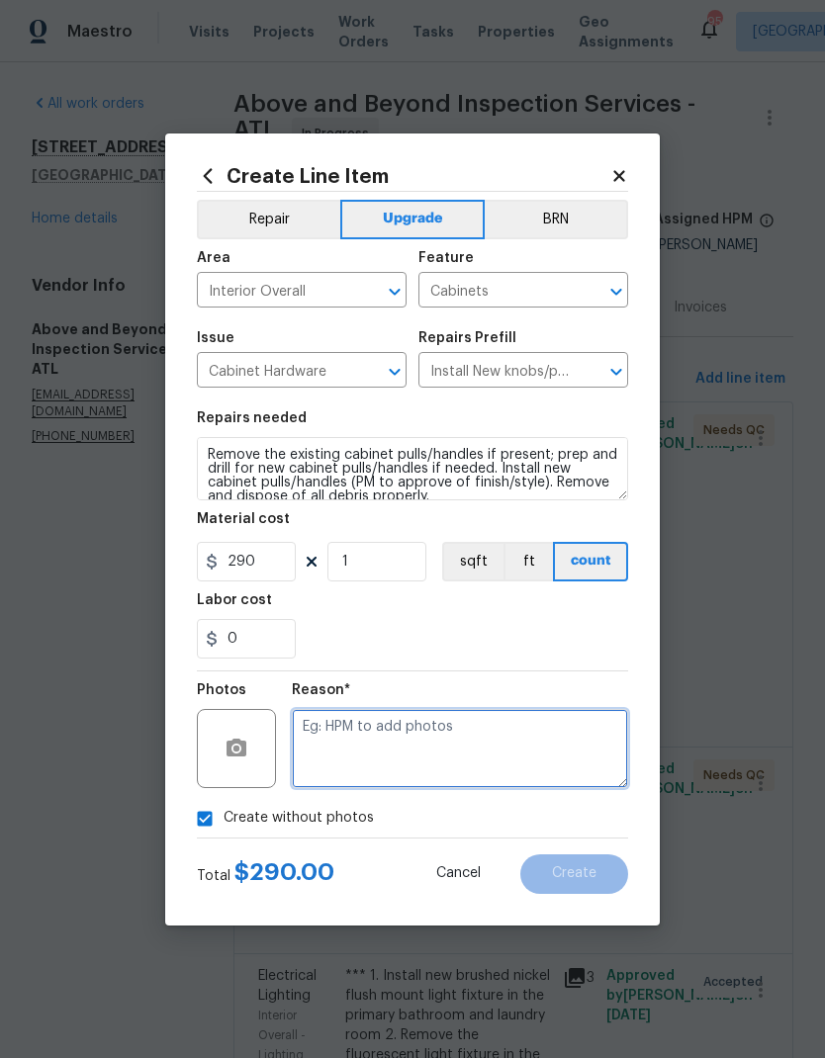
click at [378, 726] on textarea at bounding box center [460, 748] width 336 height 79
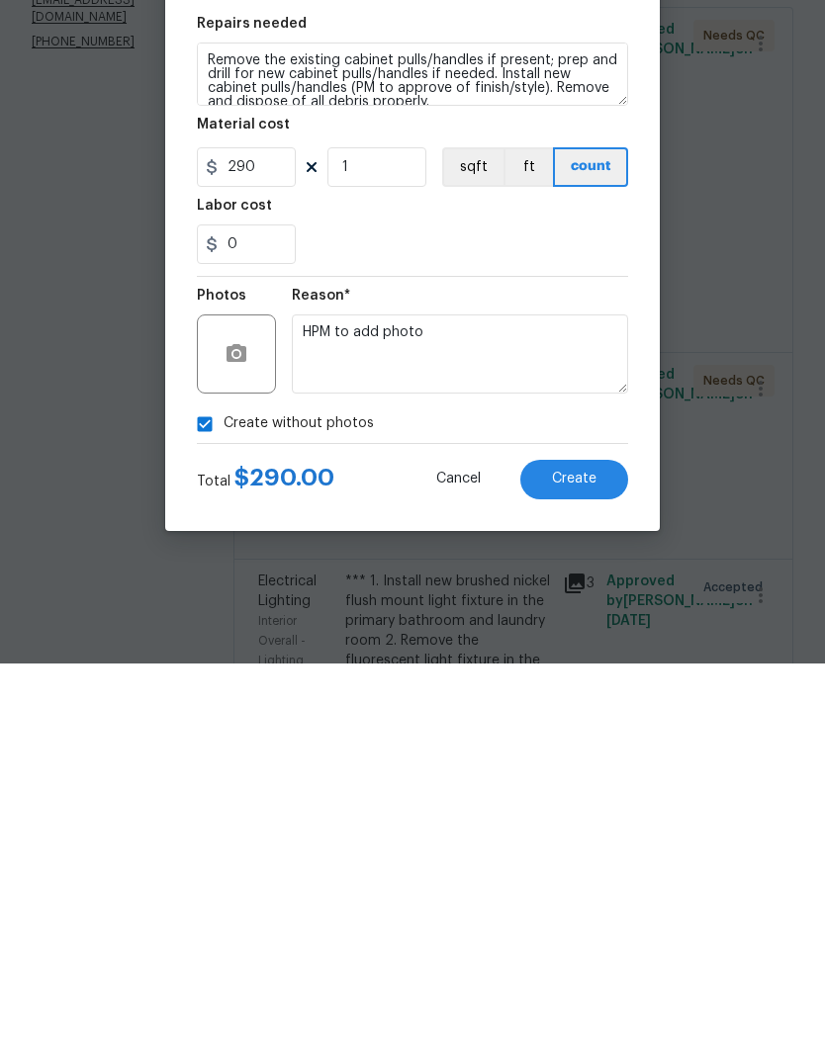
scroll to position [79, 0]
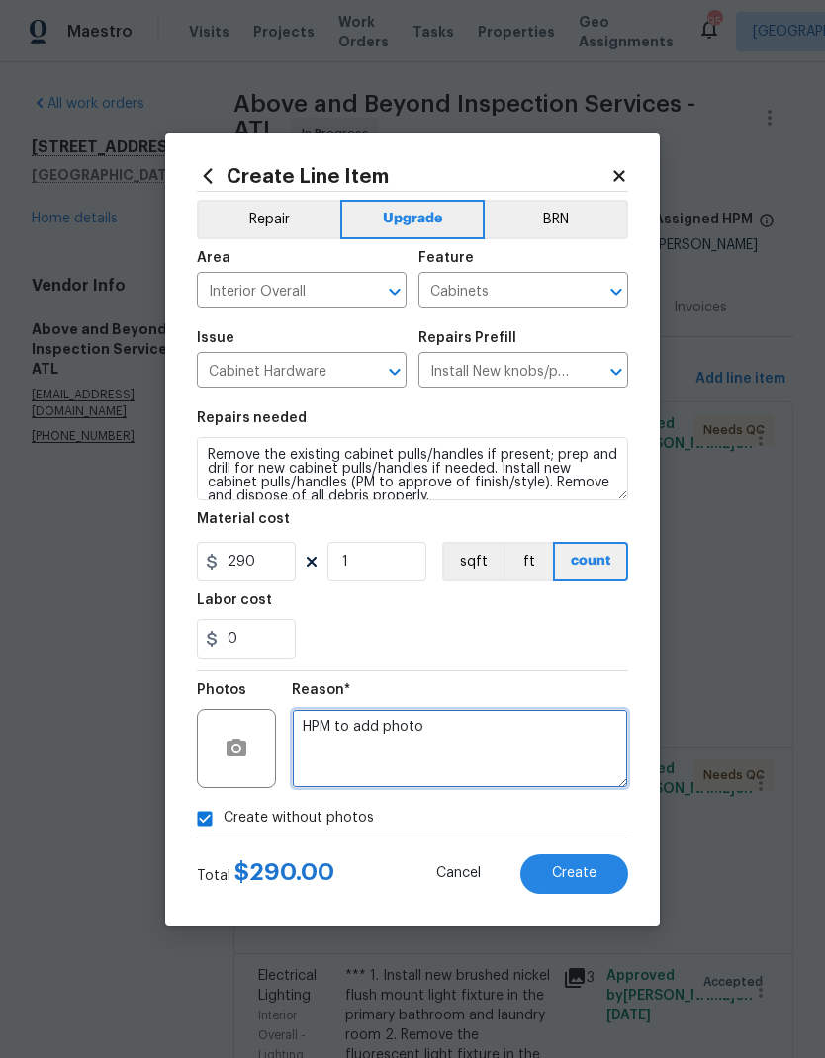
type textarea "HPM to add photo"
click at [596, 879] on button "Create" at bounding box center [574, 875] width 108 height 40
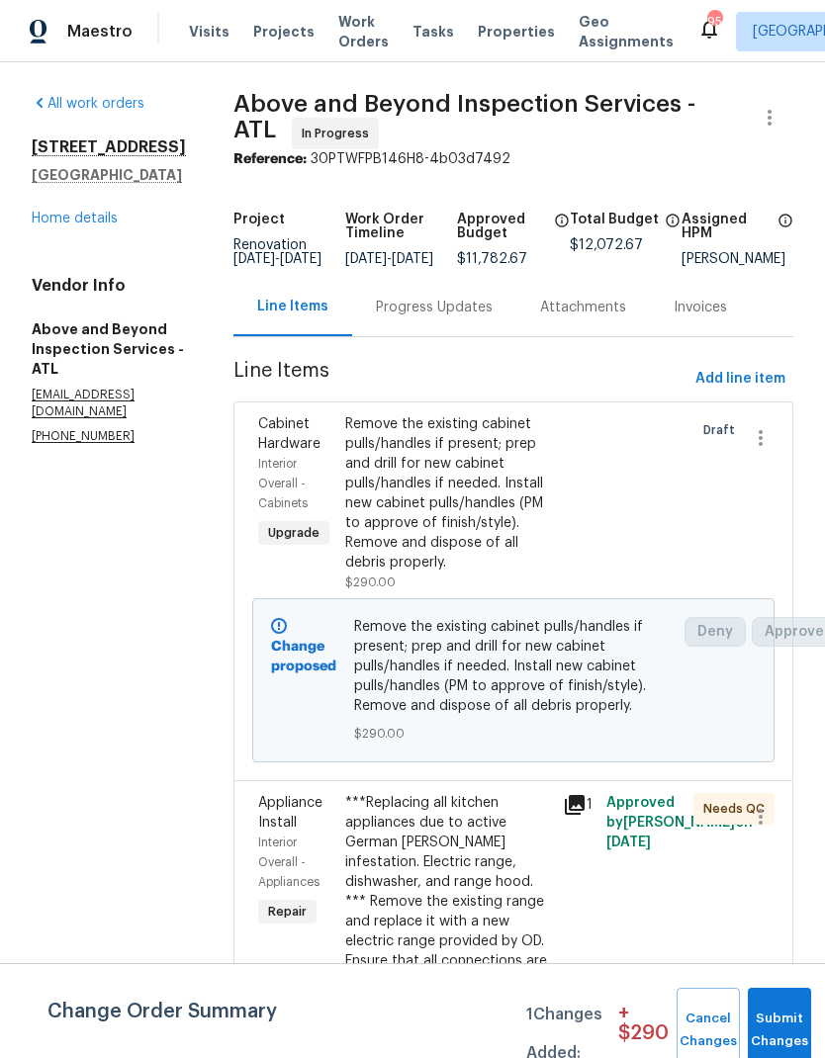
scroll to position [0, 0]
click at [763, 382] on span "Add line item" at bounding box center [740, 379] width 90 height 25
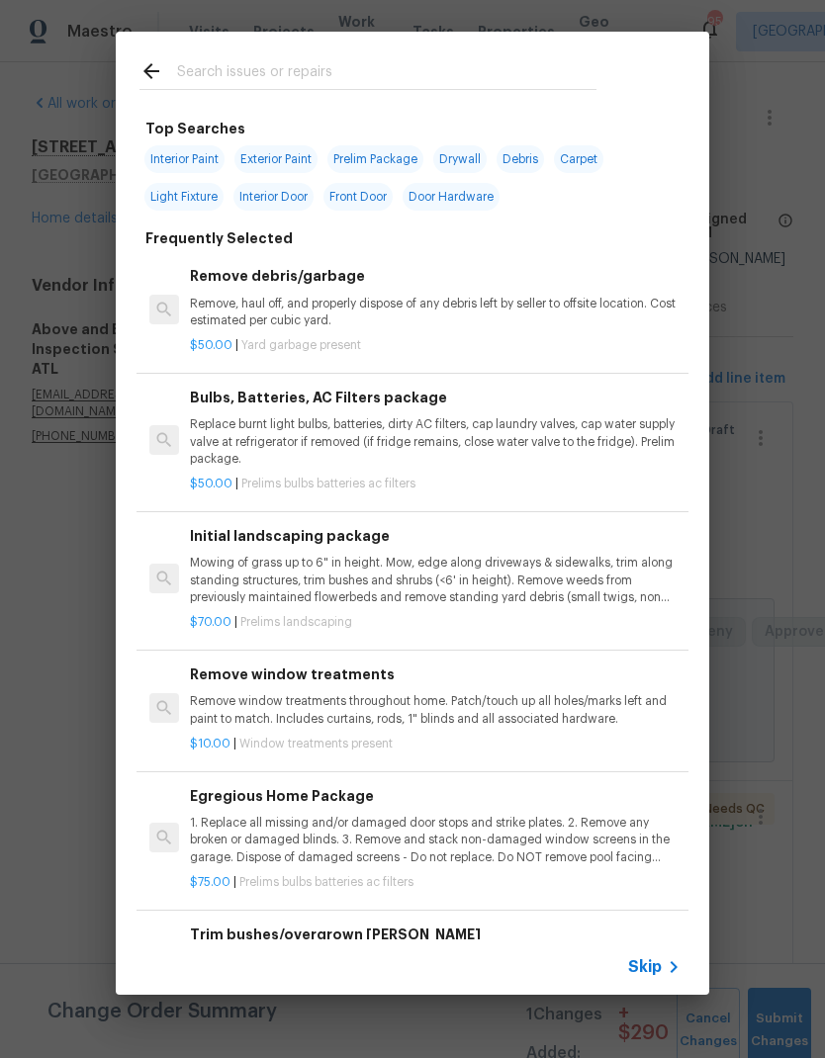
click at [293, 65] on input "text" at bounding box center [386, 74] width 419 height 30
type input "Cab"
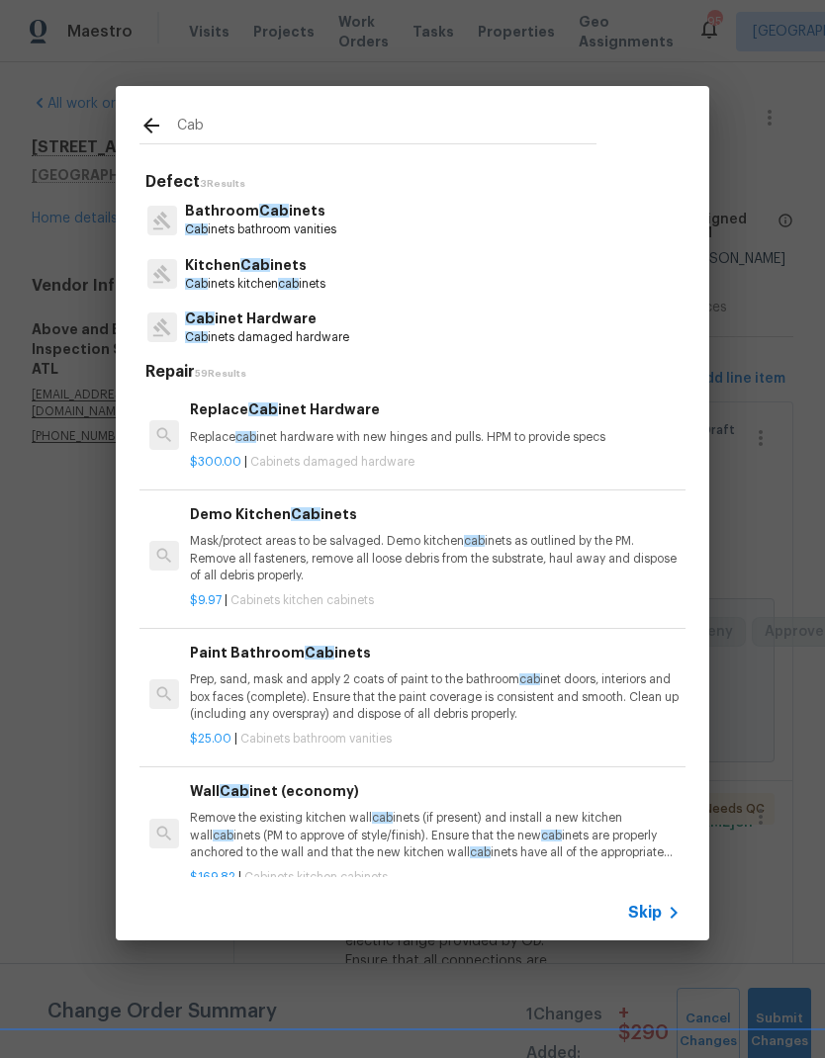
click at [308, 216] on p "Bathroom Cab inets" at bounding box center [260, 211] width 151 height 21
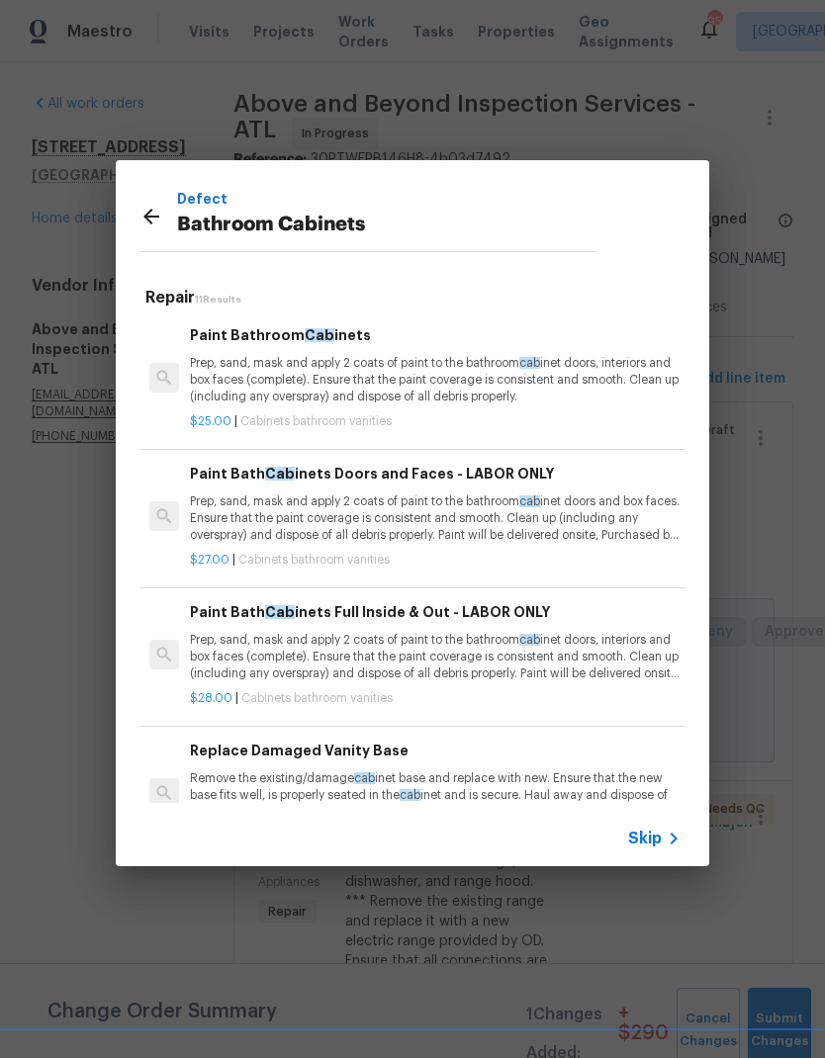
click at [393, 368] on p "Prep, sand, mask and apply 2 coats of paint to the bathroom cab inet doors, int…" at bounding box center [435, 380] width 491 height 50
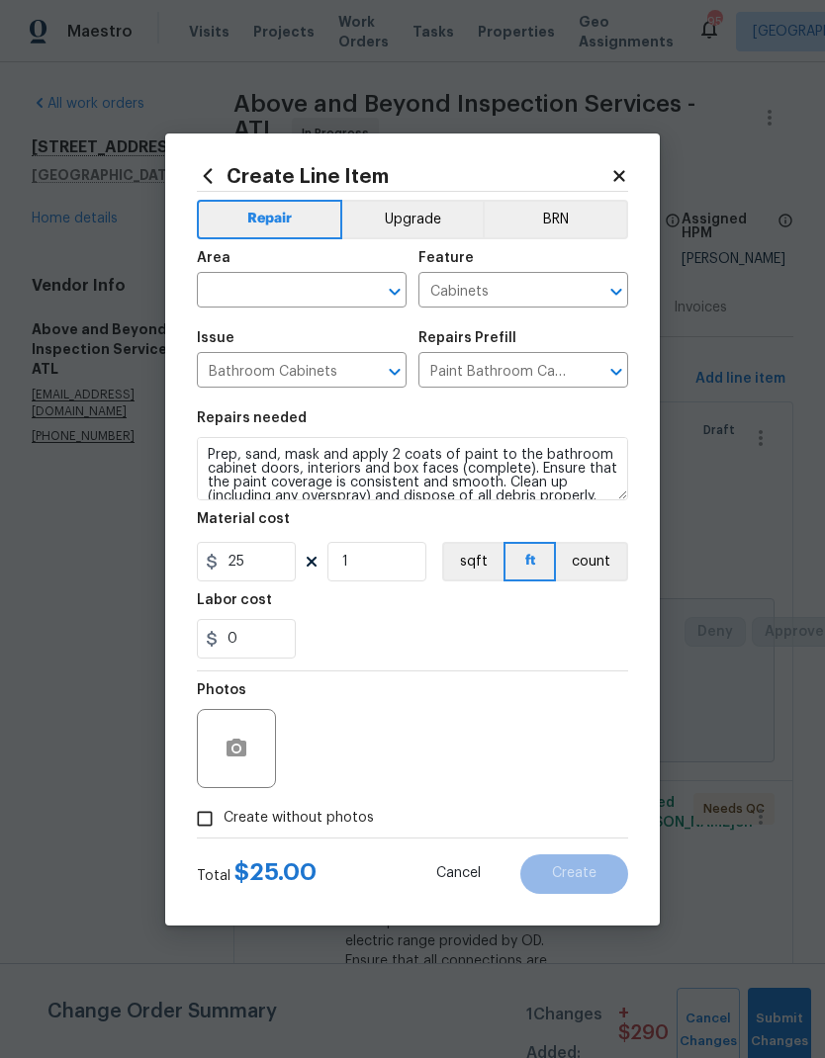
click at [626, 168] on icon at bounding box center [619, 176] width 18 height 18
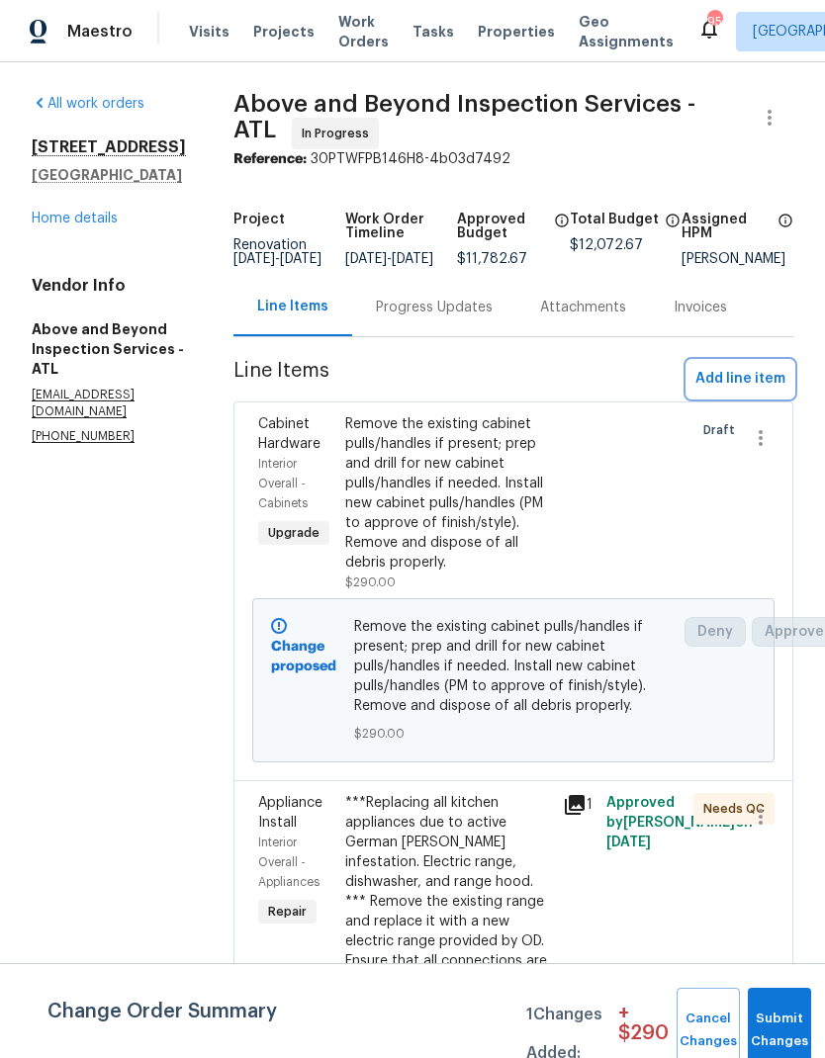
click at [768, 389] on span "Add line item" at bounding box center [740, 379] width 90 height 25
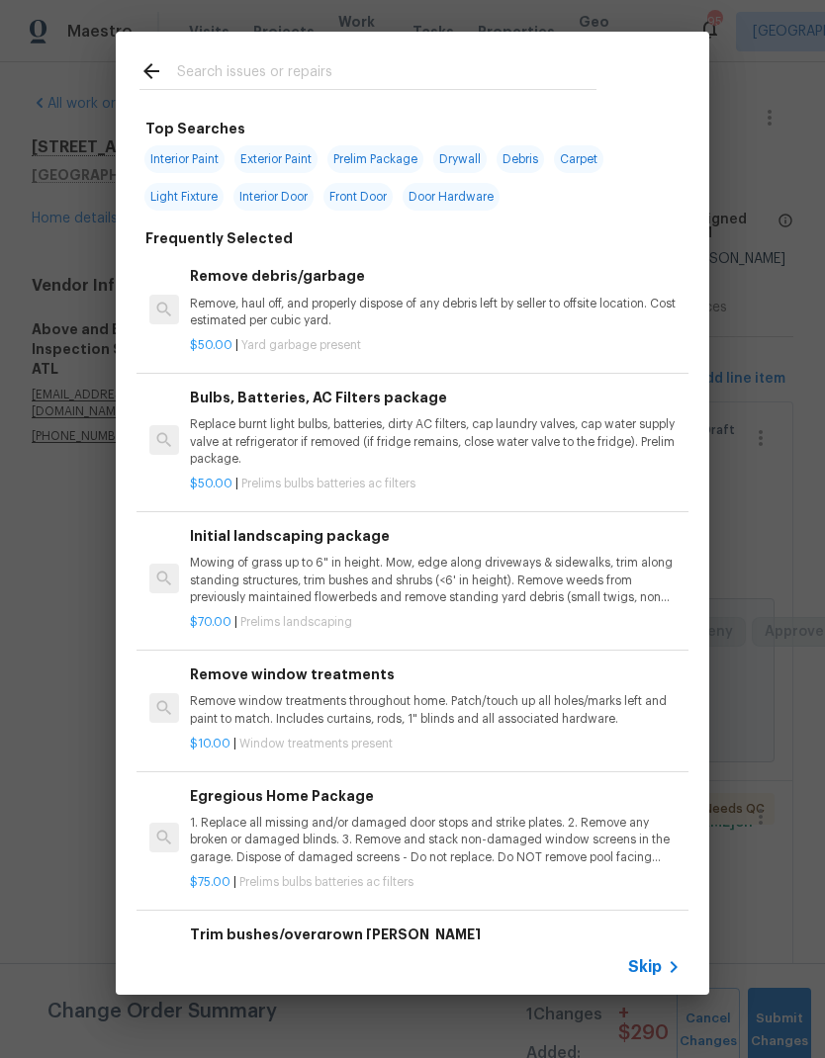
click at [274, 72] on input "text" at bounding box center [386, 74] width 419 height 30
type input "Cab"
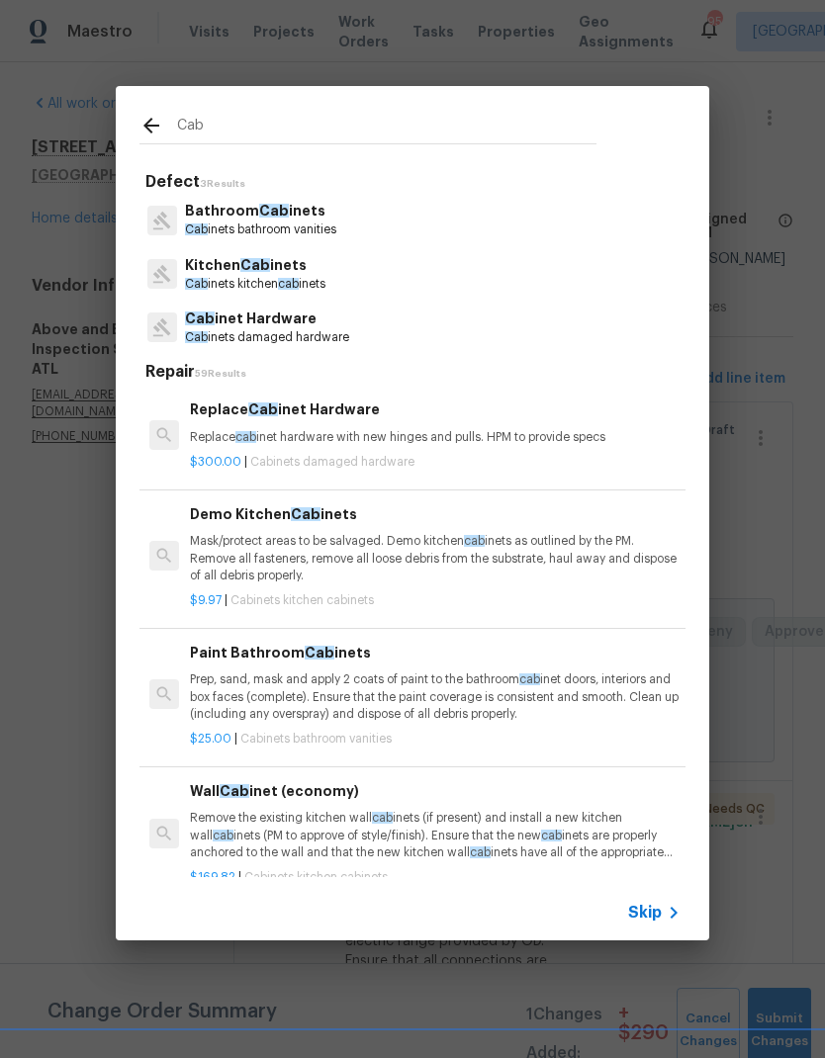
click at [314, 219] on p "Bathroom Cab inets" at bounding box center [260, 211] width 151 height 21
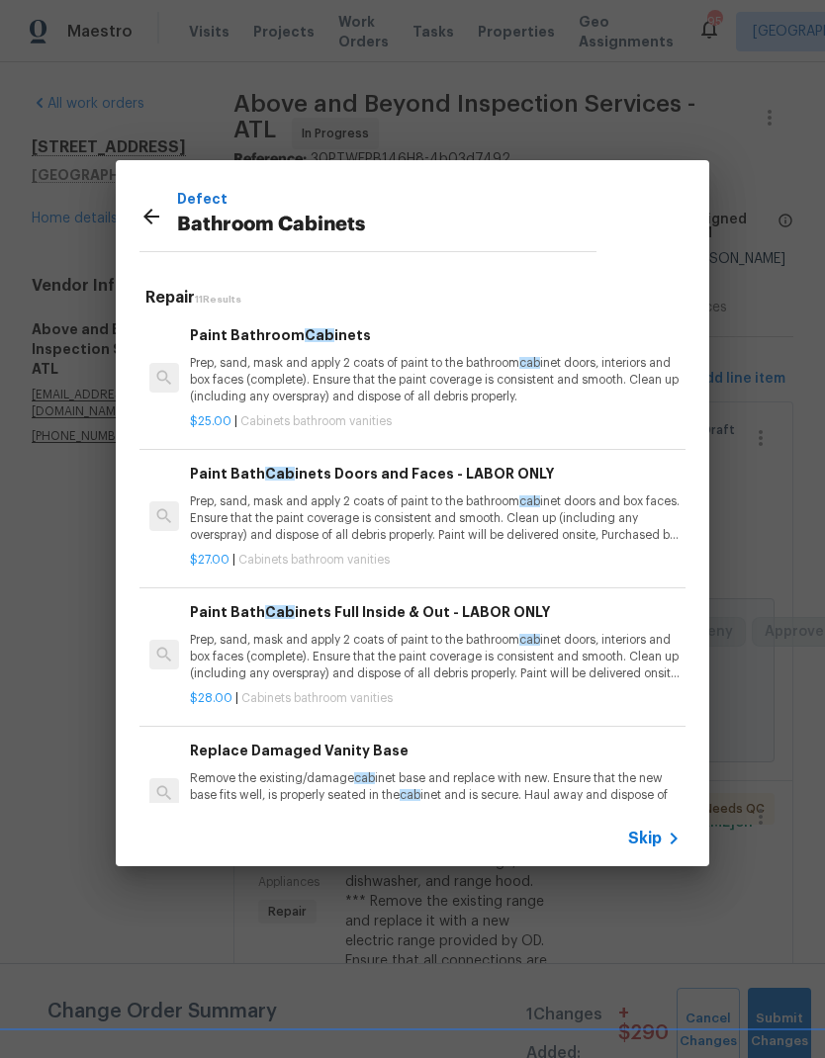
click at [333, 649] on p "Prep, sand, mask and apply 2 coats of paint to the bathroom cab inet doors, int…" at bounding box center [435, 657] width 491 height 50
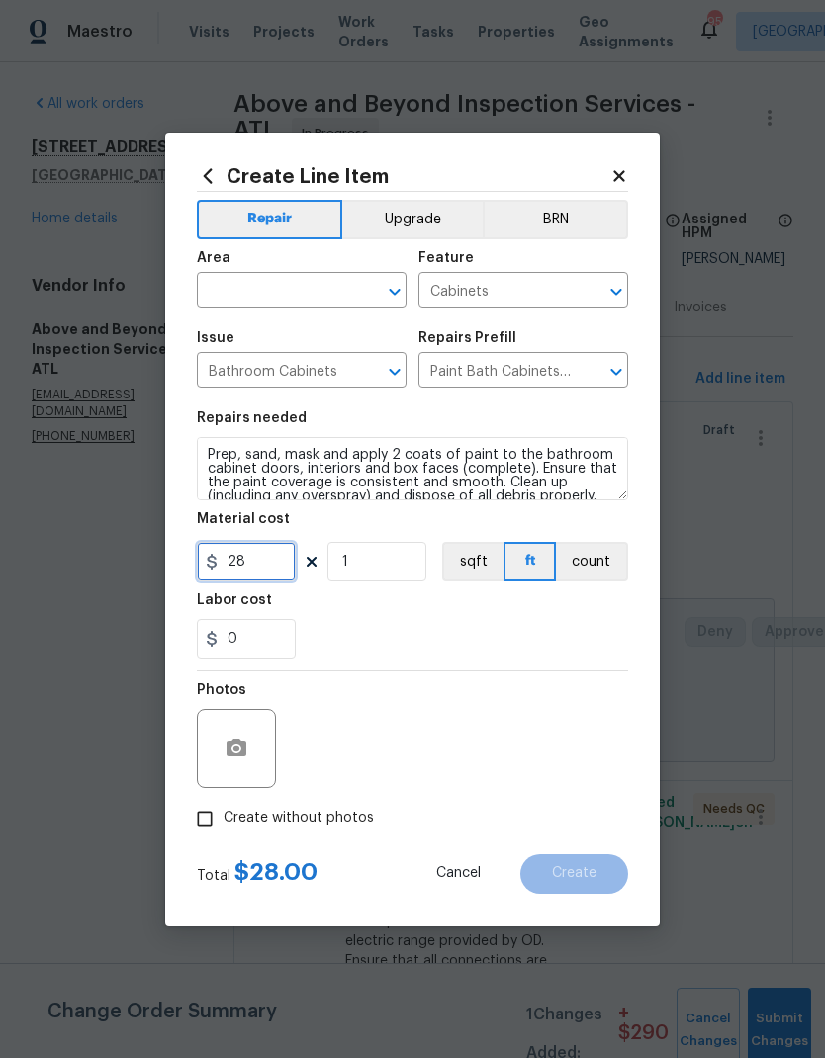
click at [283, 571] on input "28" at bounding box center [246, 562] width 99 height 40
type input "950"
click at [448, 215] on button "Upgrade" at bounding box center [412, 220] width 141 height 40
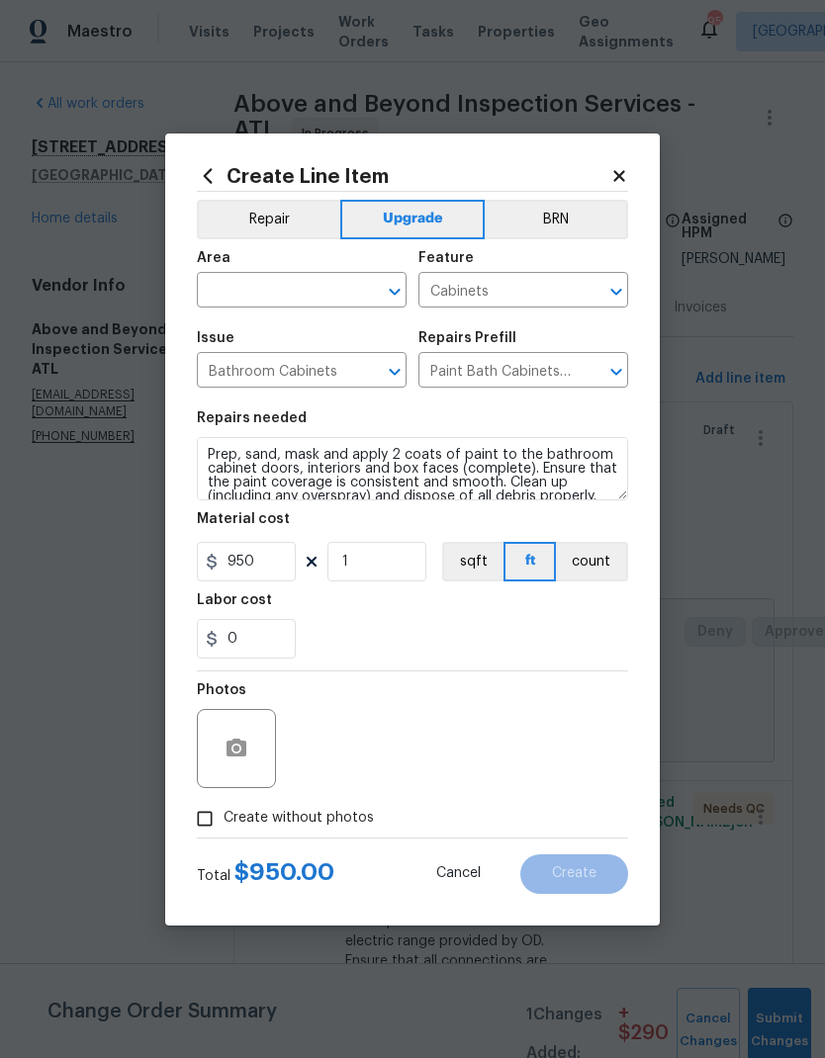
click at [337, 295] on input "text" at bounding box center [274, 292] width 154 height 31
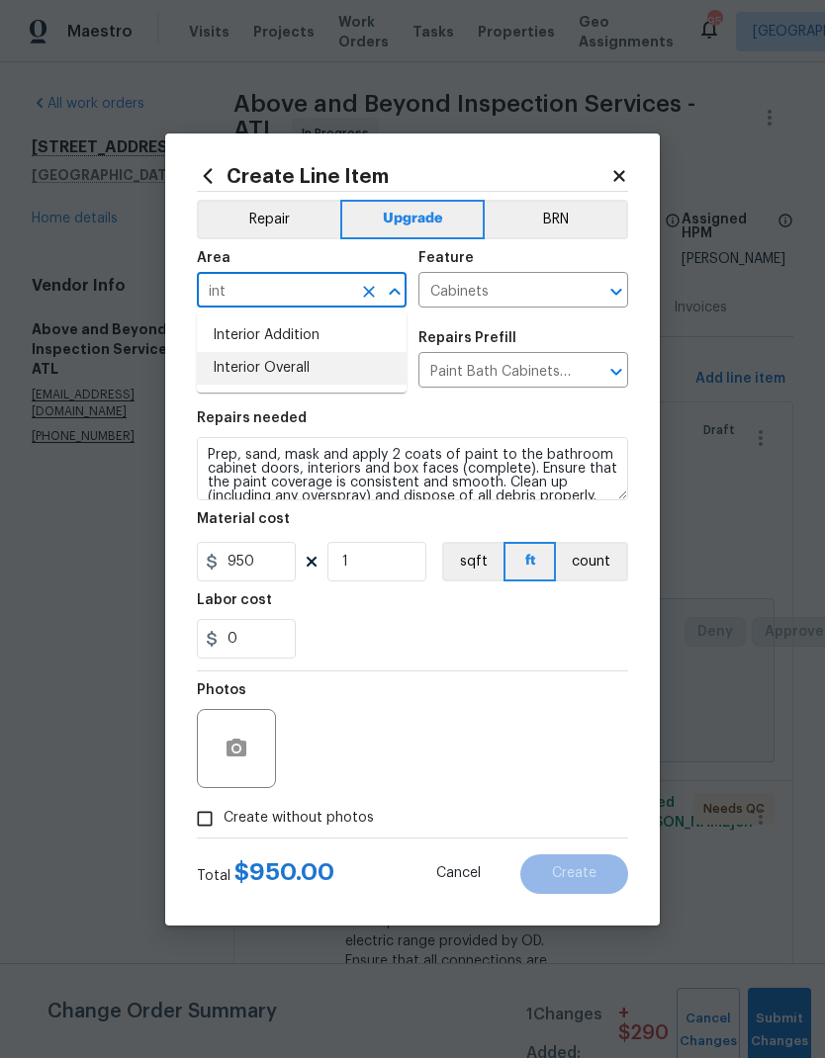
click at [312, 373] on li "Interior Overall" at bounding box center [302, 368] width 210 height 33
type input "Interior Overall"
click at [212, 827] on input "Create without photos" at bounding box center [205, 819] width 38 height 38
checkbox input "true"
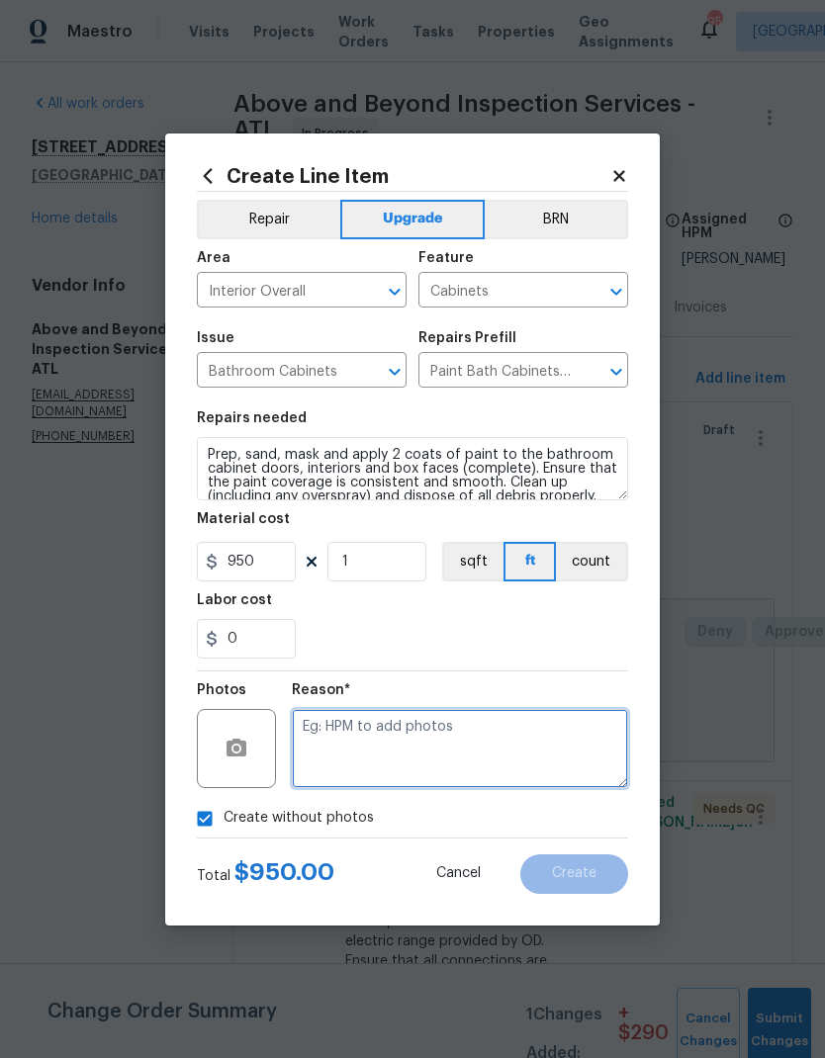
click at [369, 733] on textarea at bounding box center [460, 748] width 336 height 79
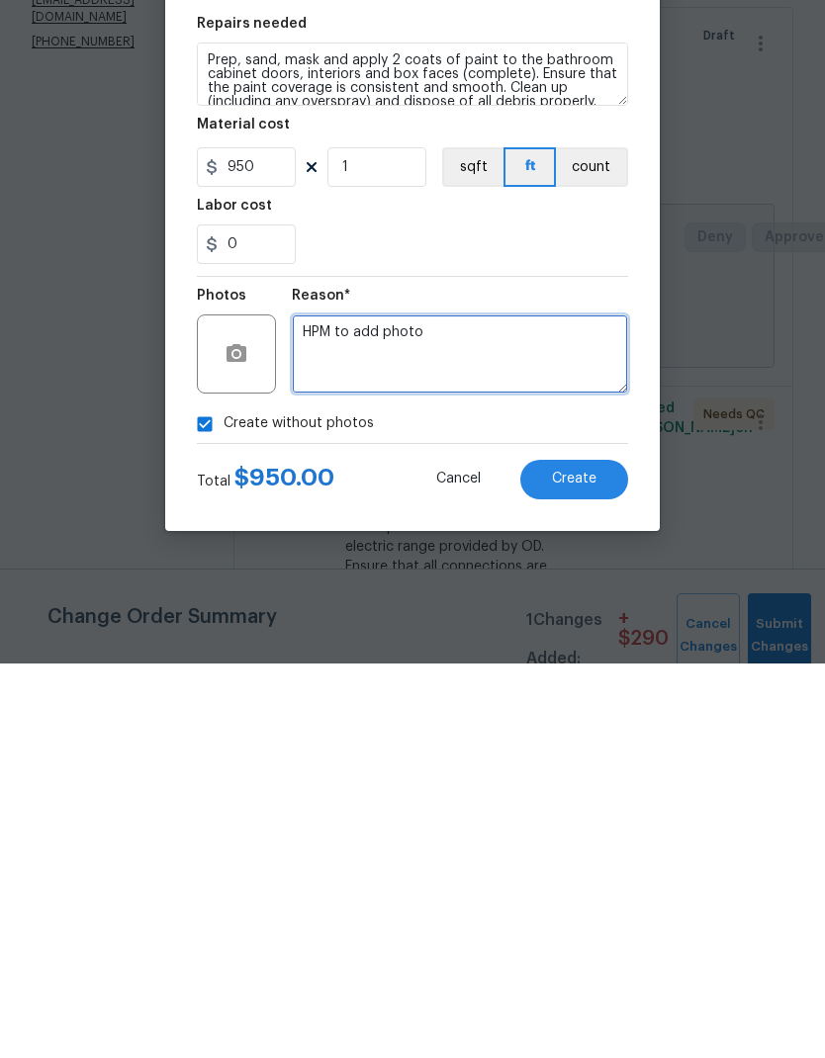
type textarea "HPM to add photo"
click at [591, 866] on span "Create" at bounding box center [574, 873] width 45 height 15
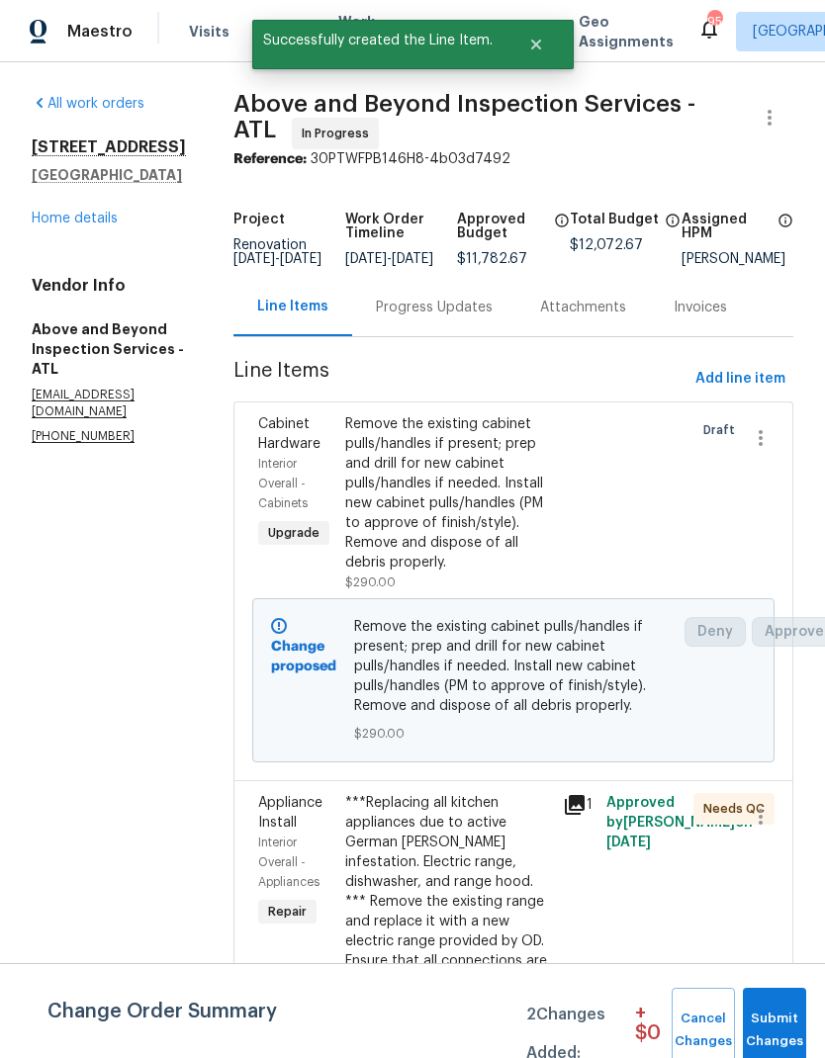
scroll to position [0, 0]
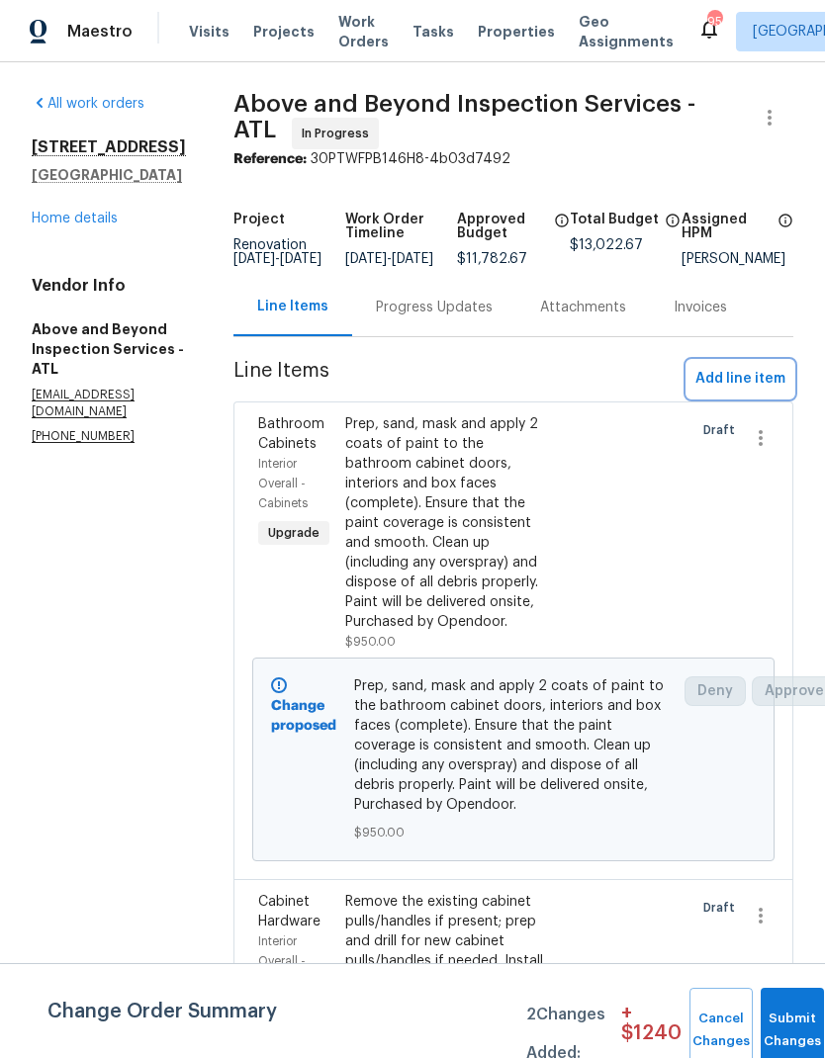
click at [742, 382] on span "Add line item" at bounding box center [740, 379] width 90 height 25
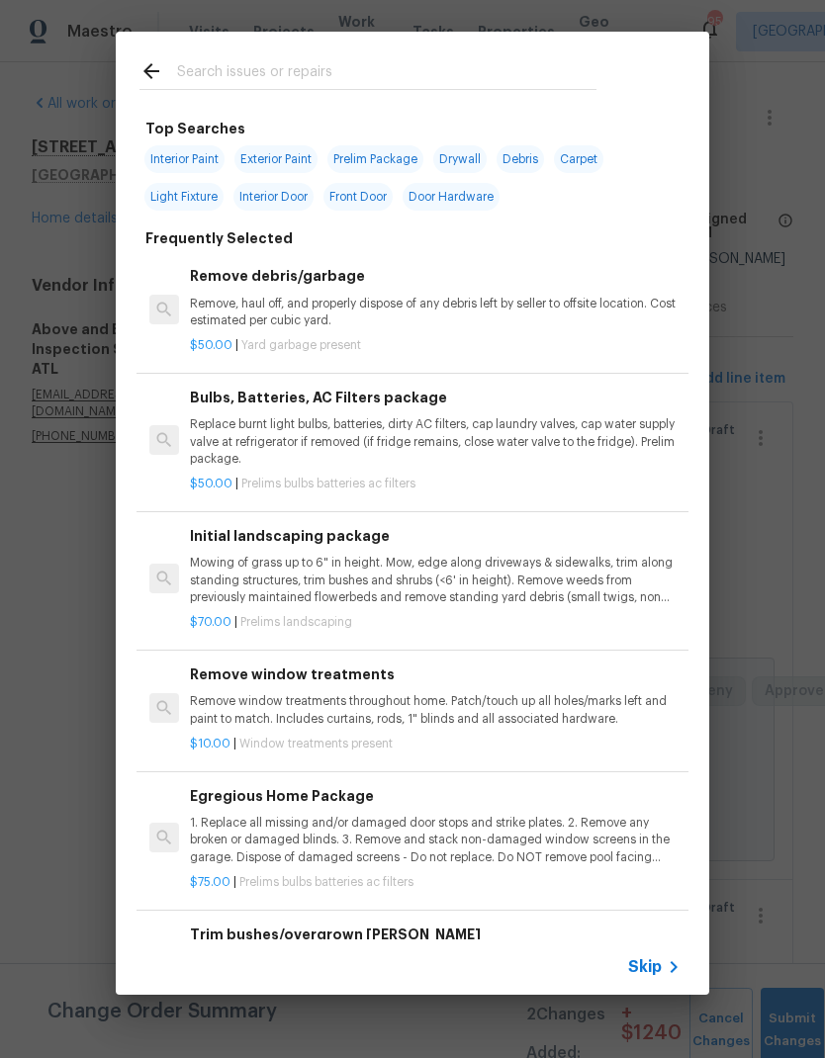
click at [315, 73] on input "text" at bounding box center [386, 74] width 419 height 30
type input "Light"
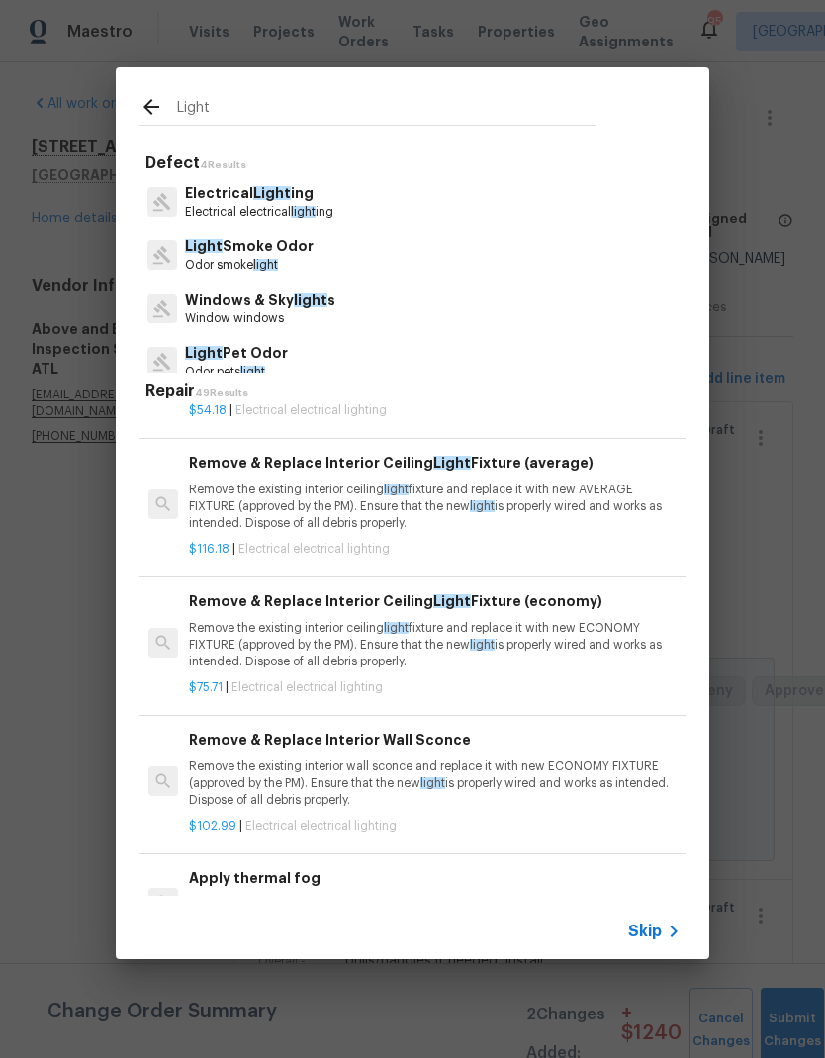
scroll to position [1452, 1]
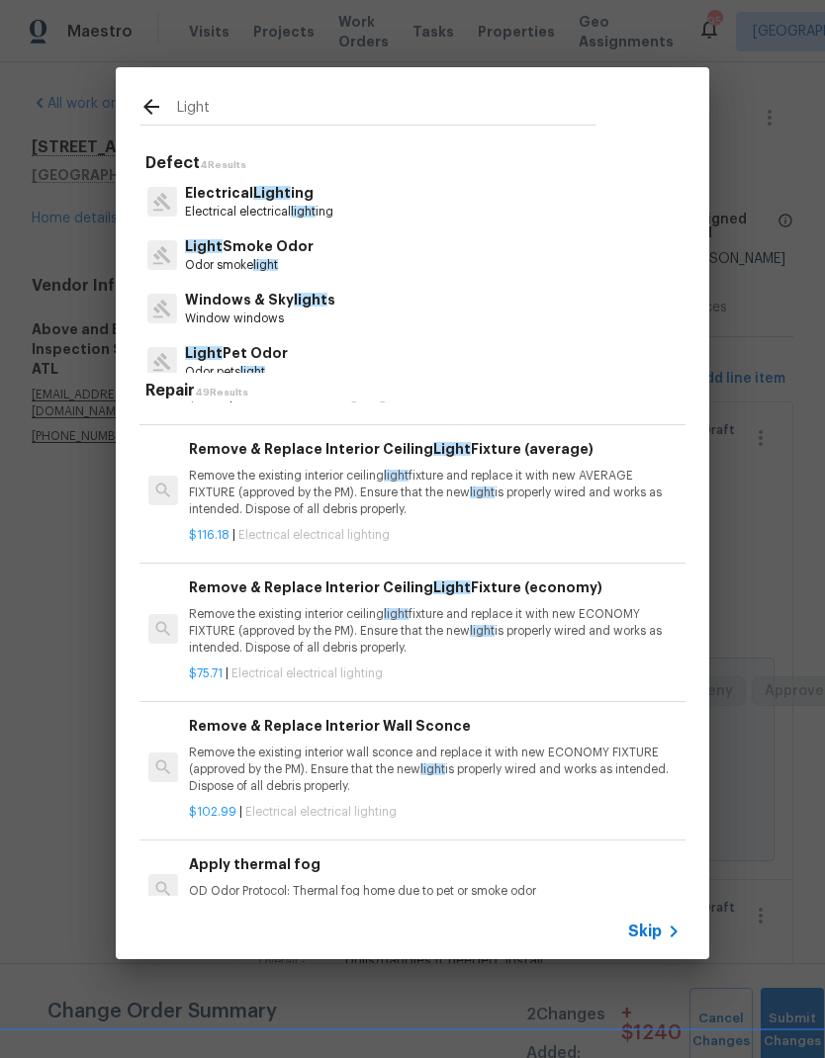
click at [340, 493] on p "Remove the existing interior ceiling light fixture and replace it with new AVER…" at bounding box center [434, 493] width 491 height 50
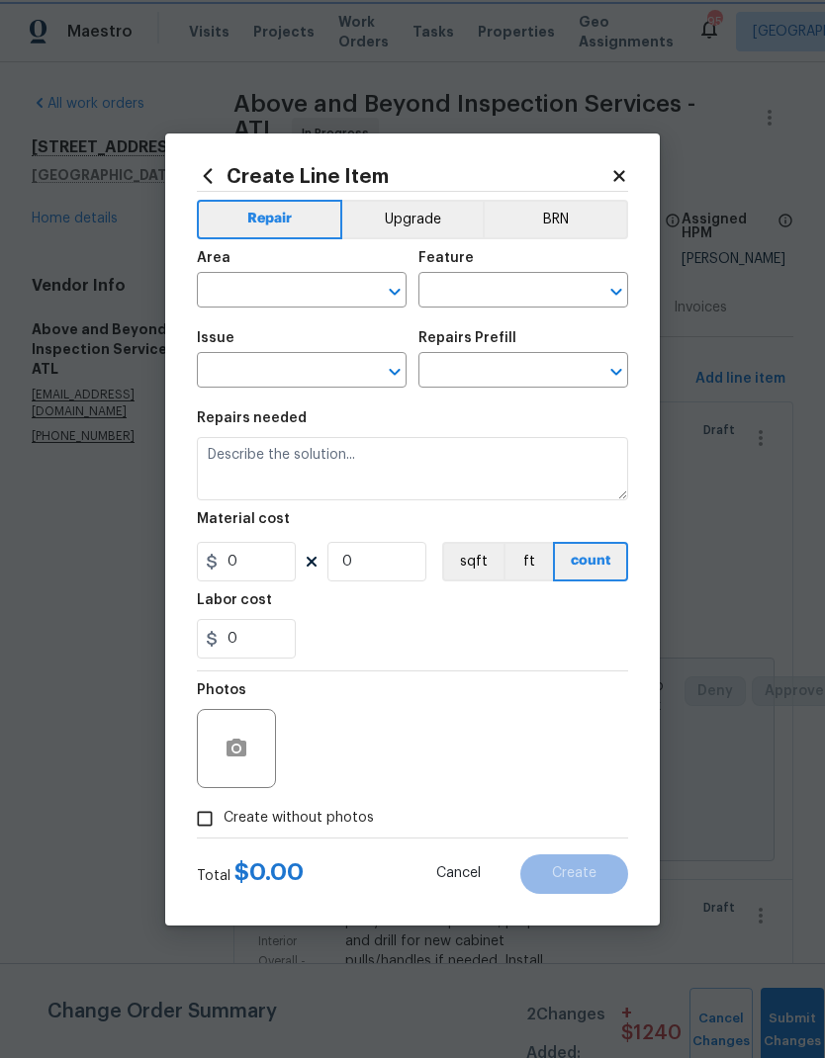
type input "Electrical Lighting"
type input "Remove & Replace Interior Ceiling Light Fixture (average) $116.18"
type textarea "Remove the existing interior ceiling light fixture and replace it with new AVER…"
type input "116.18"
type input "1"
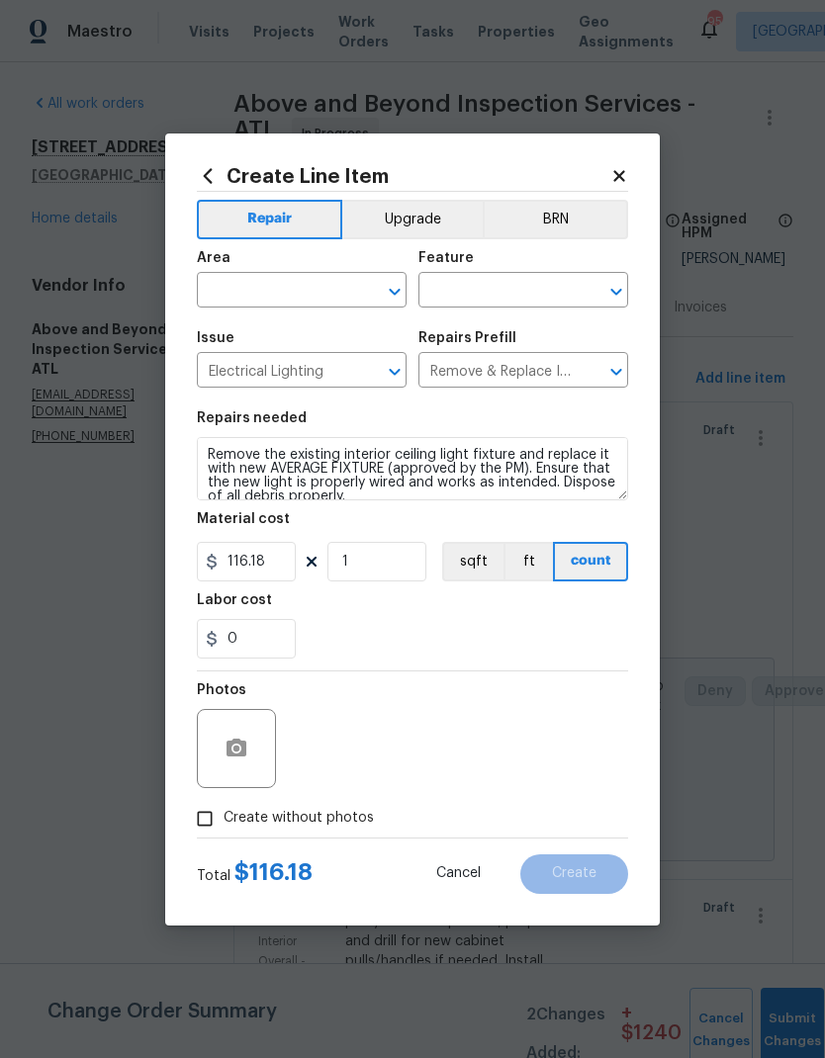
click at [315, 283] on input "text" at bounding box center [274, 292] width 154 height 31
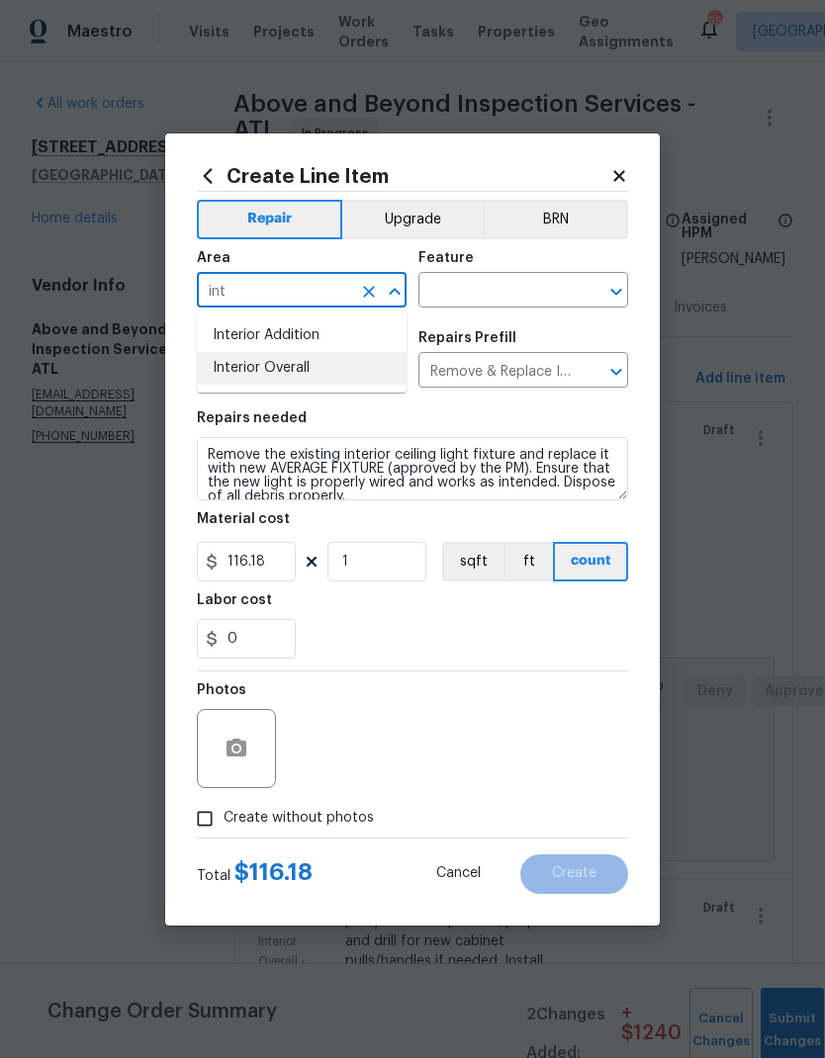
click at [317, 372] on li "Interior Overall" at bounding box center [302, 368] width 210 height 33
type input "Interior Overall"
click at [484, 279] on input "text" at bounding box center [495, 292] width 154 height 31
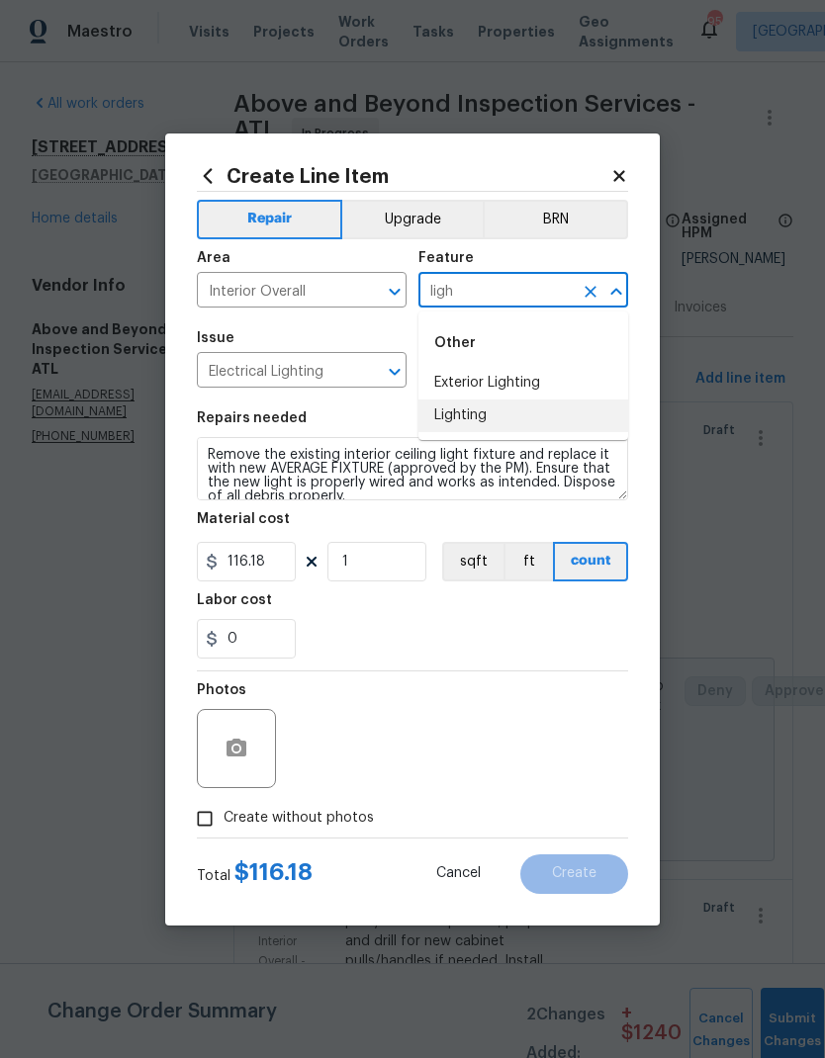
click at [484, 419] on li "Lighting" at bounding box center [523, 416] width 210 height 33
type input "Lighting"
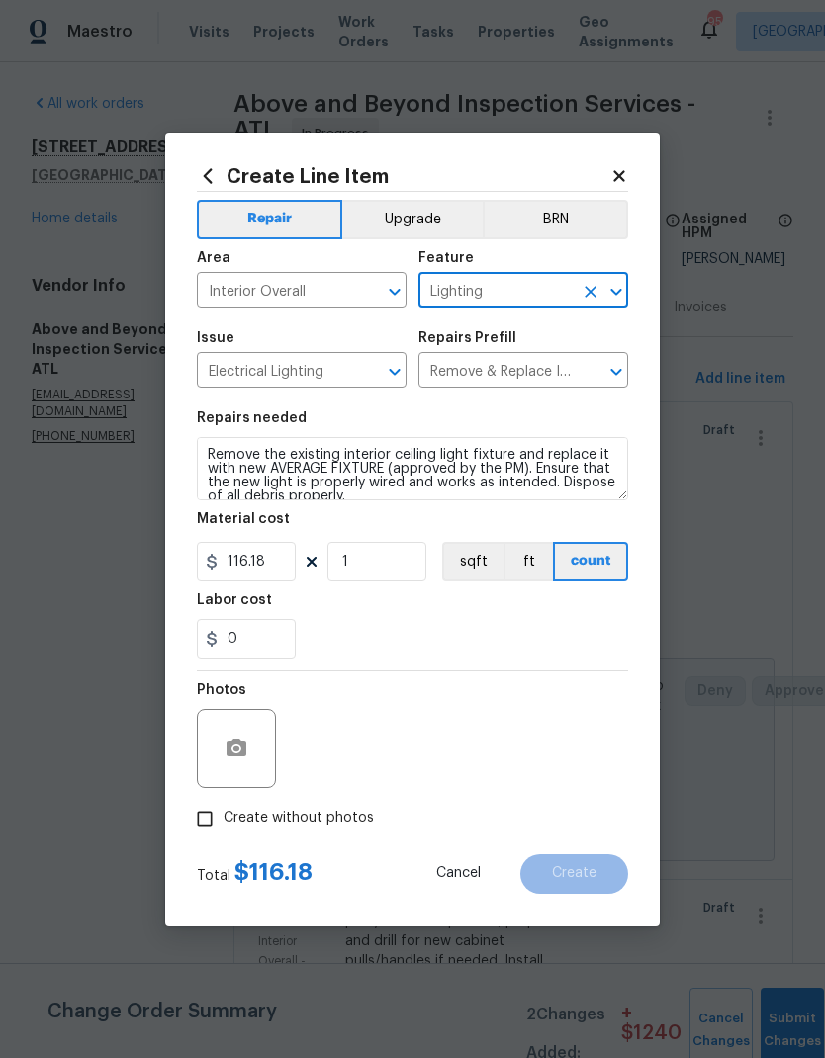
click at [452, 207] on button "Upgrade" at bounding box center [412, 220] width 141 height 40
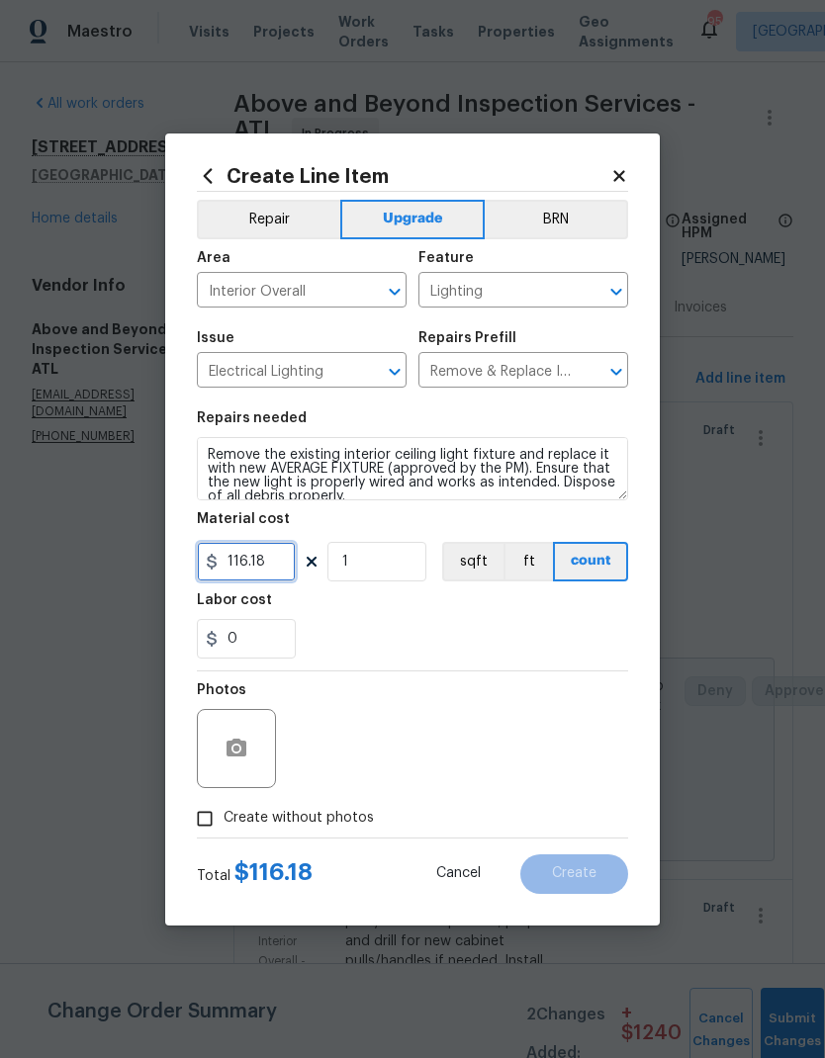
click at [281, 564] on input "116.18" at bounding box center [246, 562] width 99 height 40
type input "85"
click at [391, 567] on input "1" at bounding box center [376, 562] width 99 height 40
click at [205, 826] on input "Create without photos" at bounding box center [205, 819] width 38 height 38
checkbox input "true"
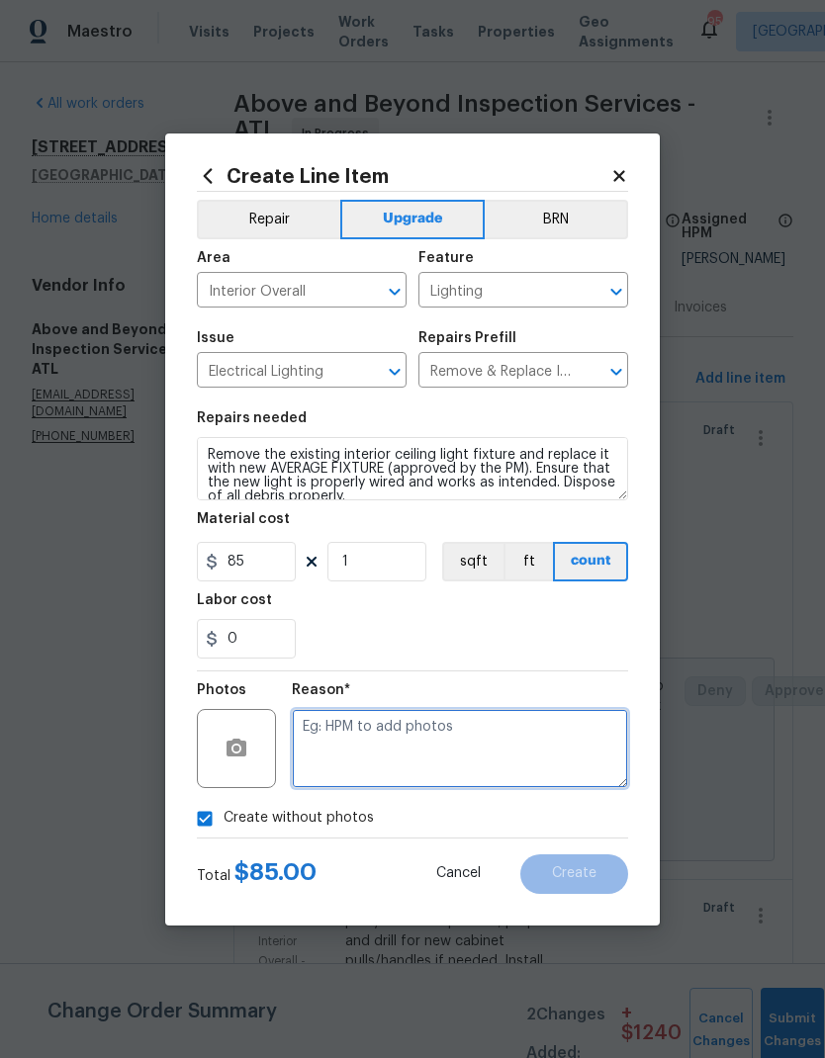
click at [372, 722] on textarea at bounding box center [460, 748] width 336 height 79
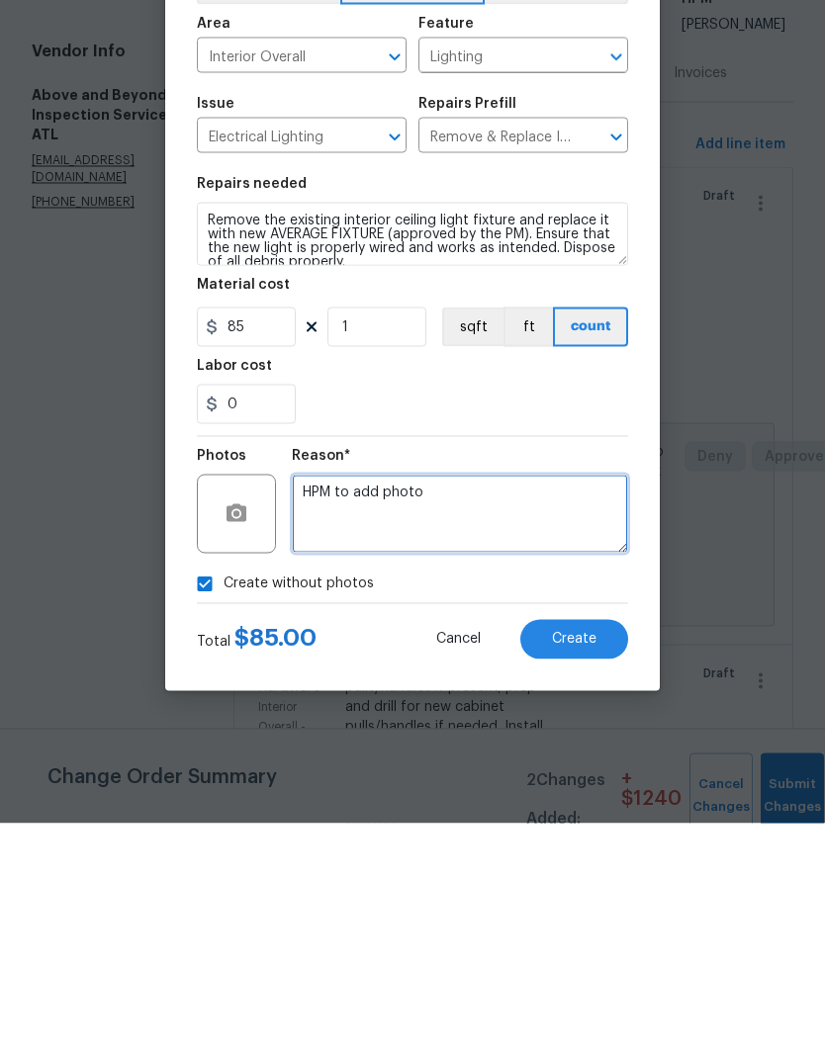
type textarea "HPM to add photo"
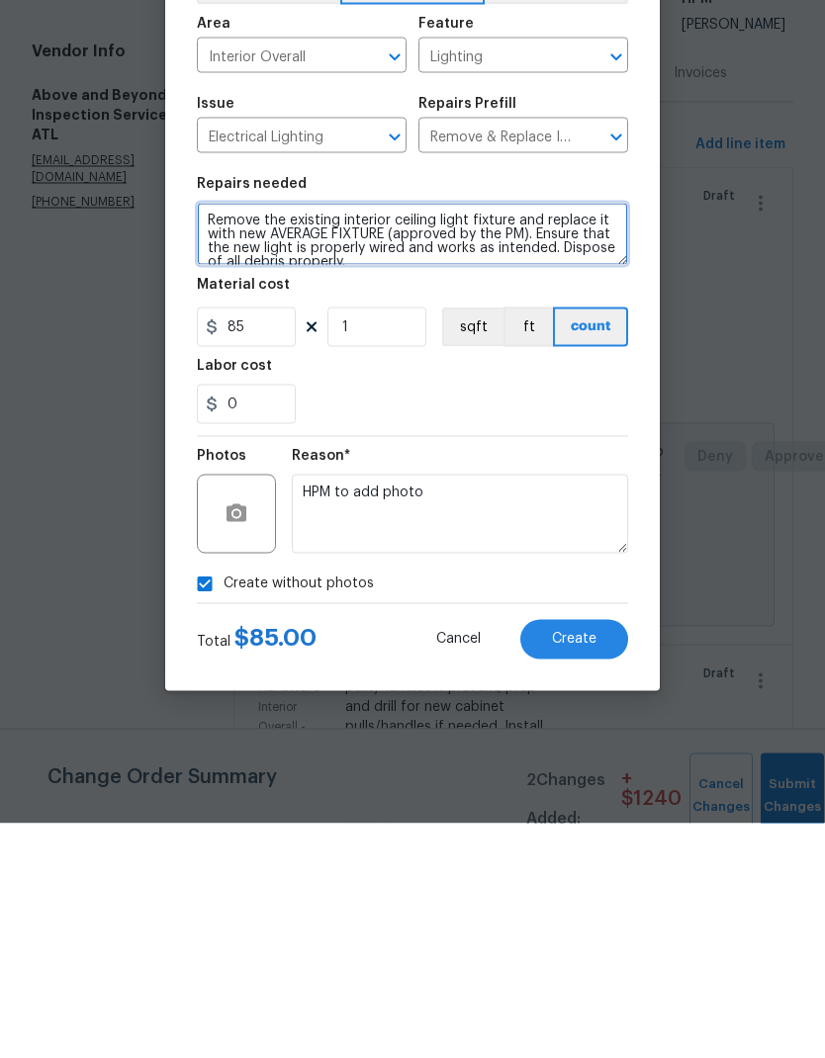
click at [205, 437] on textarea "Remove the existing interior ceiling light fixture and replace it with new AVER…" at bounding box center [412, 468] width 431 height 63
click at [250, 437] on textarea "Remove the existing interior ceiling light fixture and replace it with new AVER…" at bounding box center [412, 468] width 431 height 63
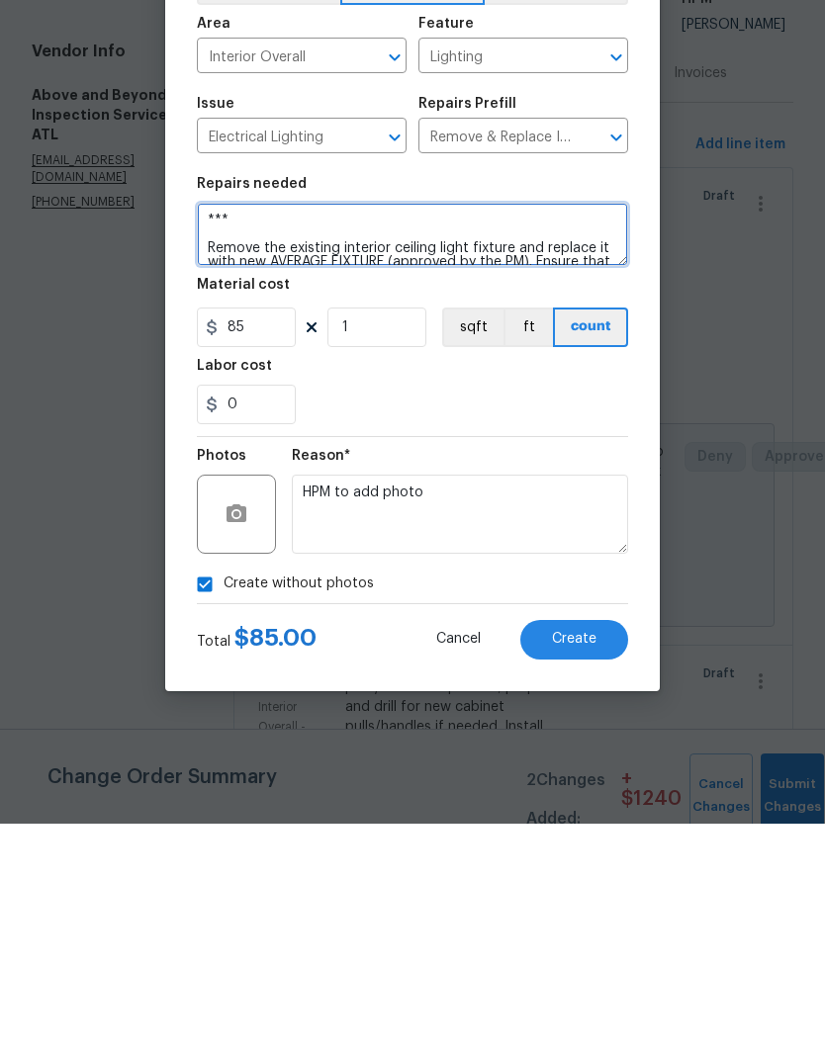
click at [293, 437] on textarea "*** Remove the existing interior ceiling light fixture and replace it with new …" at bounding box center [412, 468] width 431 height 63
paste textarea "Replace the gold light fixture in the dining area with a brushed nickel fixture"
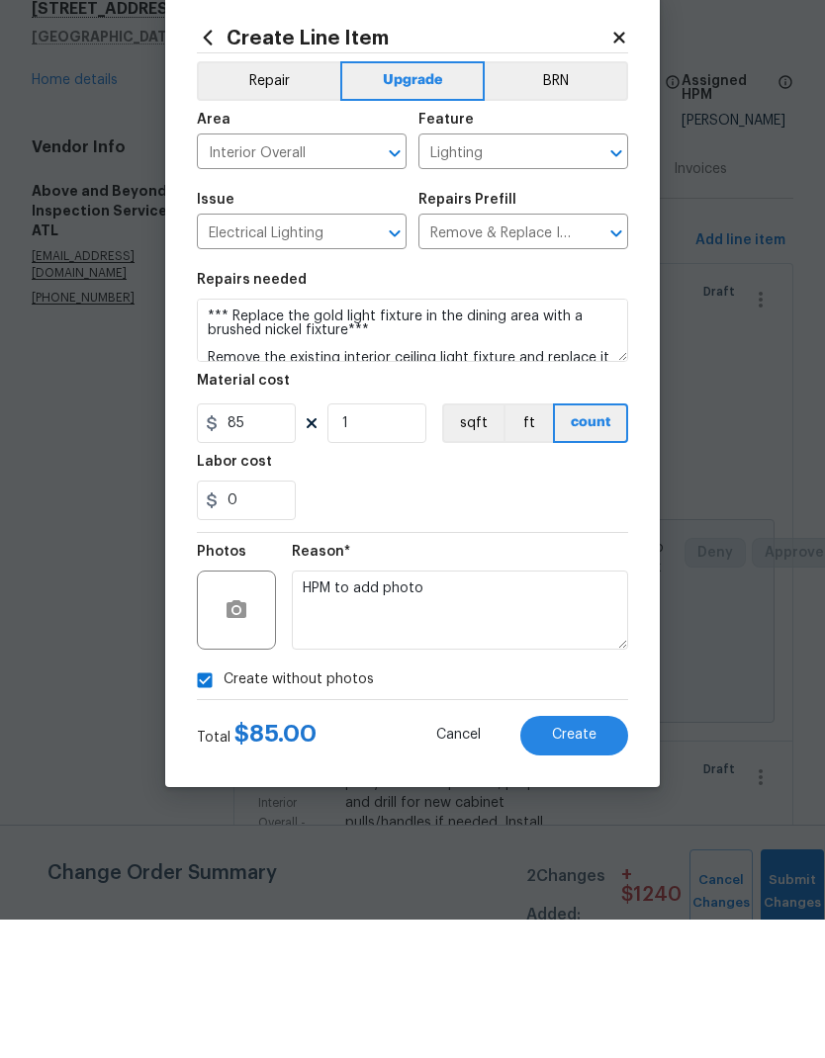
scroll to position [79, 0]
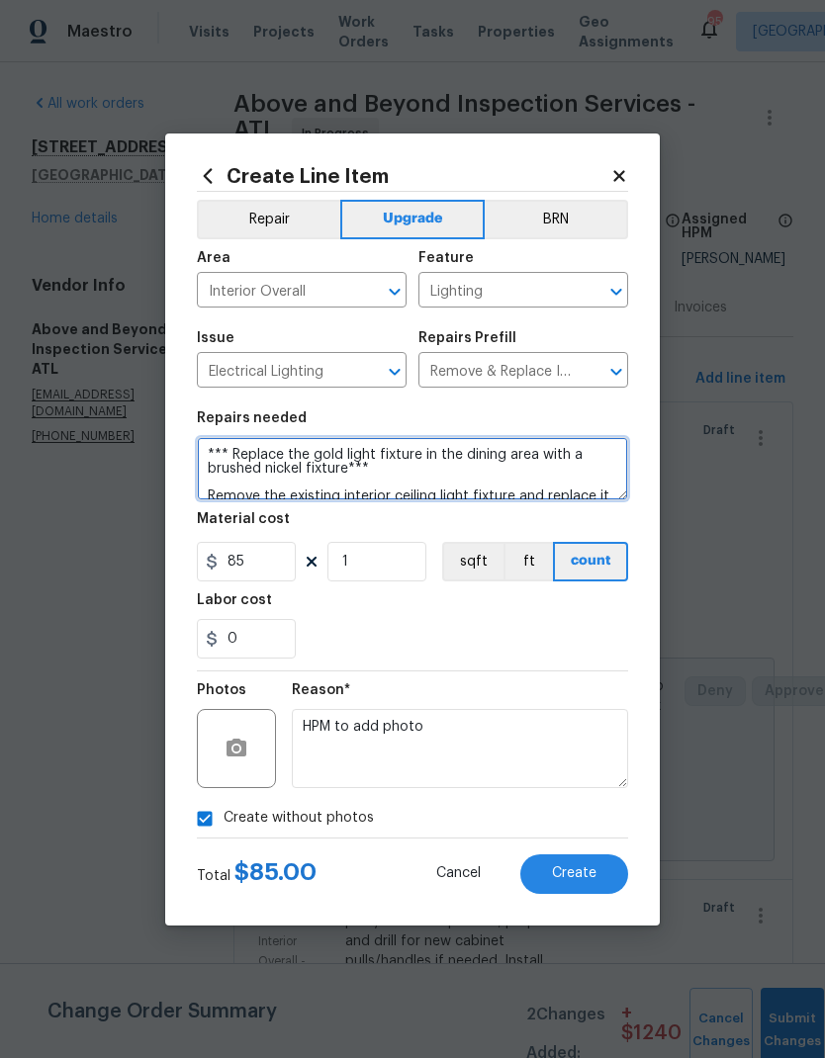
type textarea "*** Replace the gold light fixture in the dining area with a brushed nickel fix…"
click at [598, 872] on button "Create" at bounding box center [574, 875] width 108 height 40
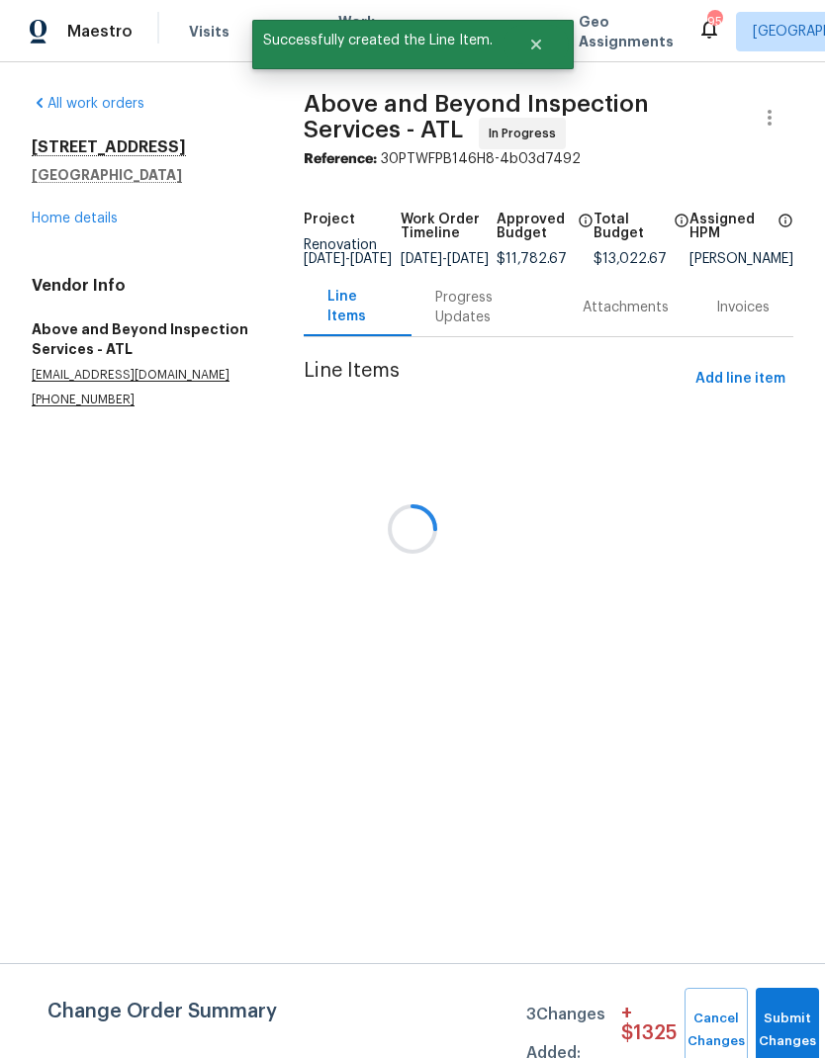
scroll to position [0, 0]
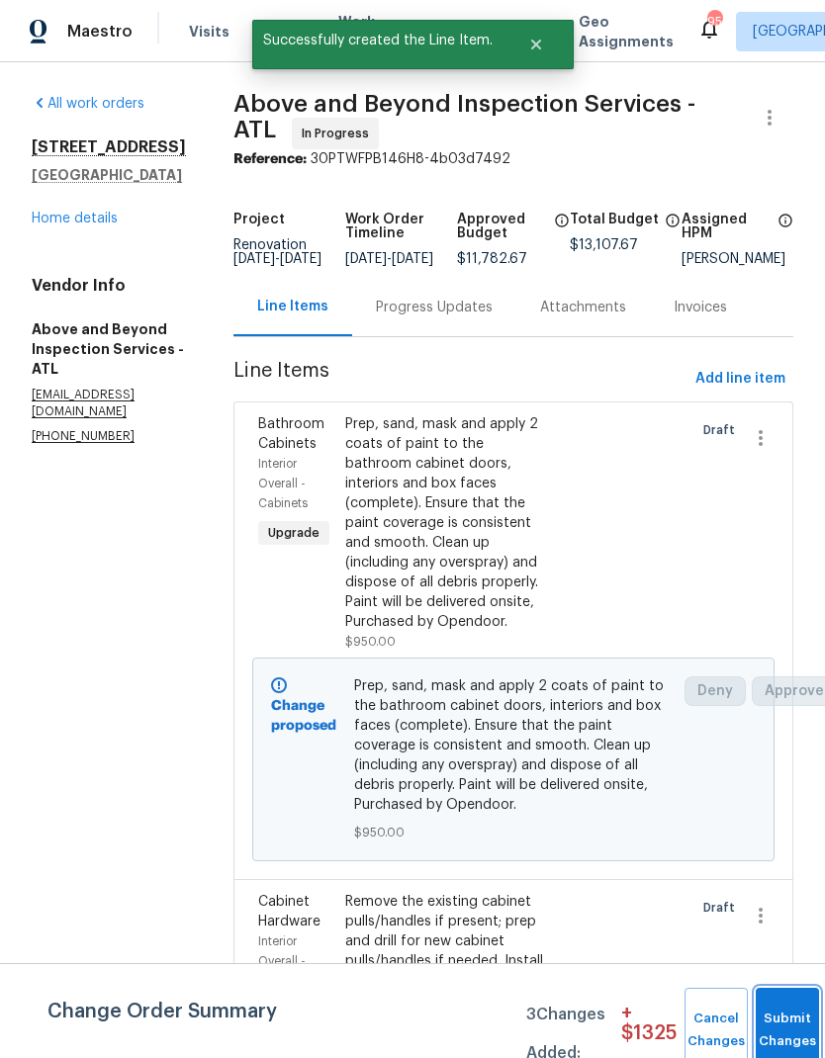
click at [787, 1012] on button "Submit Changes" at bounding box center [787, 1030] width 63 height 85
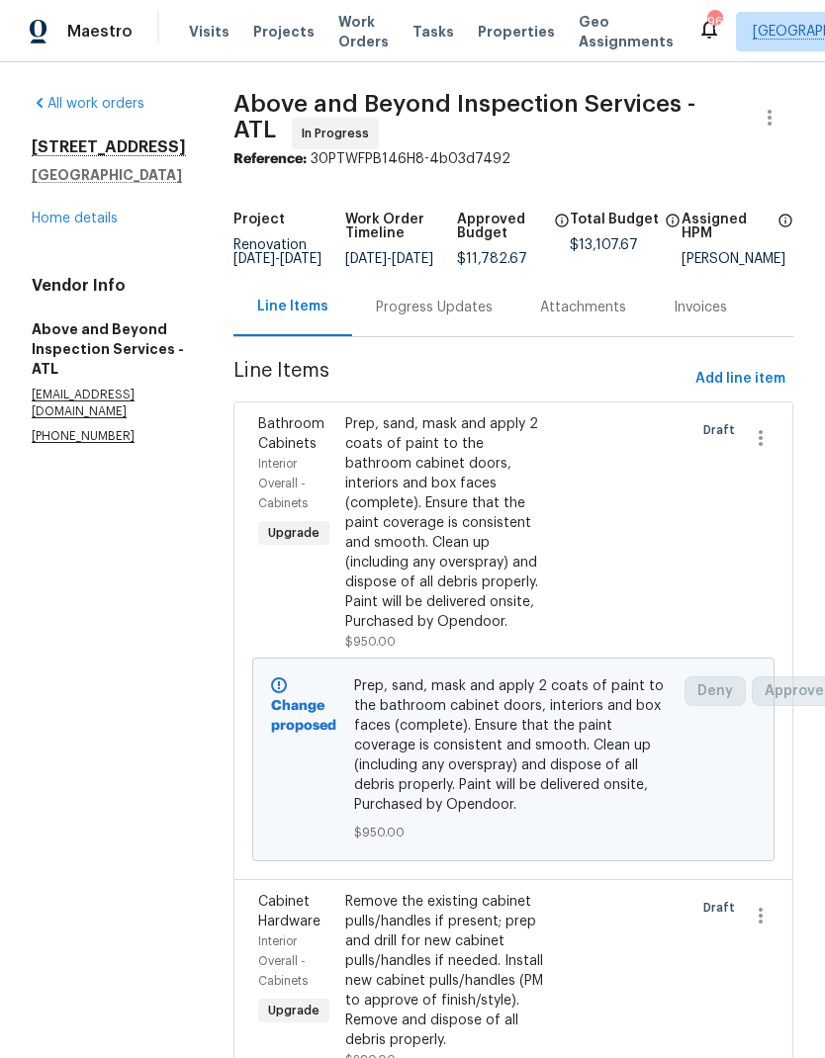
click at [86, 221] on link "Home details" at bounding box center [75, 219] width 86 height 14
